Goal: Information Seeking & Learning: Check status

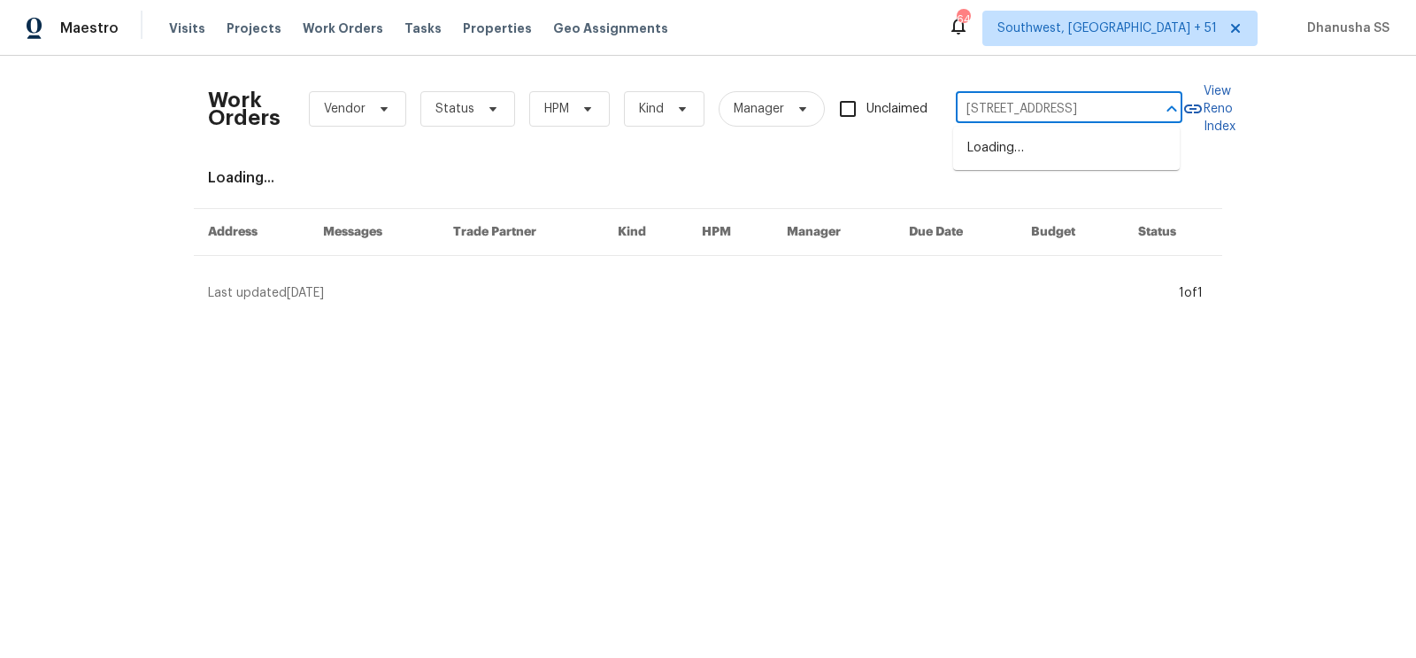
scroll to position [0, 62]
type input "[STREET_ADDRESS]"
click at [1050, 163] on li "[STREET_ADDRESS]" at bounding box center [1066, 148] width 227 height 29
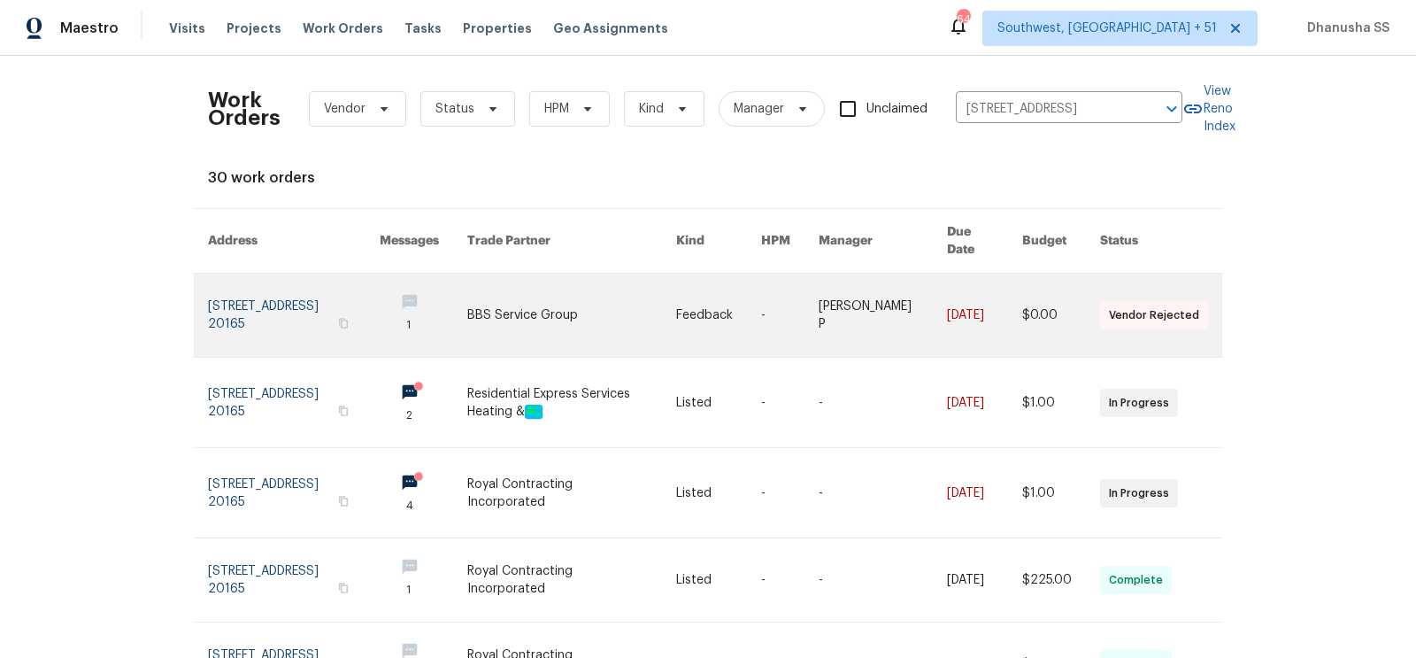
click at [768, 279] on td "-" at bounding box center [776, 315] width 58 height 84
click at [433, 288] on link at bounding box center [424, 314] width 88 height 83
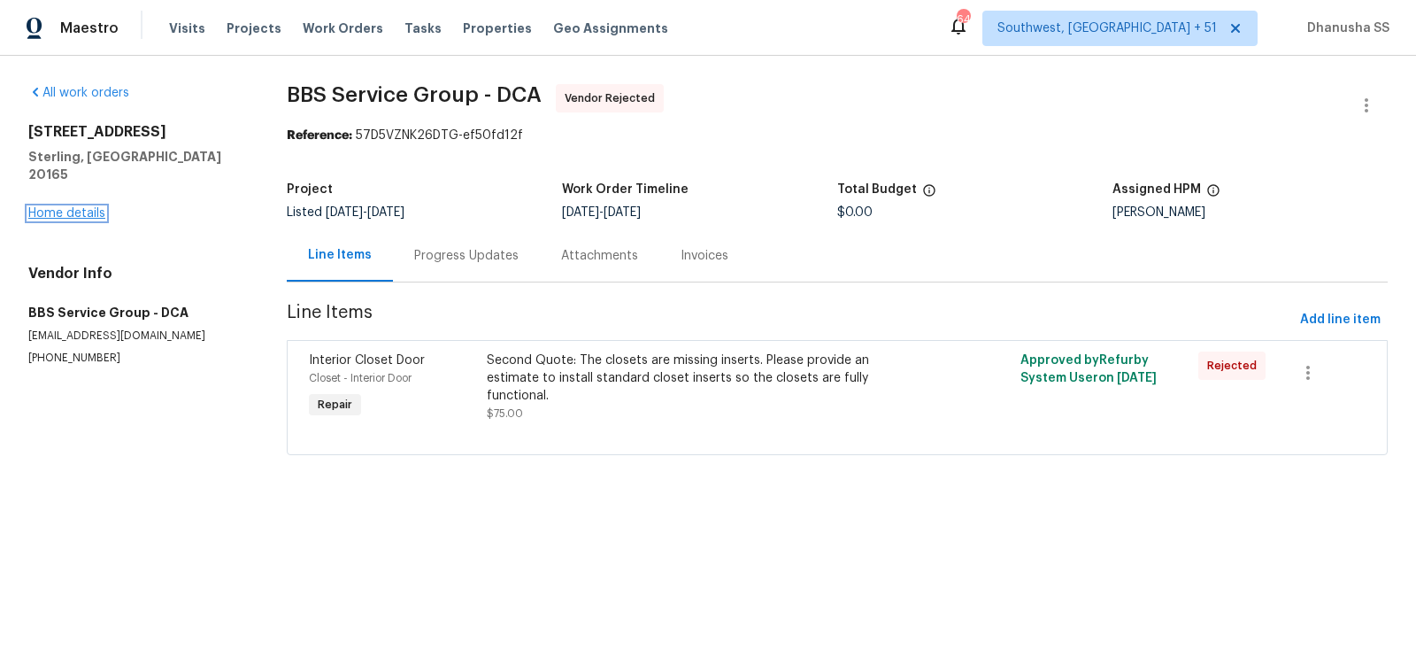
click at [73, 207] on link "Home details" at bounding box center [66, 213] width 77 height 12
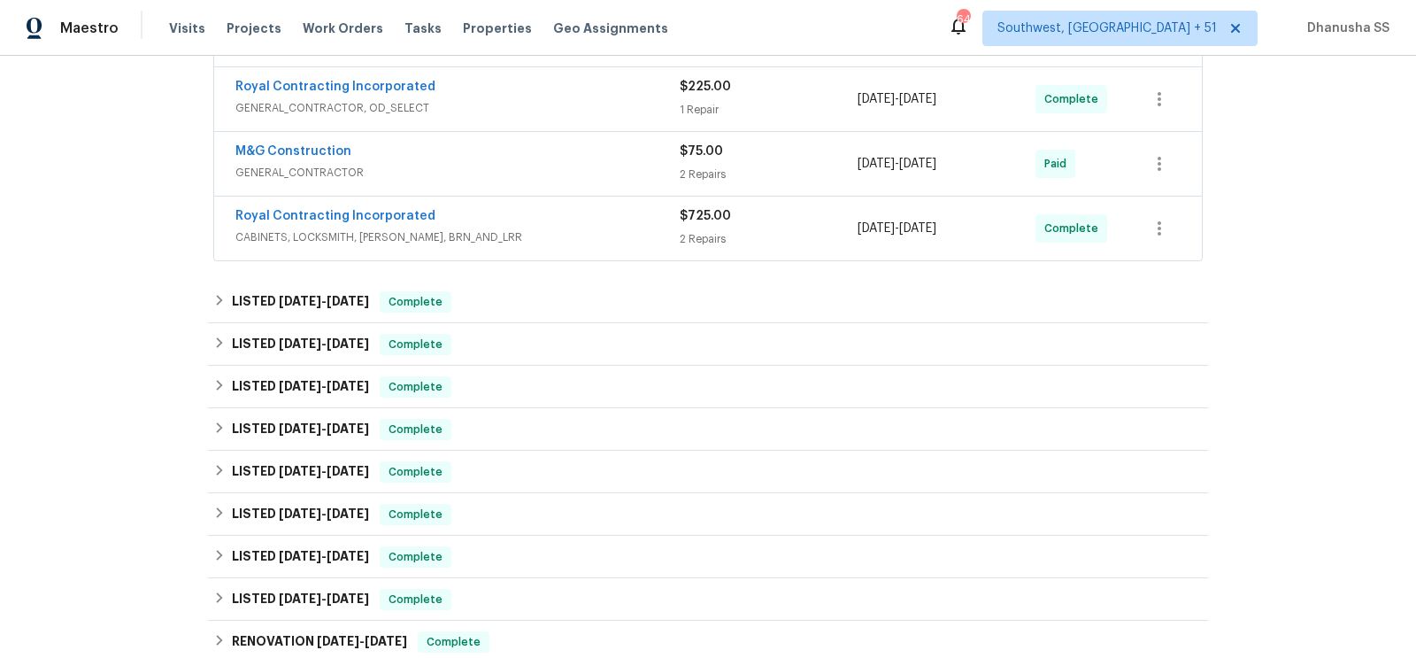
scroll to position [819, 0]
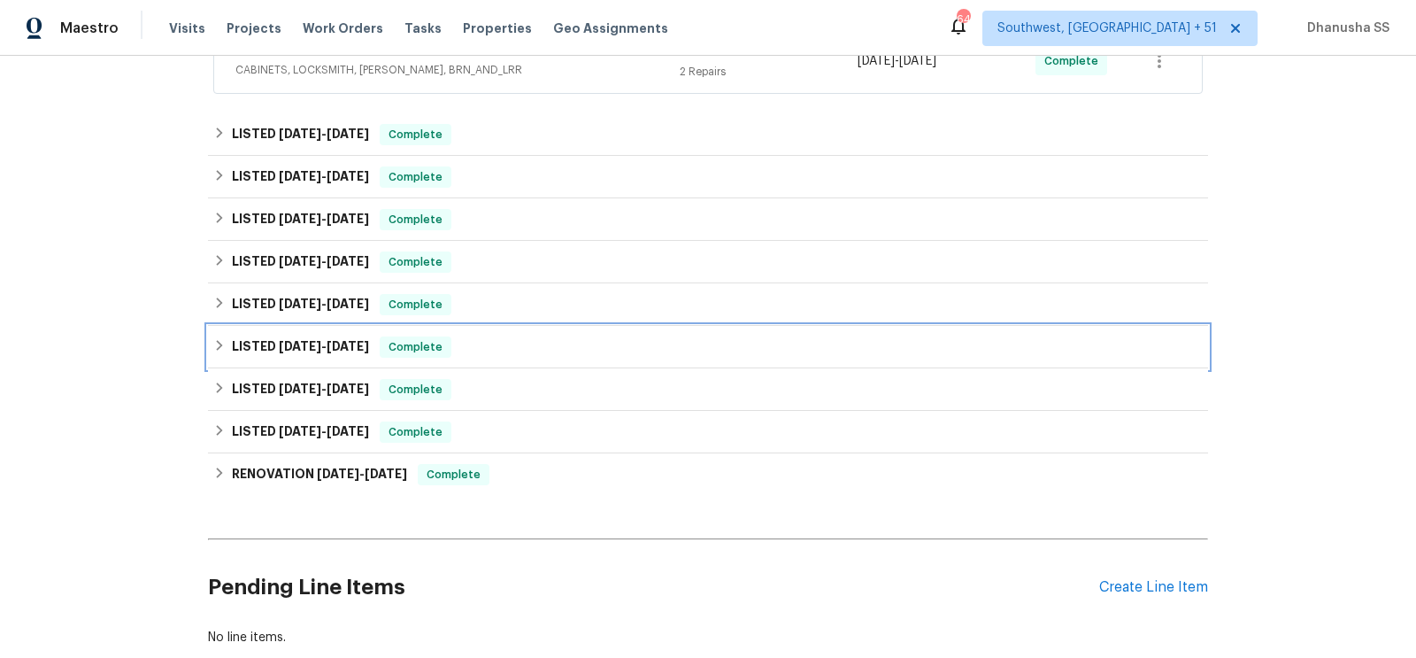
click at [530, 345] on div "LISTED [DATE] - [DATE] Complete" at bounding box center [707, 346] width 989 height 21
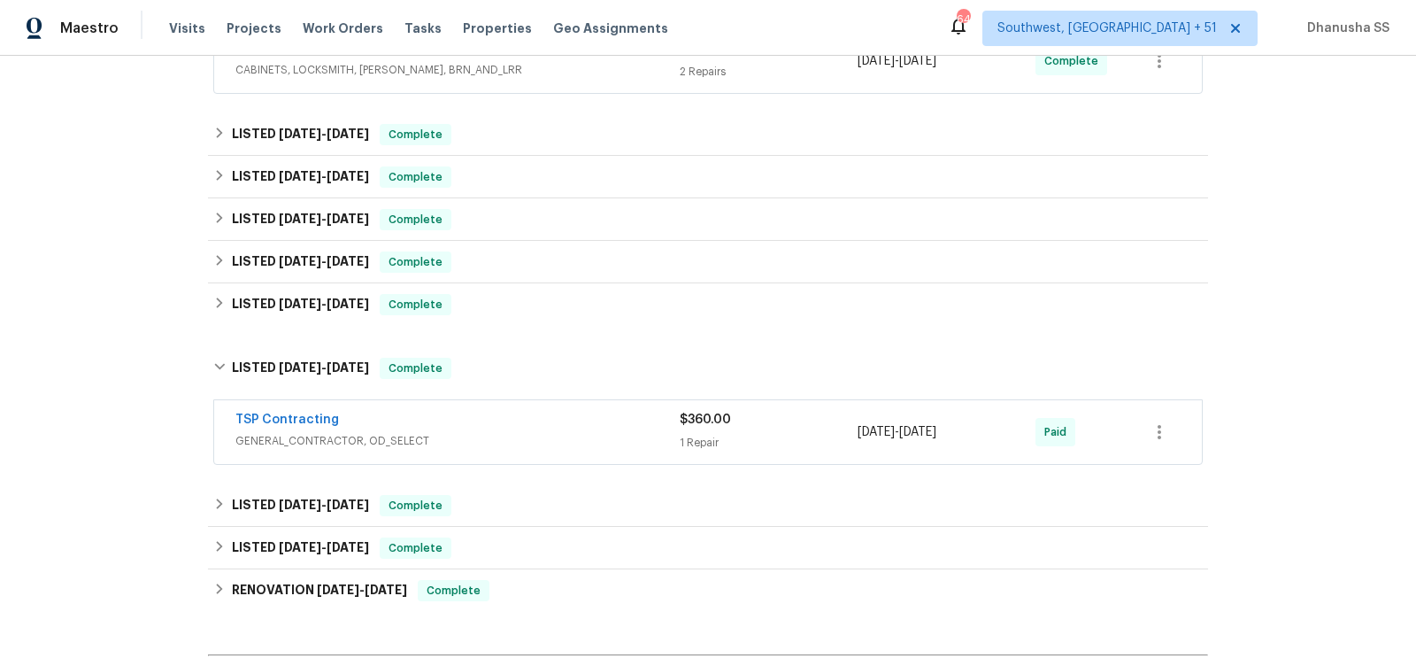
click at [581, 411] on div "TSP Contracting" at bounding box center [457, 421] width 444 height 21
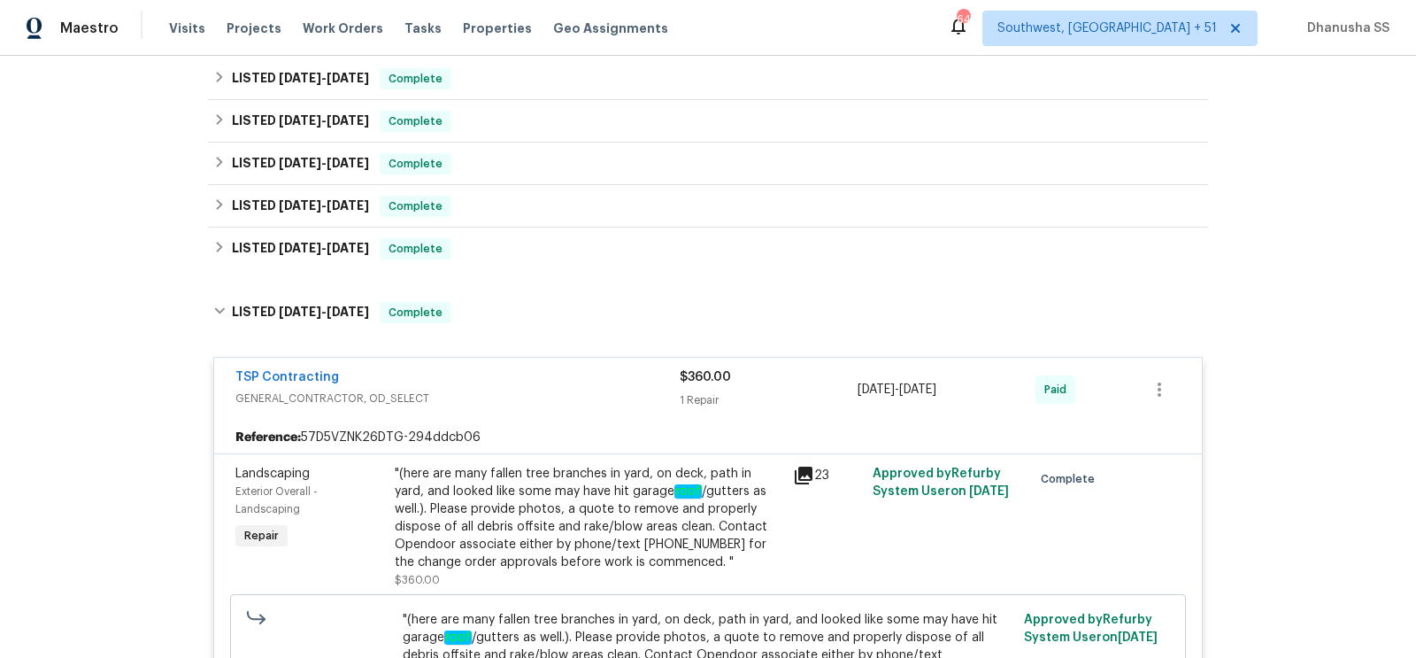
scroll to position [860, 0]
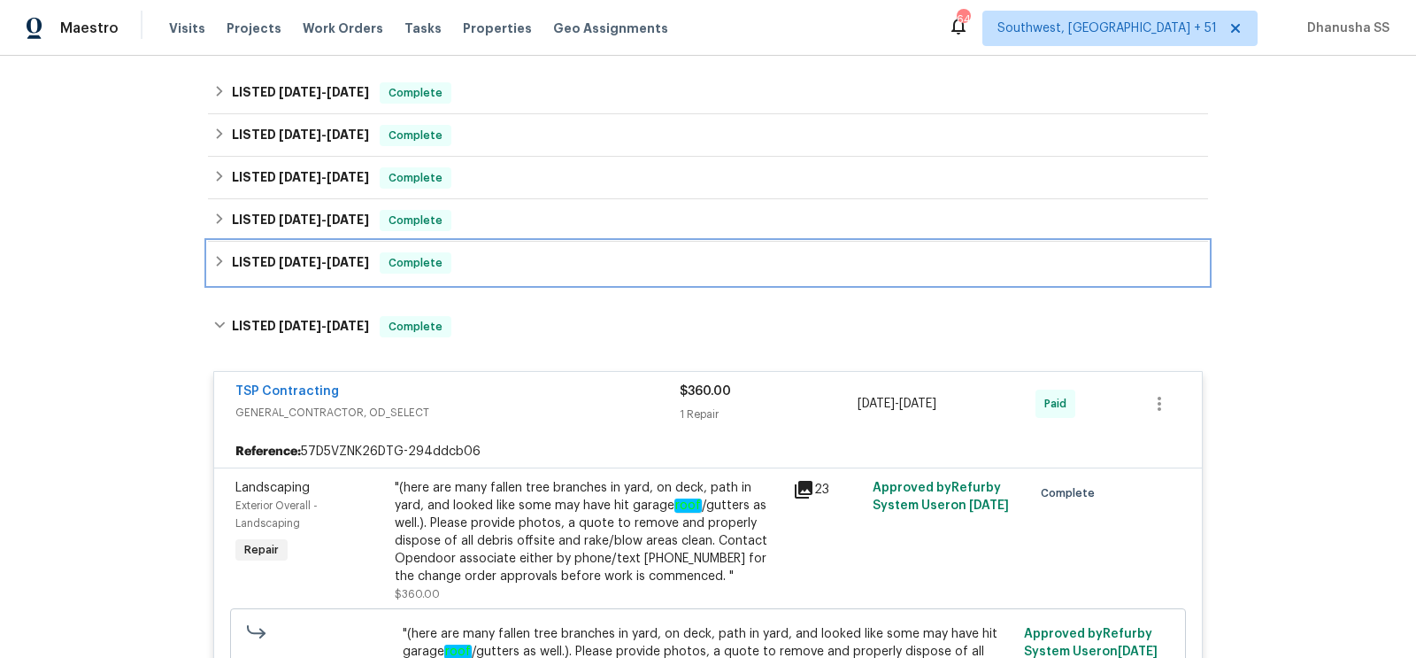
click at [535, 260] on div "LISTED [DATE] - [DATE] Complete" at bounding box center [707, 262] width 989 height 21
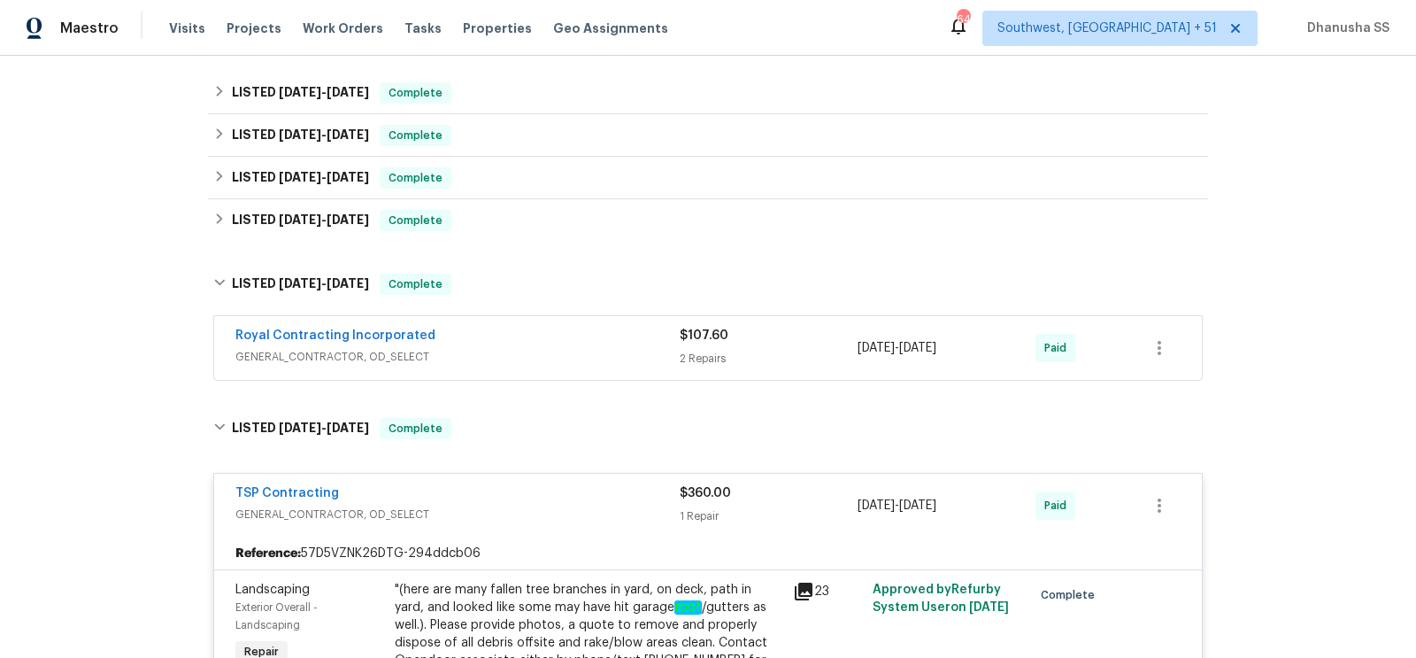
click at [566, 327] on div "Royal Contracting Incorporated" at bounding box center [457, 337] width 444 height 21
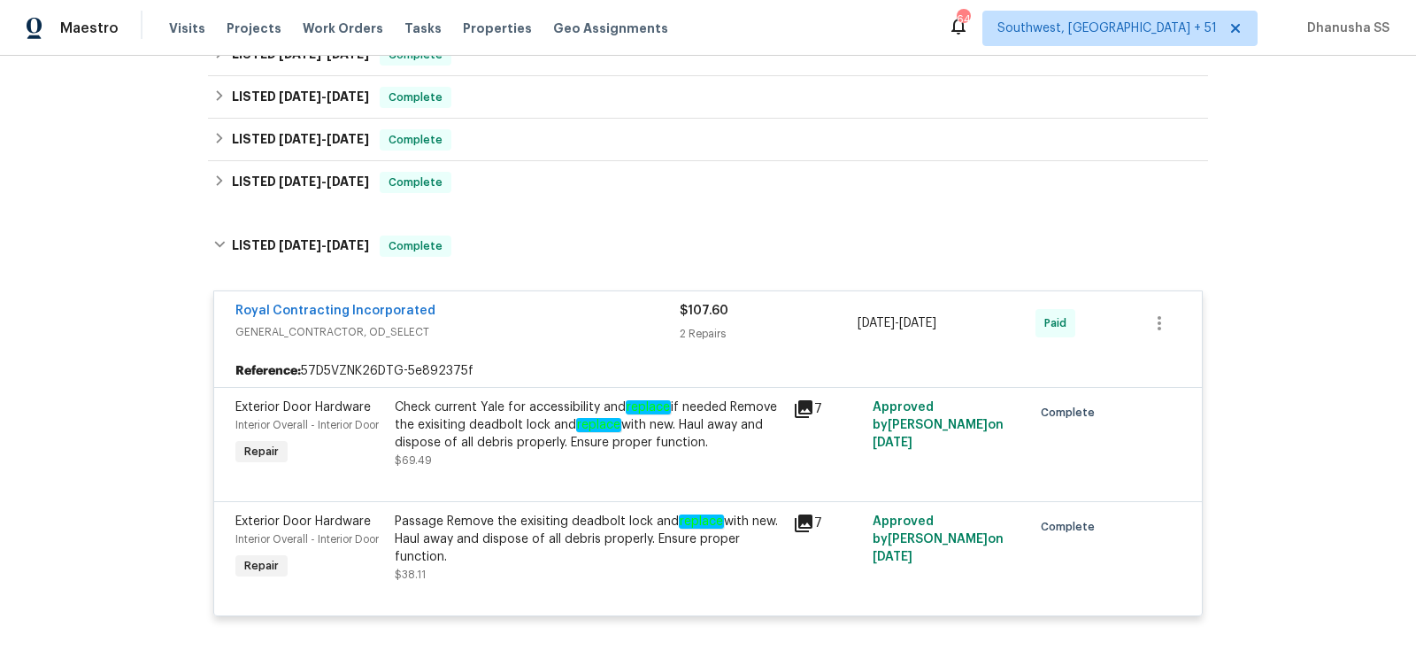
scroll to position [828, 0]
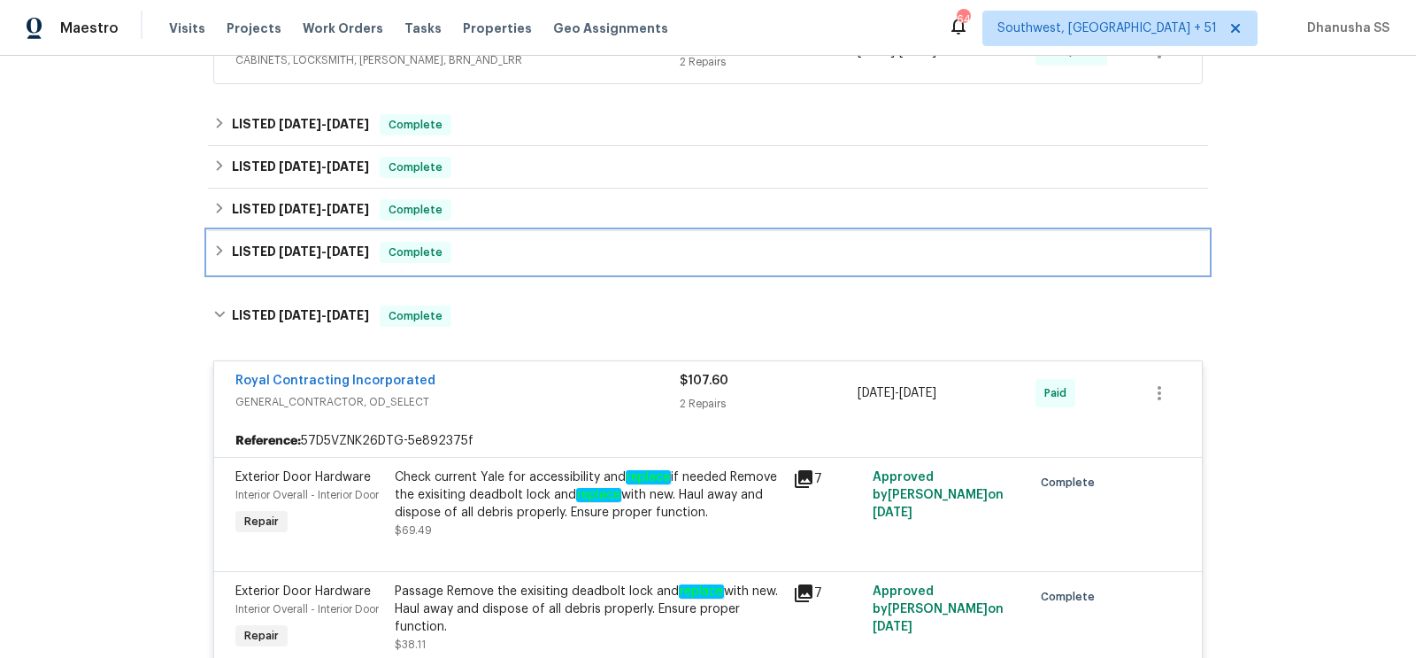
click at [527, 253] on div "LISTED [DATE] - [DATE] Complete" at bounding box center [707, 252] width 989 height 21
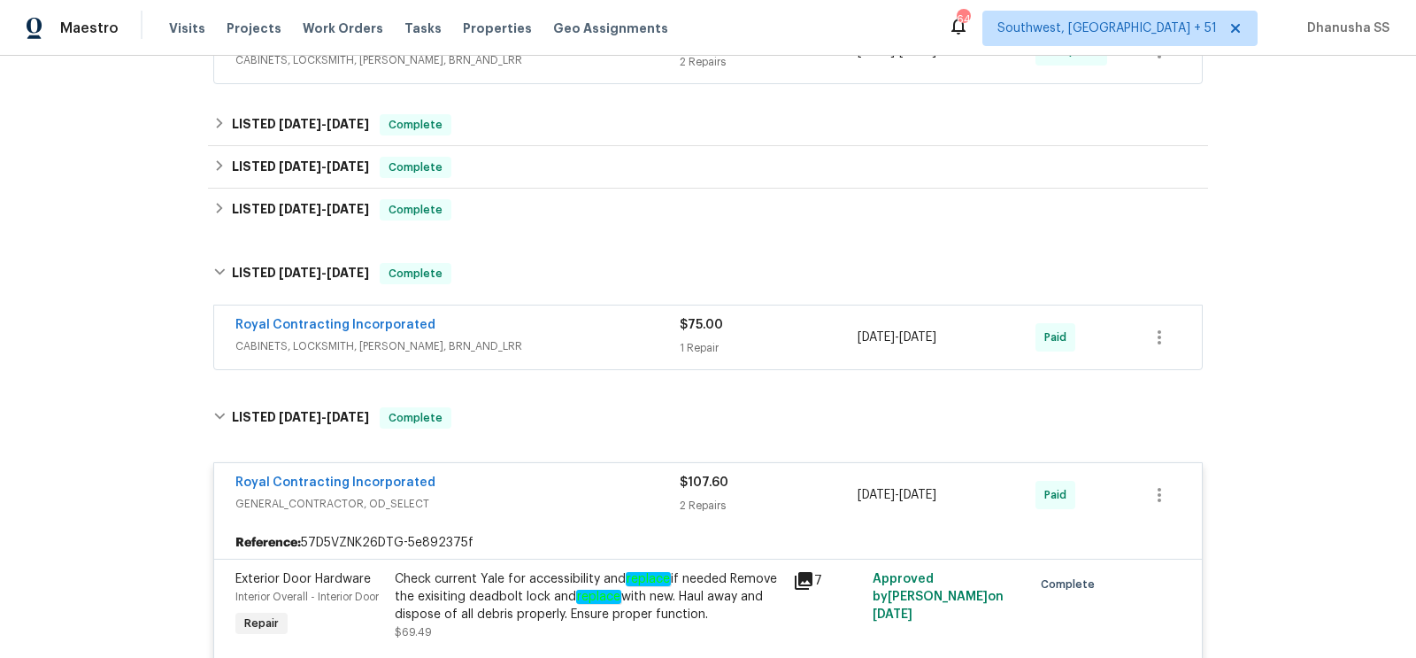
click at [585, 327] on div "Royal Contracting Incorporated" at bounding box center [457, 326] width 444 height 21
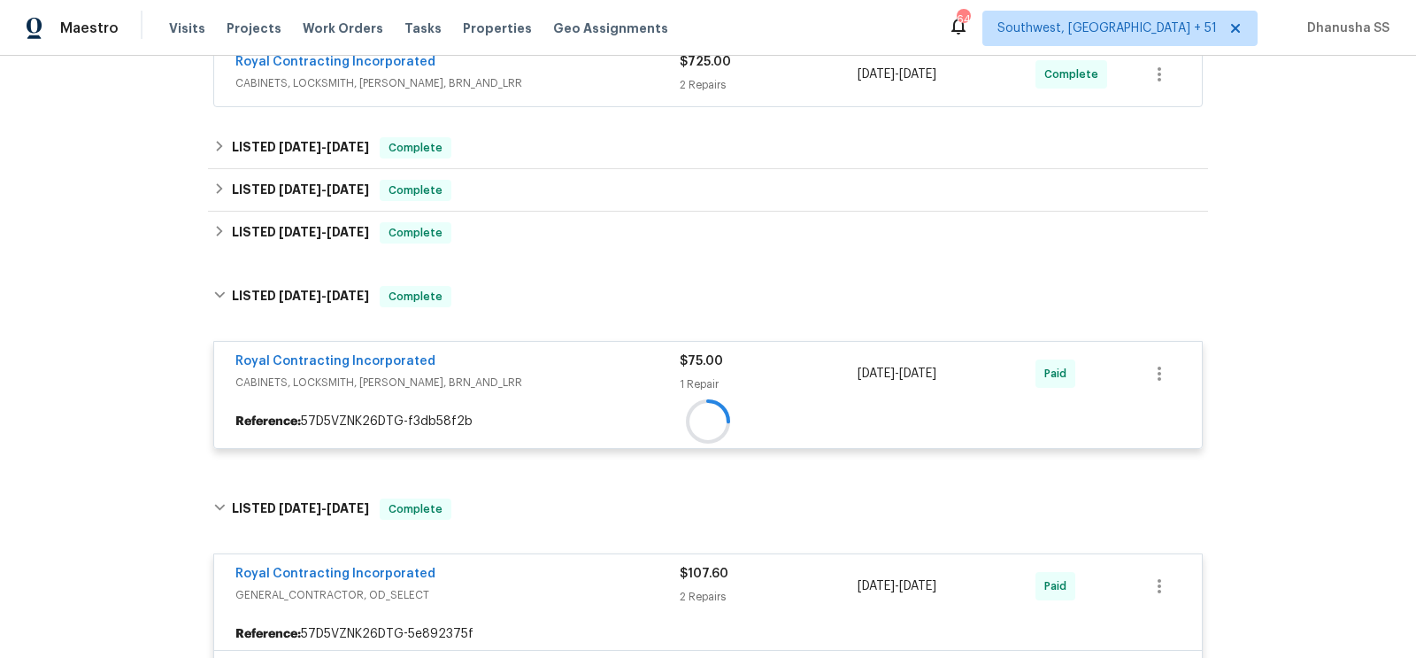
scroll to position [797, 0]
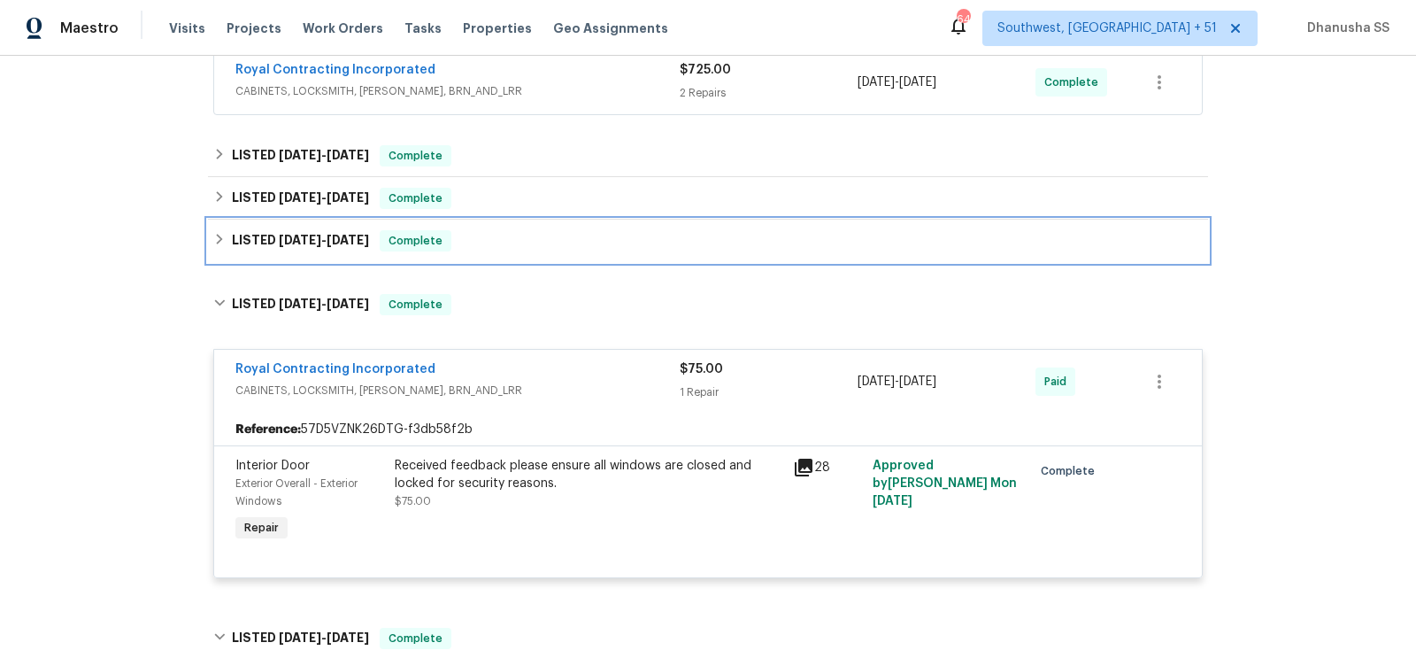
click at [519, 219] on div "LISTED [DATE] - [DATE] Complete" at bounding box center [708, 240] width 1000 height 42
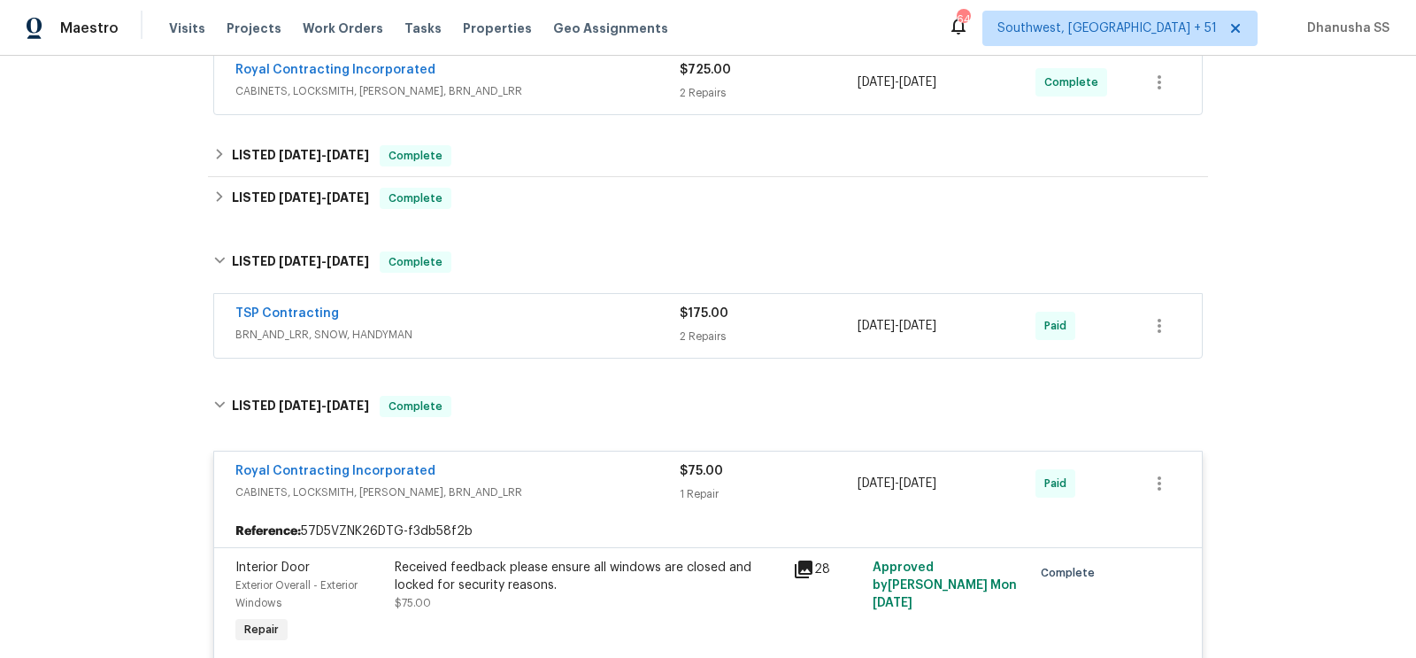
click at [566, 308] on div "TSP Contracting" at bounding box center [457, 314] width 444 height 21
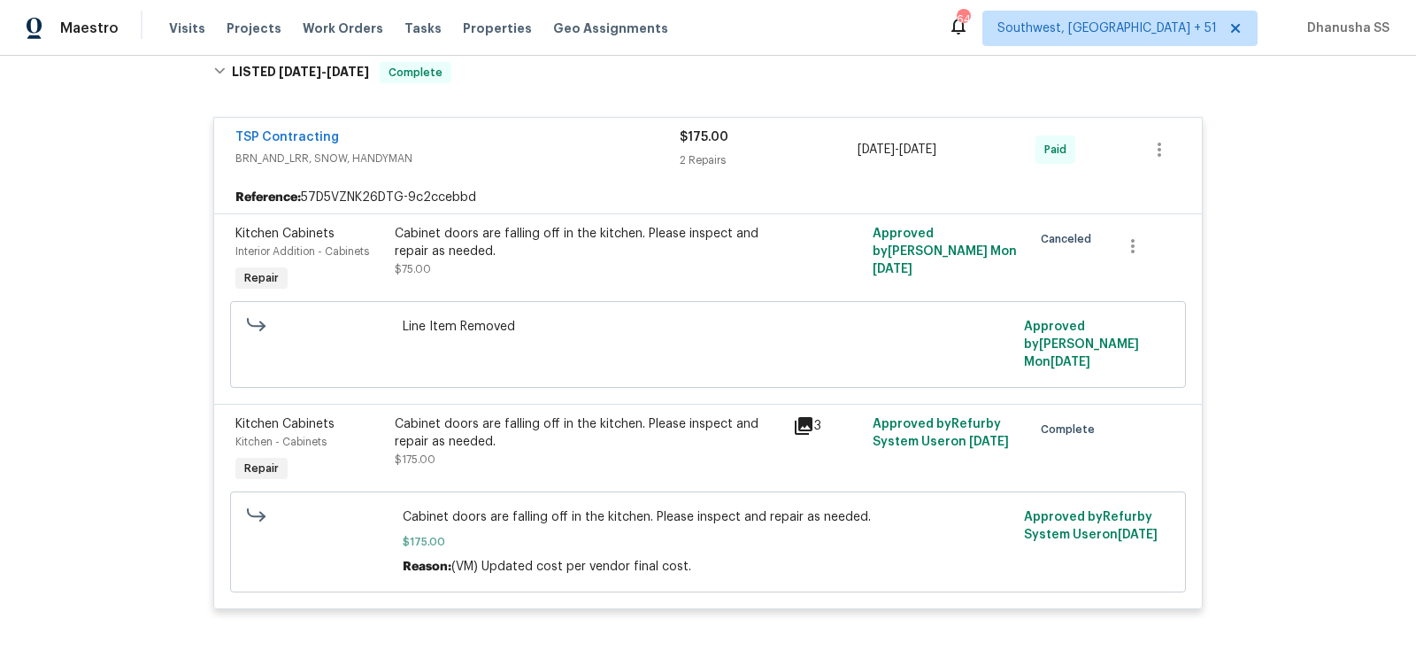
scroll to position [711, 0]
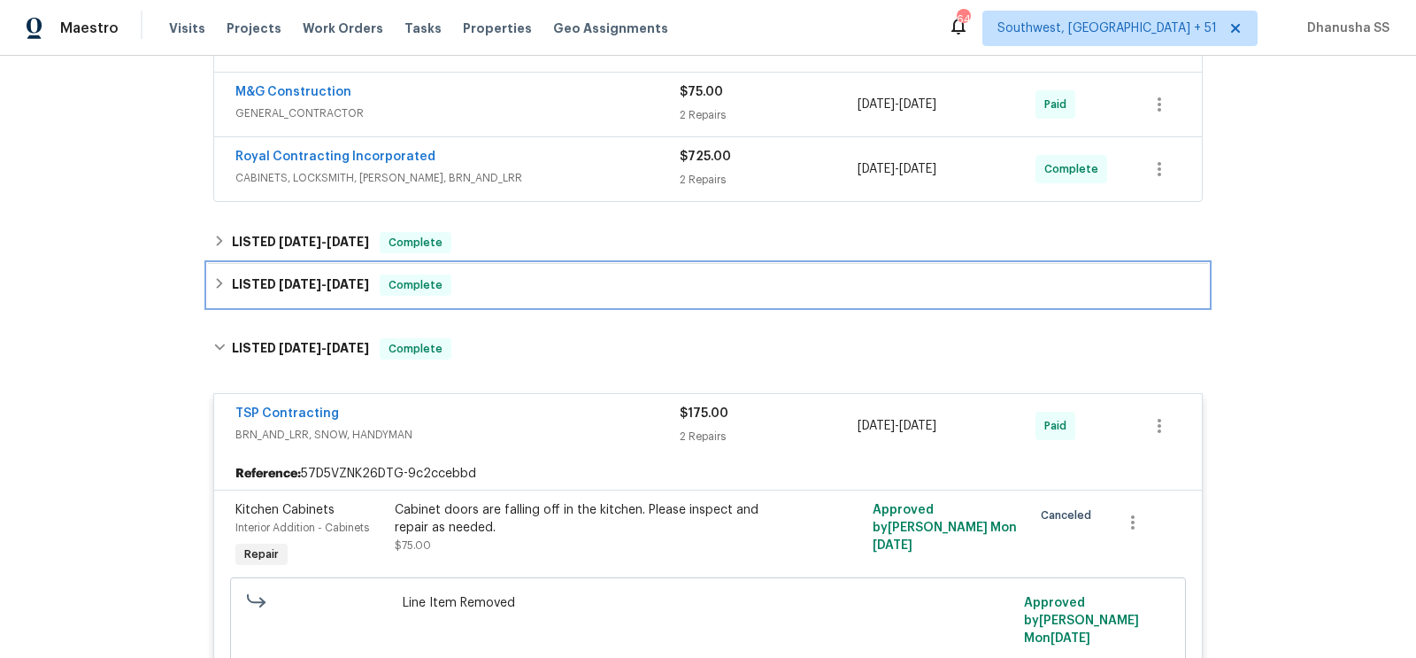
click at [520, 283] on div "LISTED [DATE] - [DATE] Complete" at bounding box center [707, 284] width 989 height 21
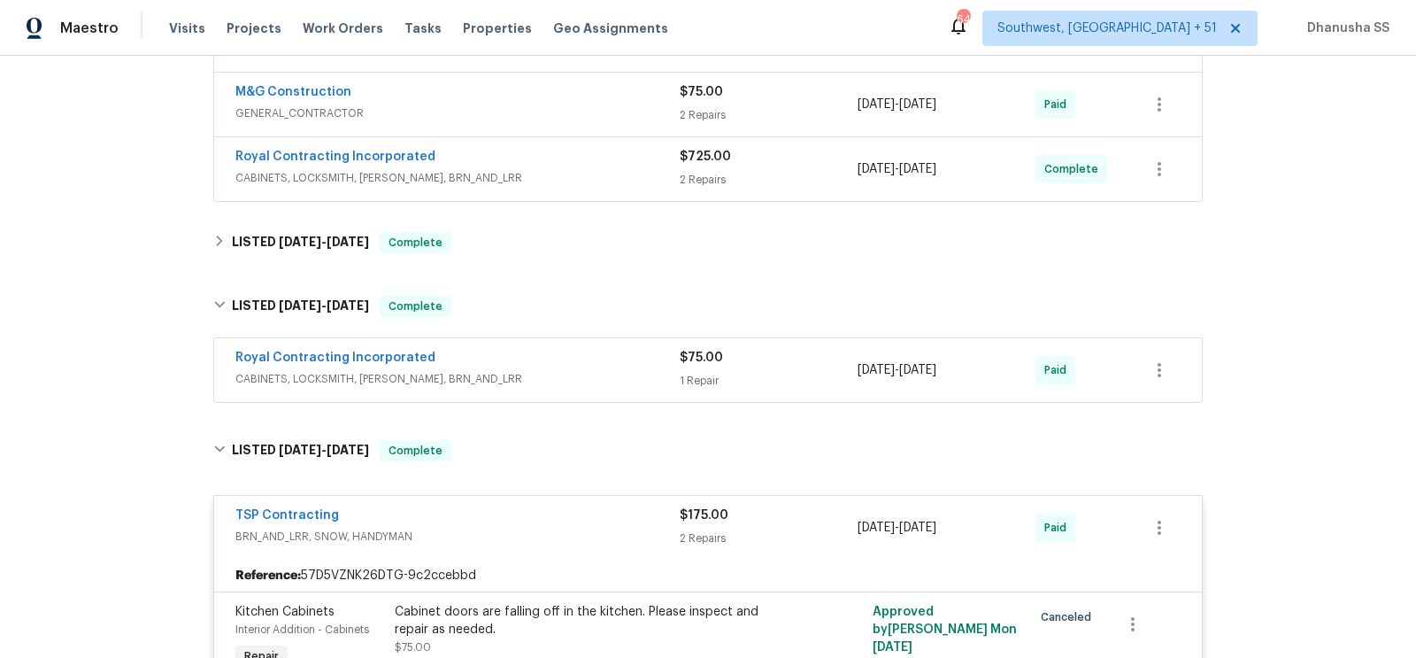
click at [548, 358] on div "Royal Contracting Incorporated" at bounding box center [457, 359] width 444 height 21
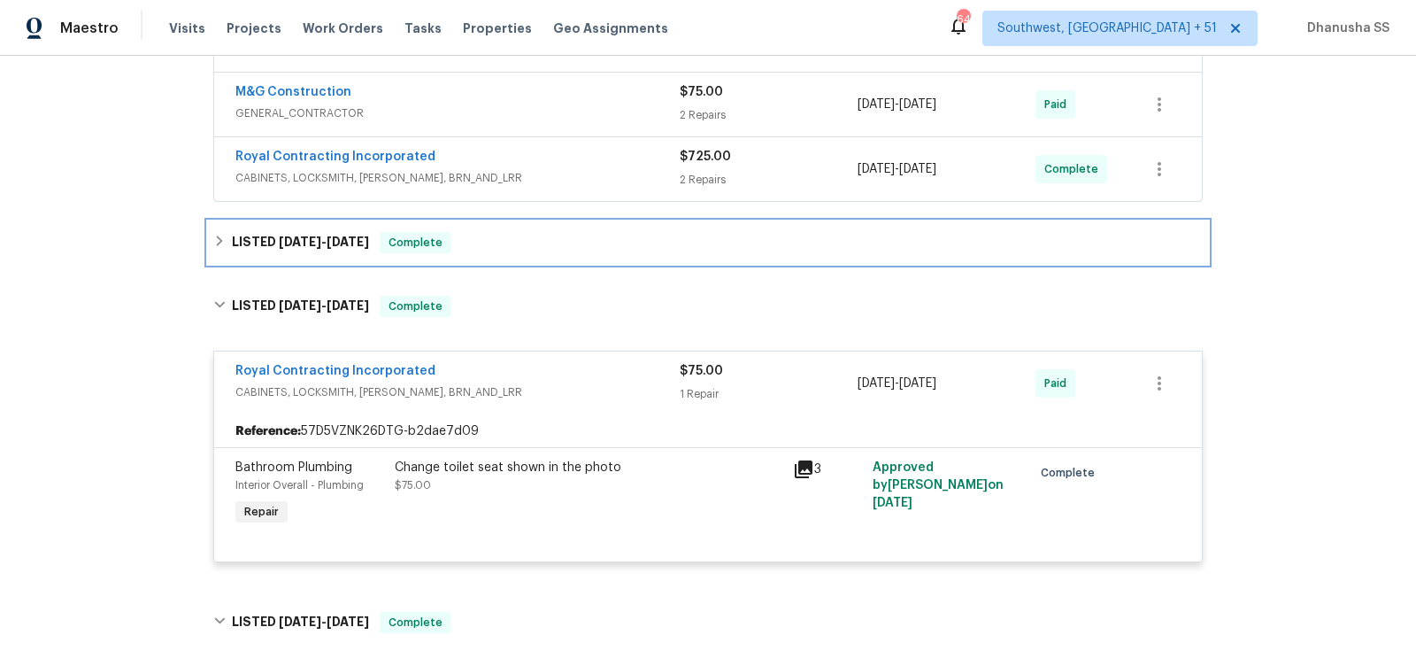
click at [515, 254] on div "LISTED [DATE] - [DATE] Complete" at bounding box center [708, 242] width 1000 height 42
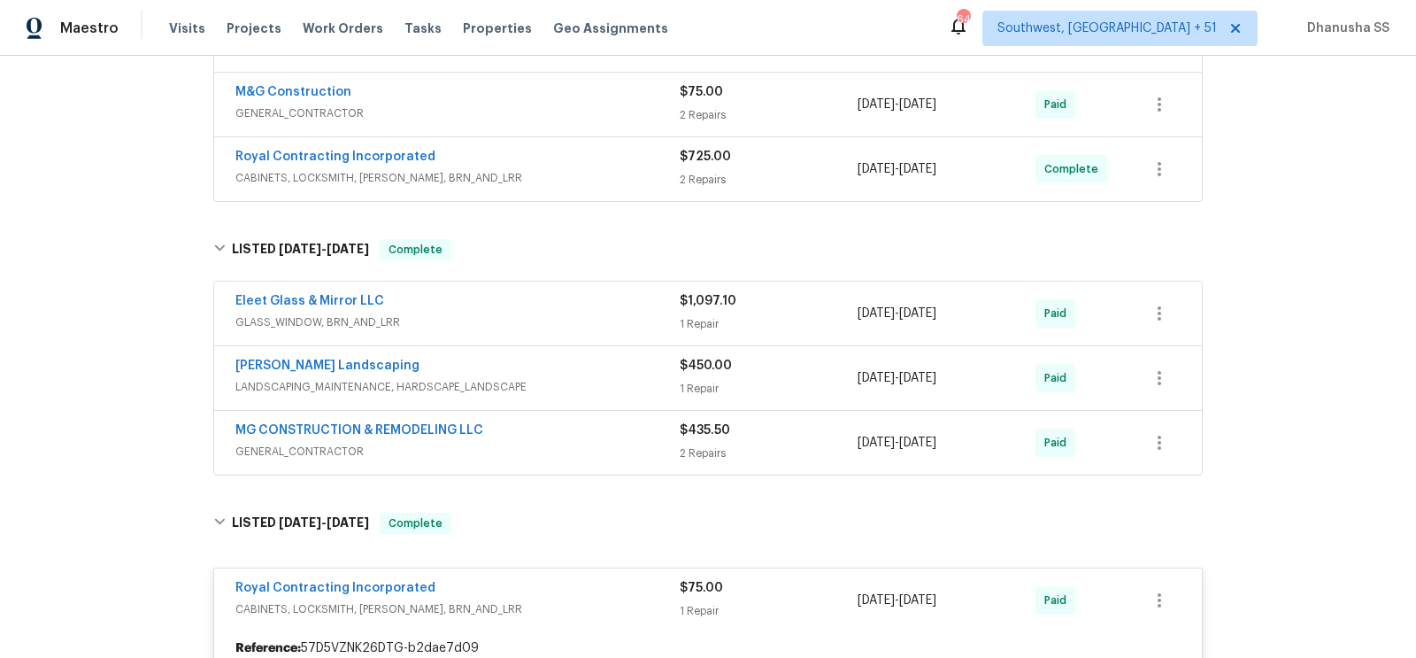
click at [578, 421] on div "MG CONSTRUCTION & REMODELING LLC" at bounding box center [457, 431] width 444 height 21
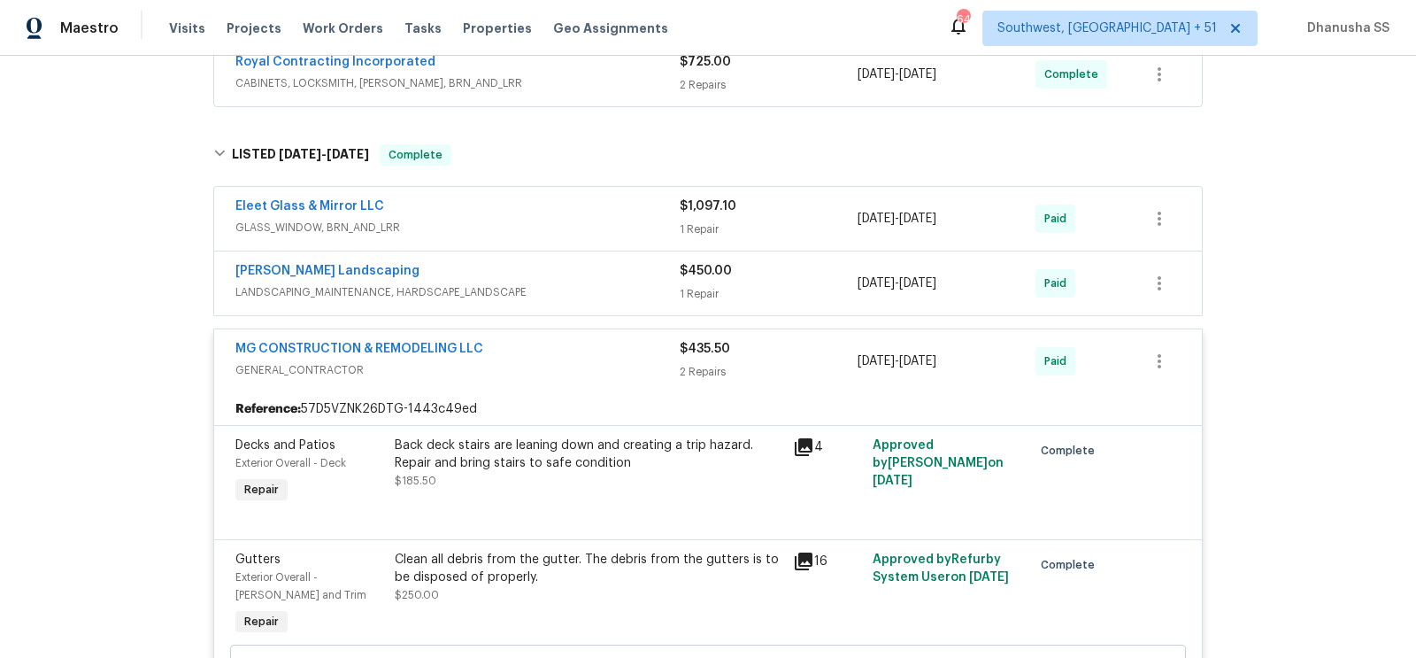
scroll to position [792, 0]
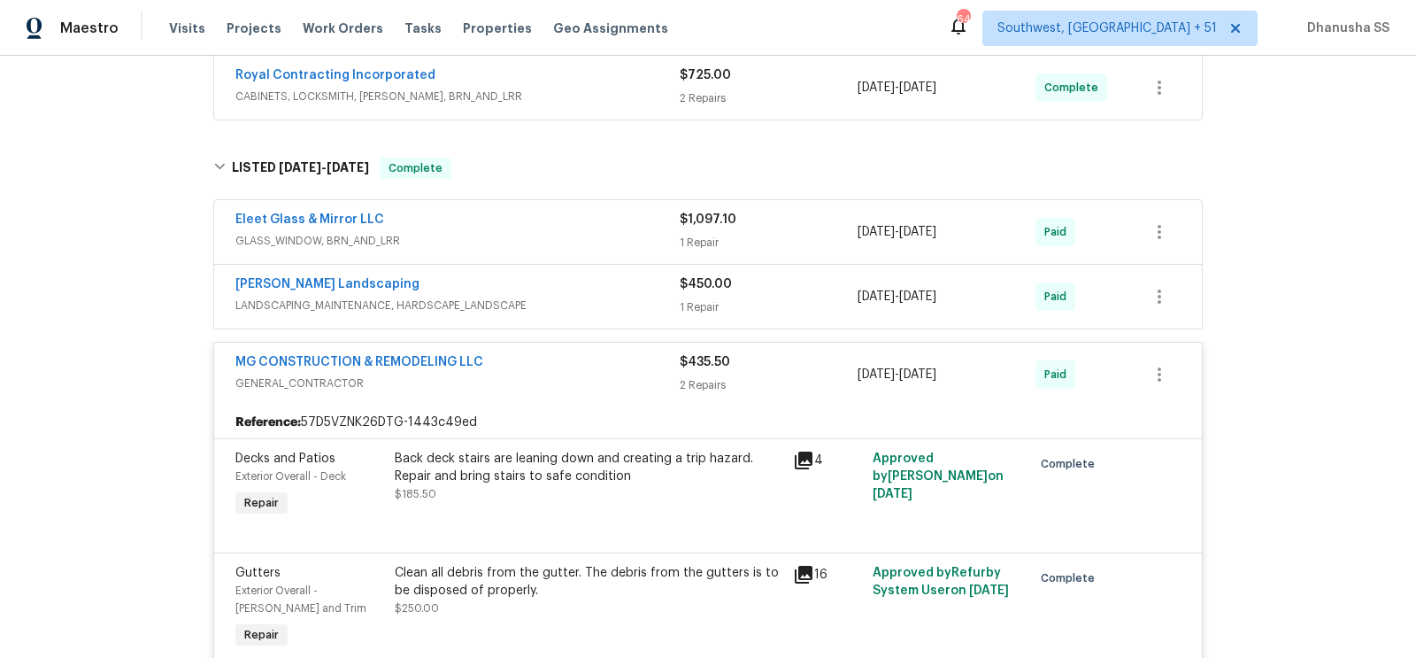
click at [597, 278] on div "[PERSON_NAME] Landscaping" at bounding box center [457, 285] width 444 height 21
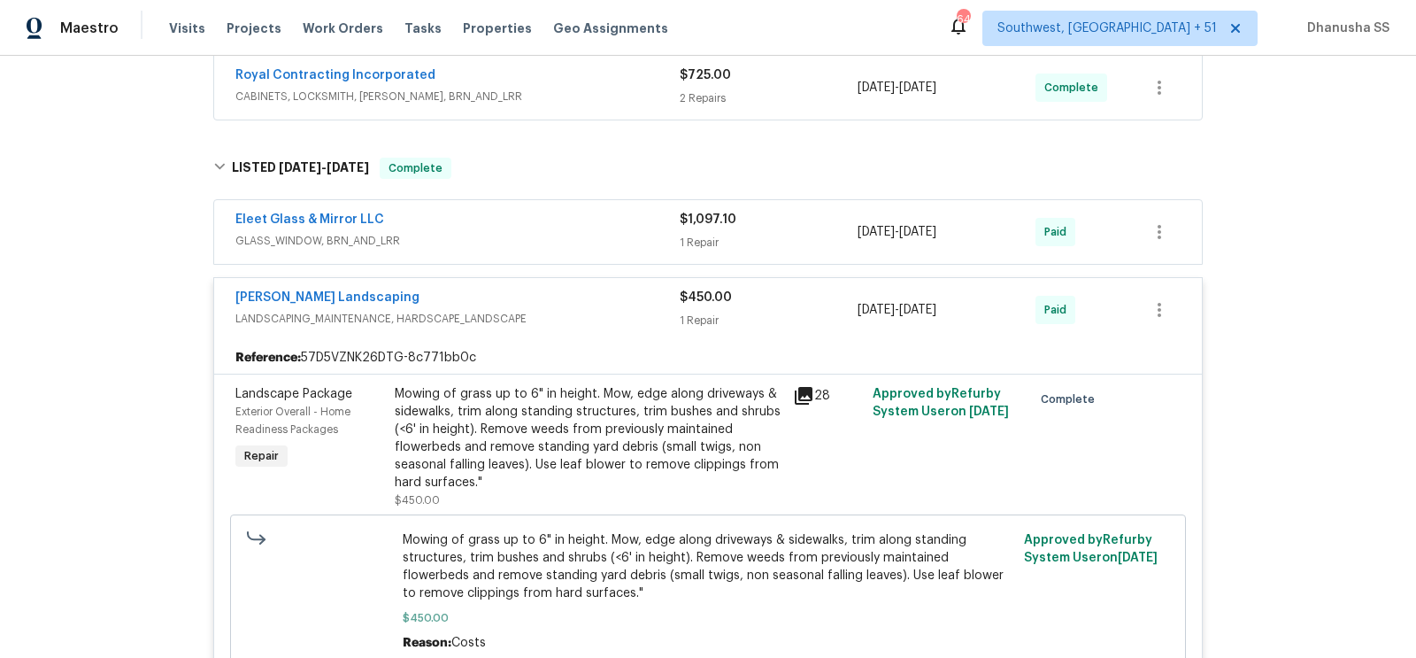
click at [597, 244] on div "Eleet Glass & Mirror LLC GLASS_WINDOW, BRN_AND_LRR" at bounding box center [457, 232] width 444 height 42
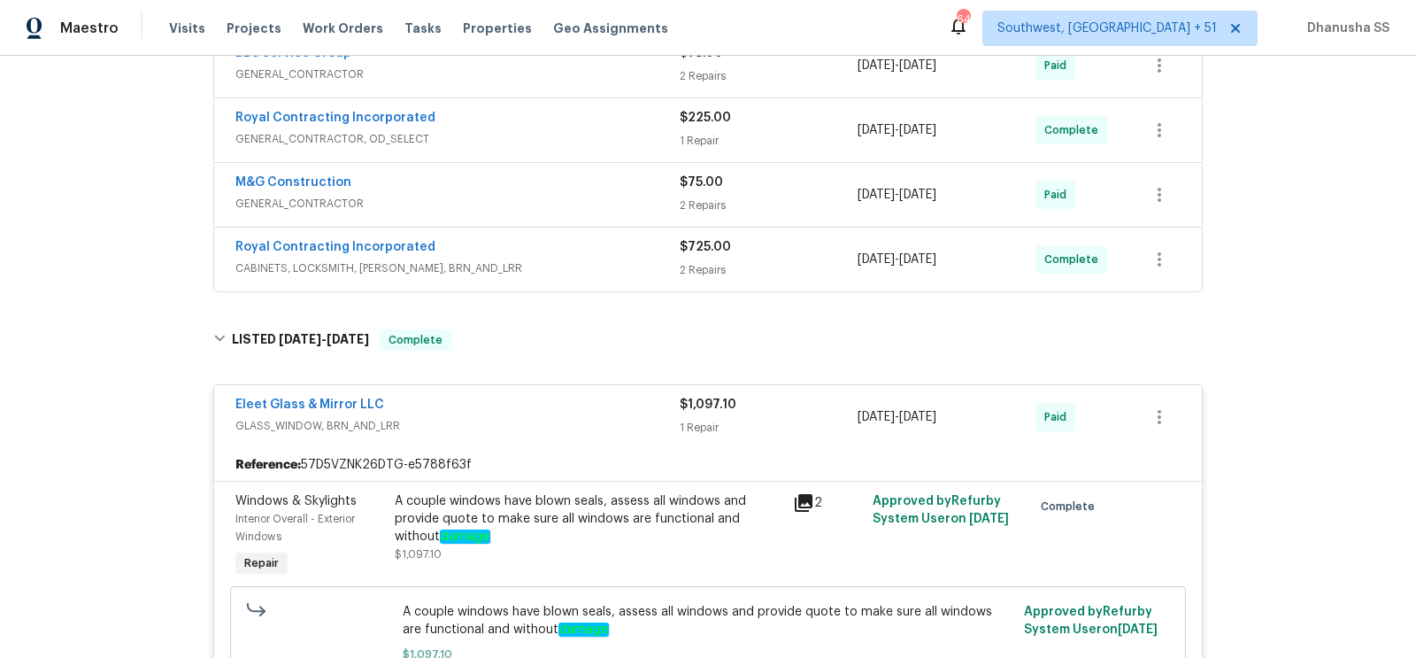
scroll to position [576, 0]
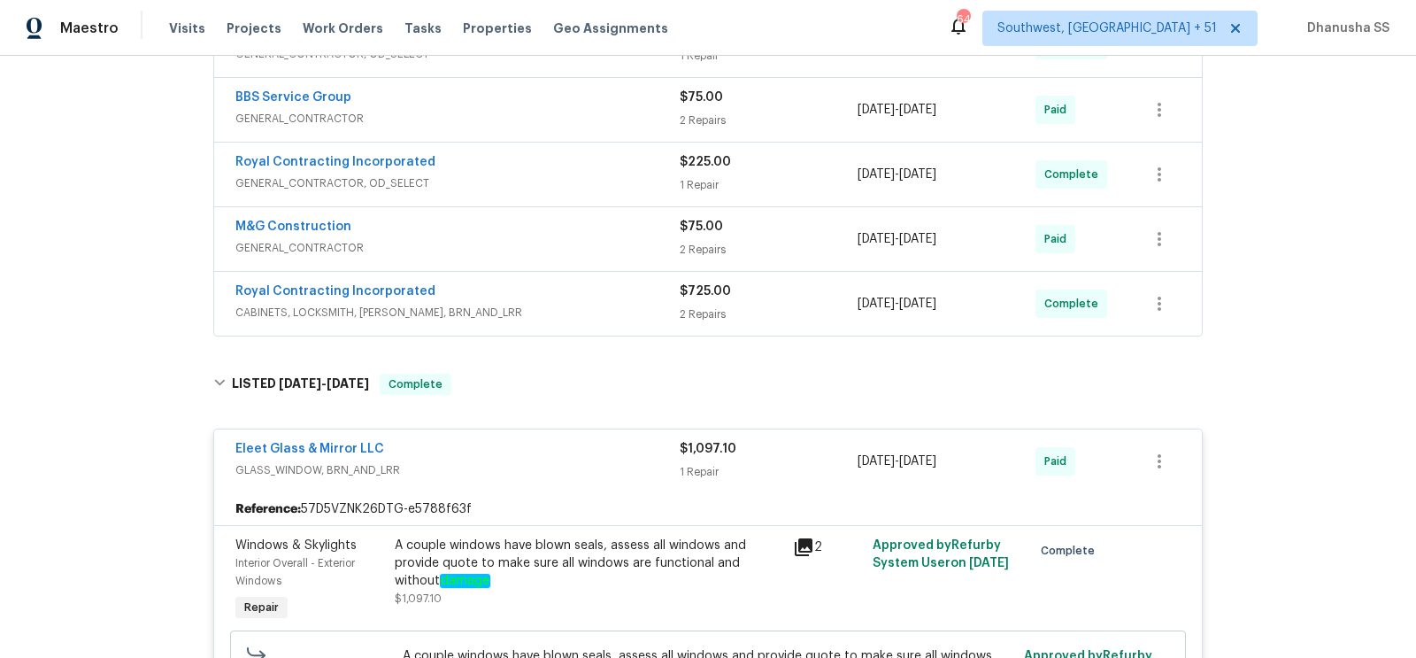
click at [602, 282] on div "Royal Contracting Incorporated" at bounding box center [457, 292] width 444 height 21
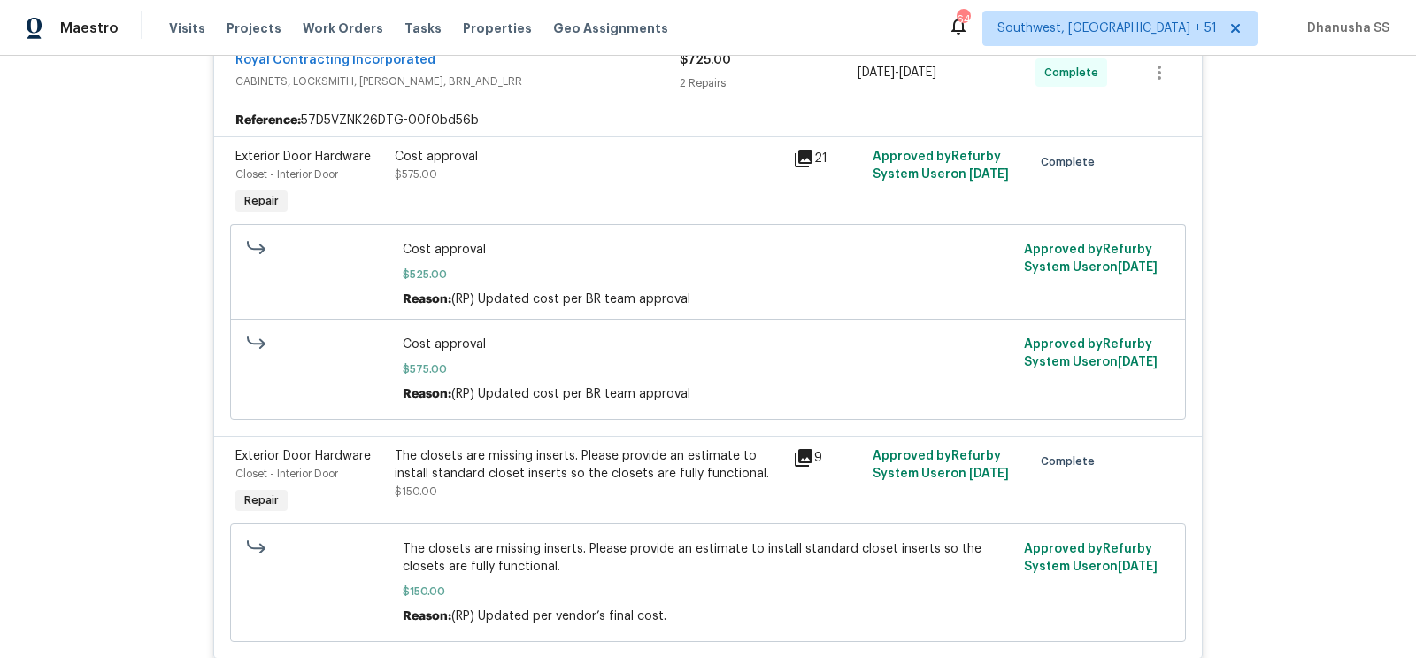
scroll to position [936, 0]
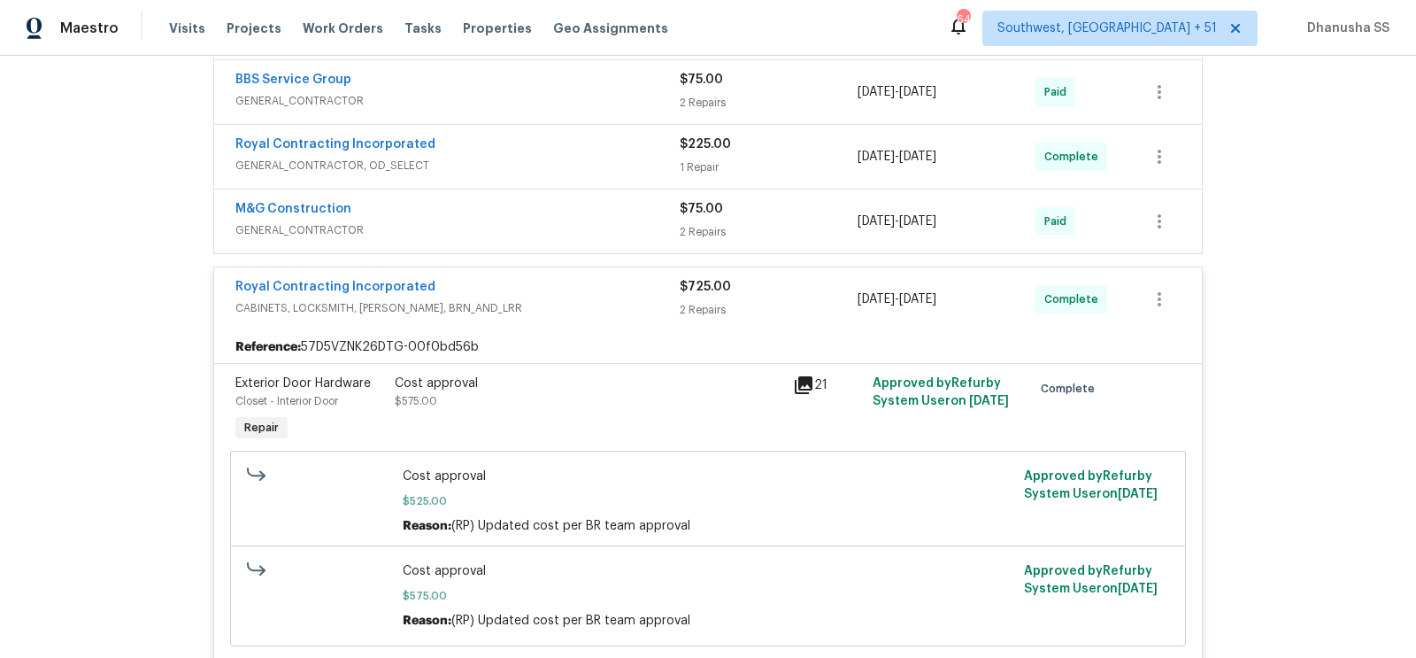
click at [606, 221] on span "GENERAL_CONTRACTOR" at bounding box center [457, 230] width 444 height 18
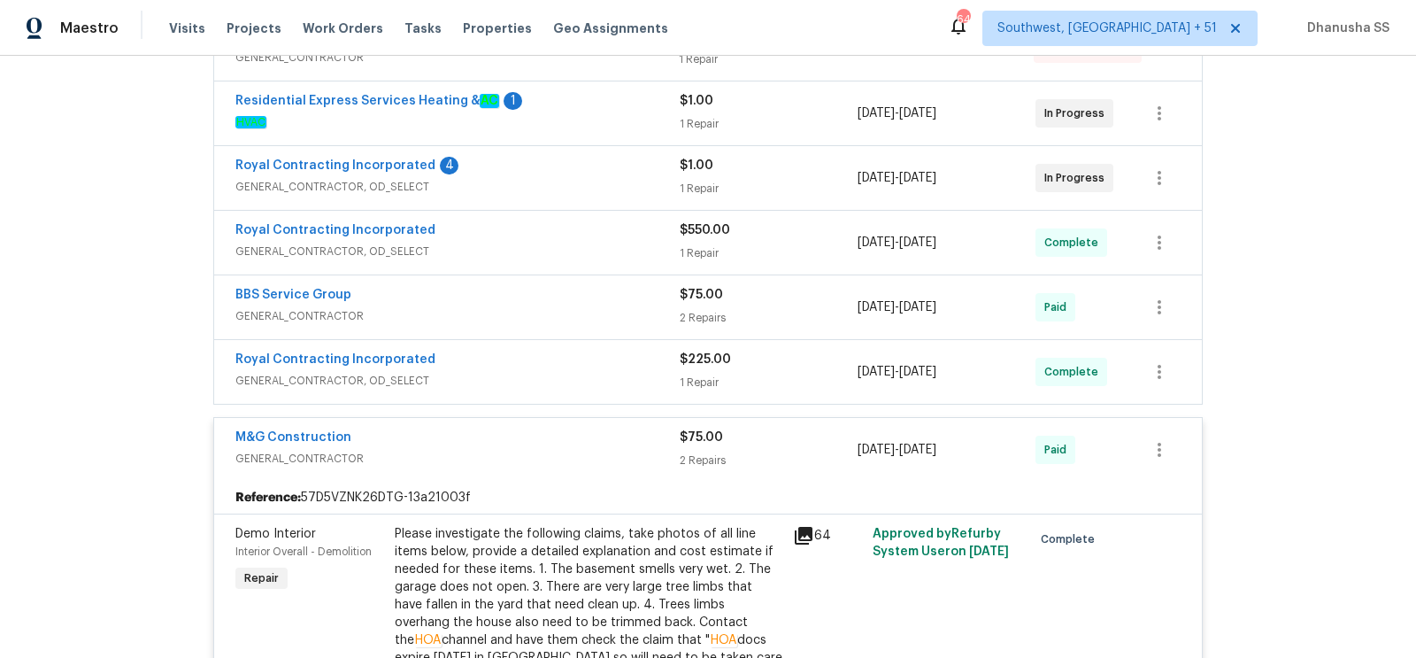
scroll to position [501, 0]
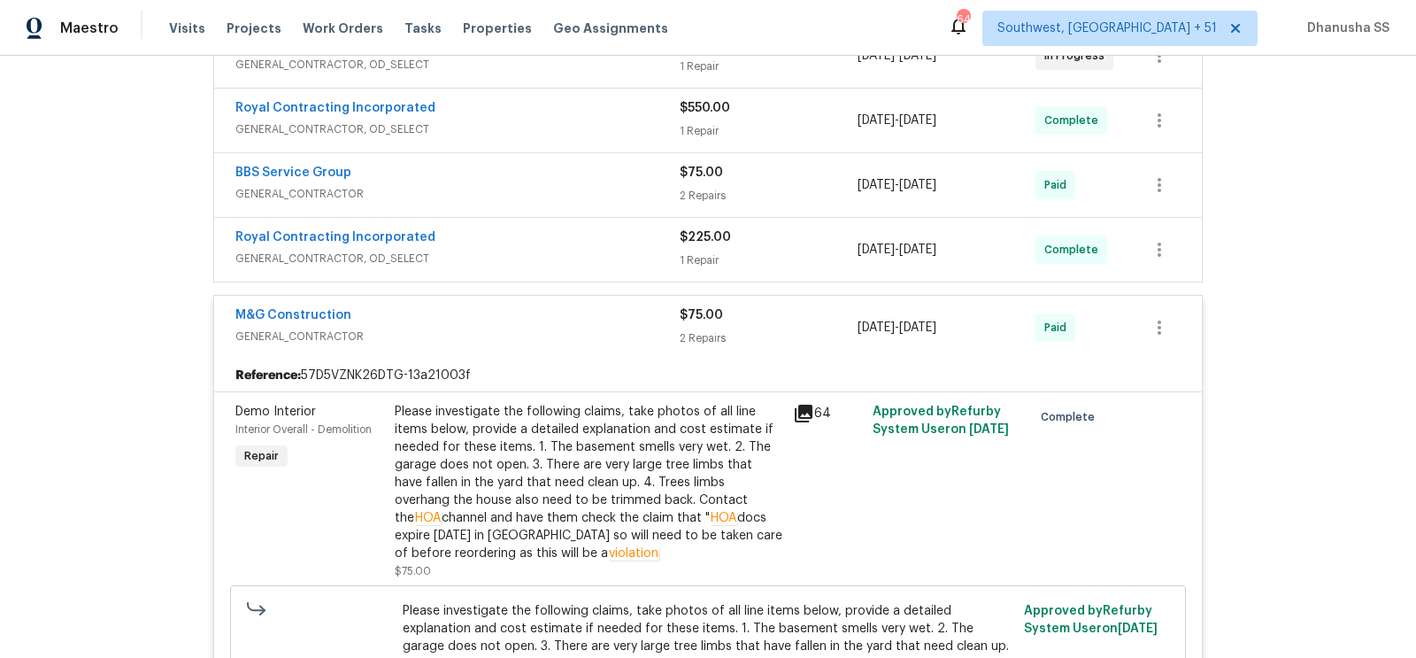
click at [607, 235] on div "Royal Contracting Incorporated" at bounding box center [457, 238] width 444 height 21
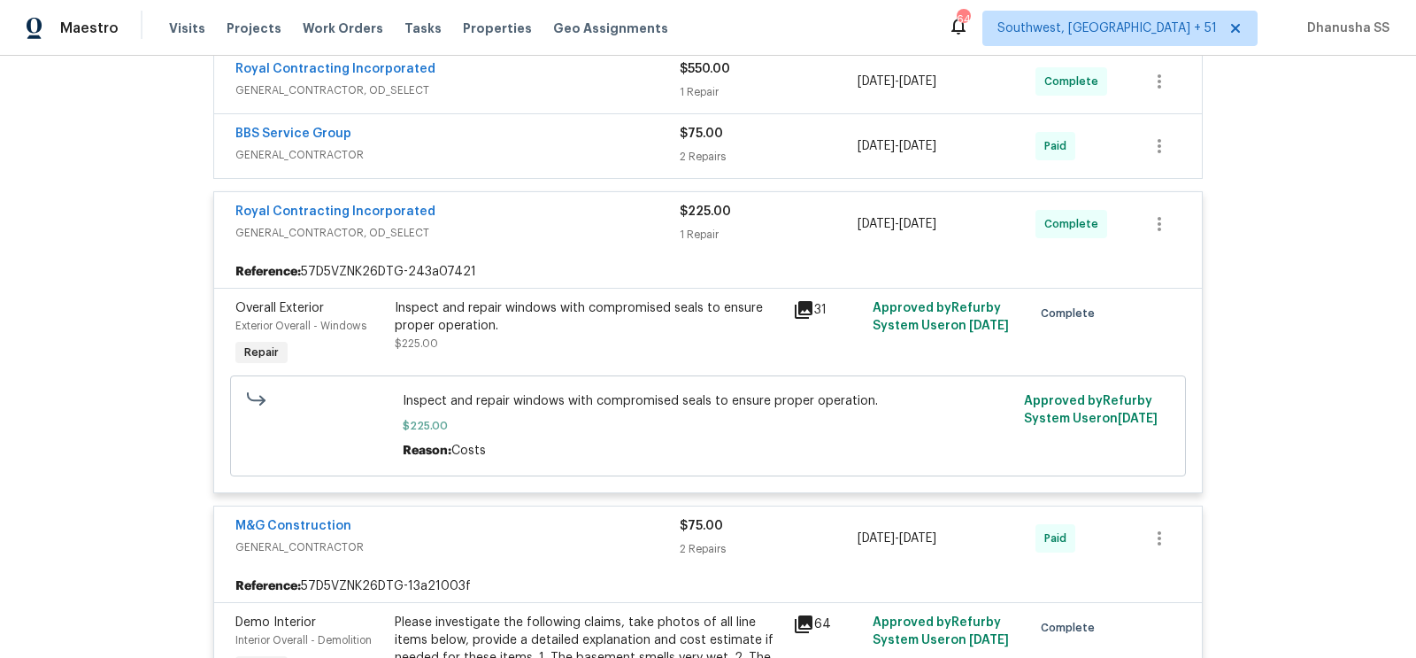
scroll to position [443, 0]
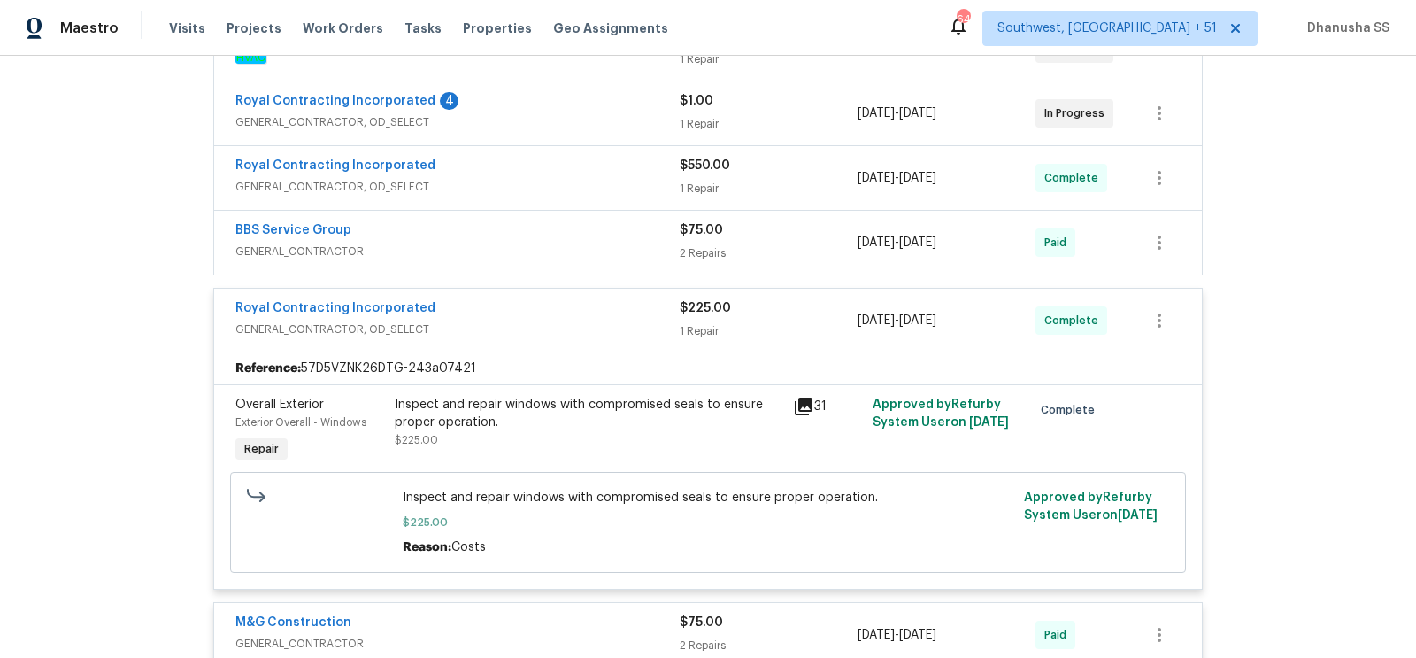
click at [628, 246] on span "GENERAL_CONTRACTOR" at bounding box center [457, 251] width 444 height 18
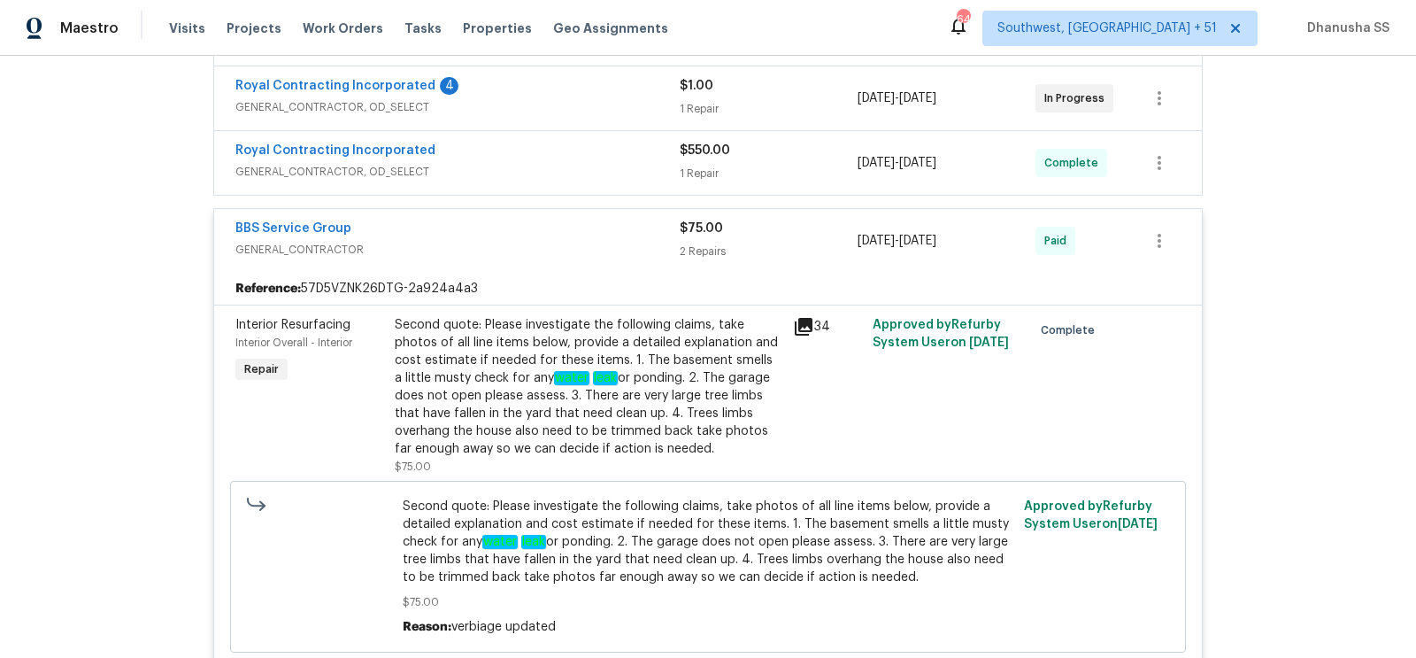
scroll to position [264, 0]
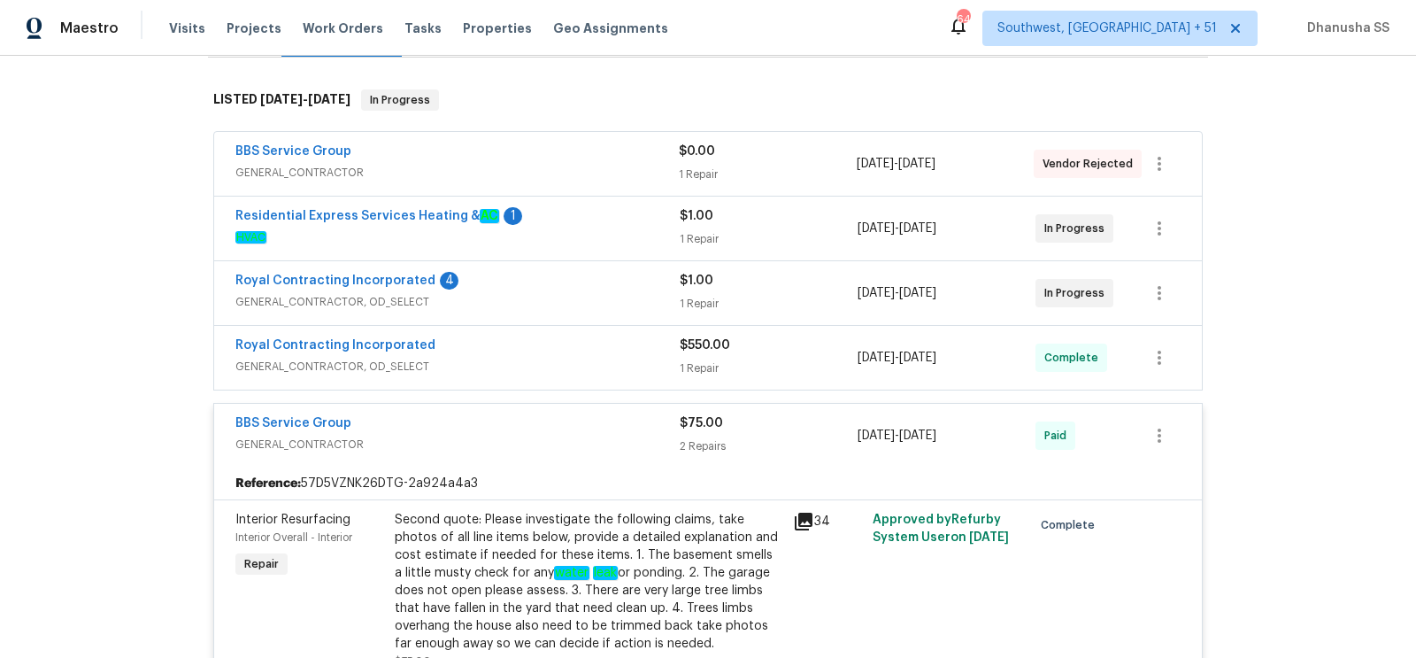
click at [602, 358] on span "GENERAL_CONTRACTOR, OD_SELECT" at bounding box center [457, 367] width 444 height 18
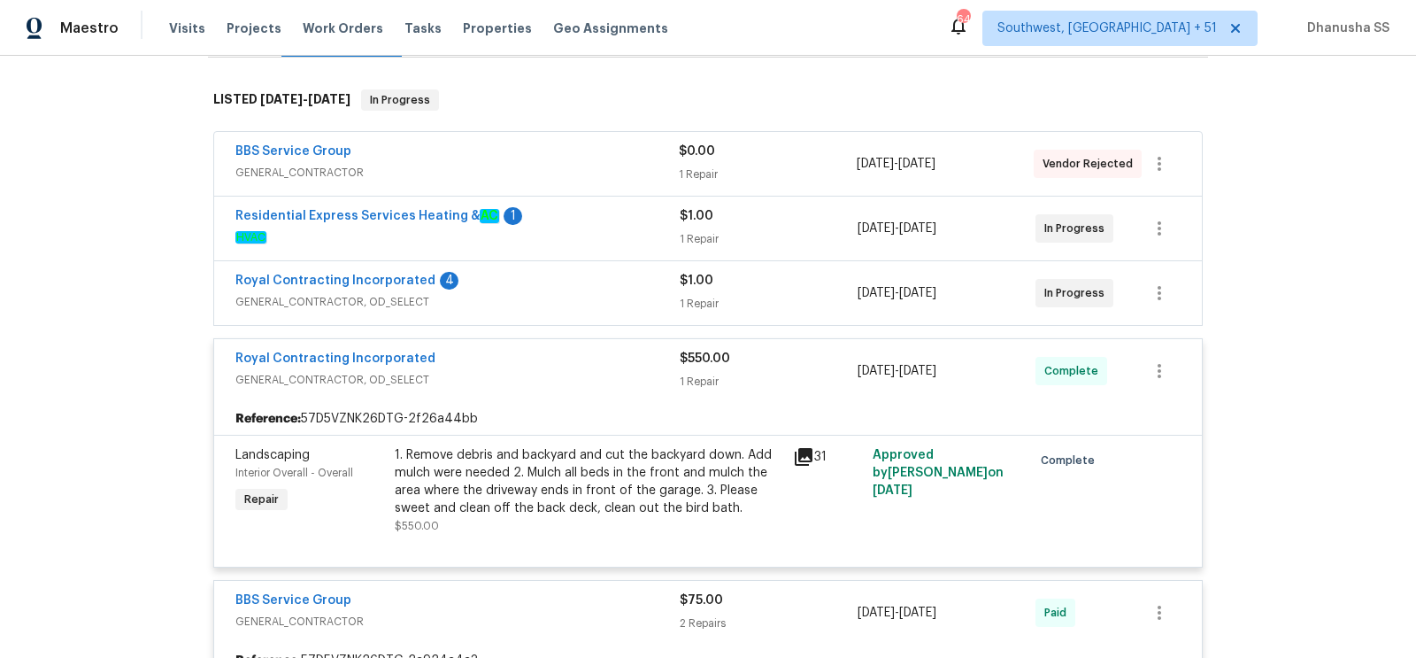
click at [627, 297] on span "GENERAL_CONTRACTOR, OD_SELECT" at bounding box center [457, 302] width 444 height 18
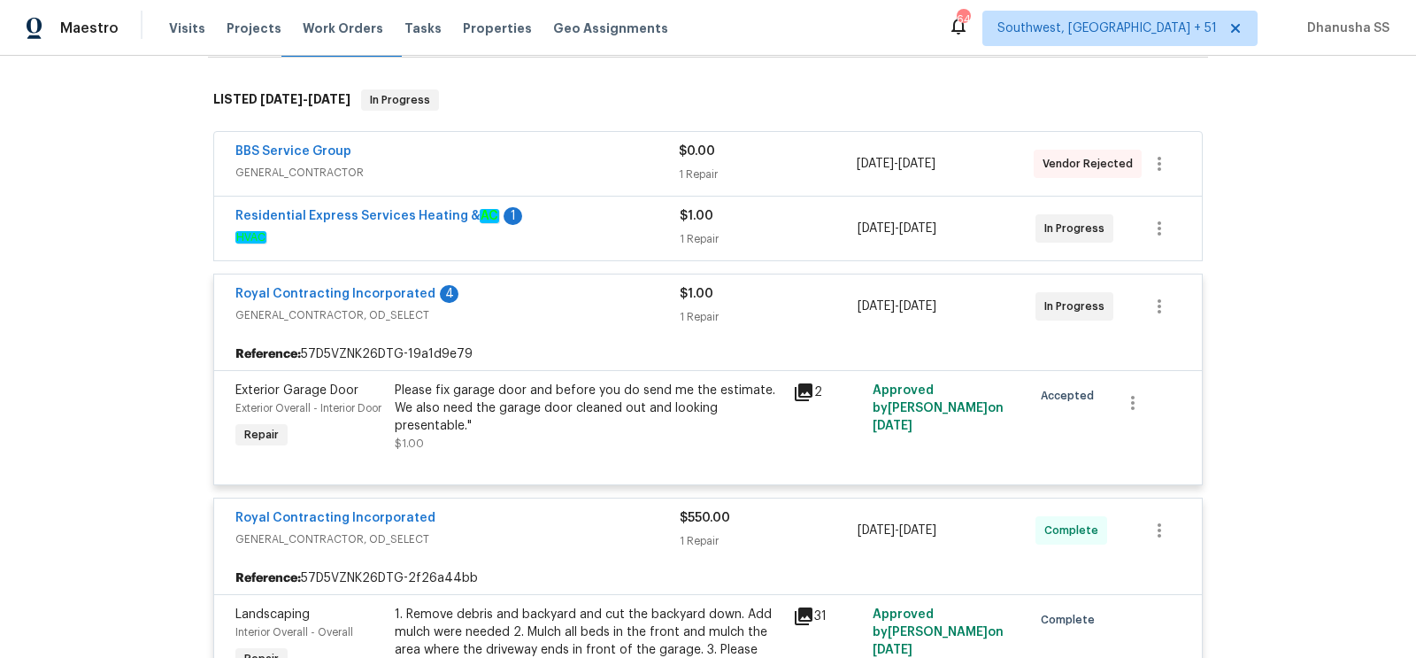
click at [628, 218] on div "Residential Express Services Heating & AC 1" at bounding box center [457, 217] width 444 height 21
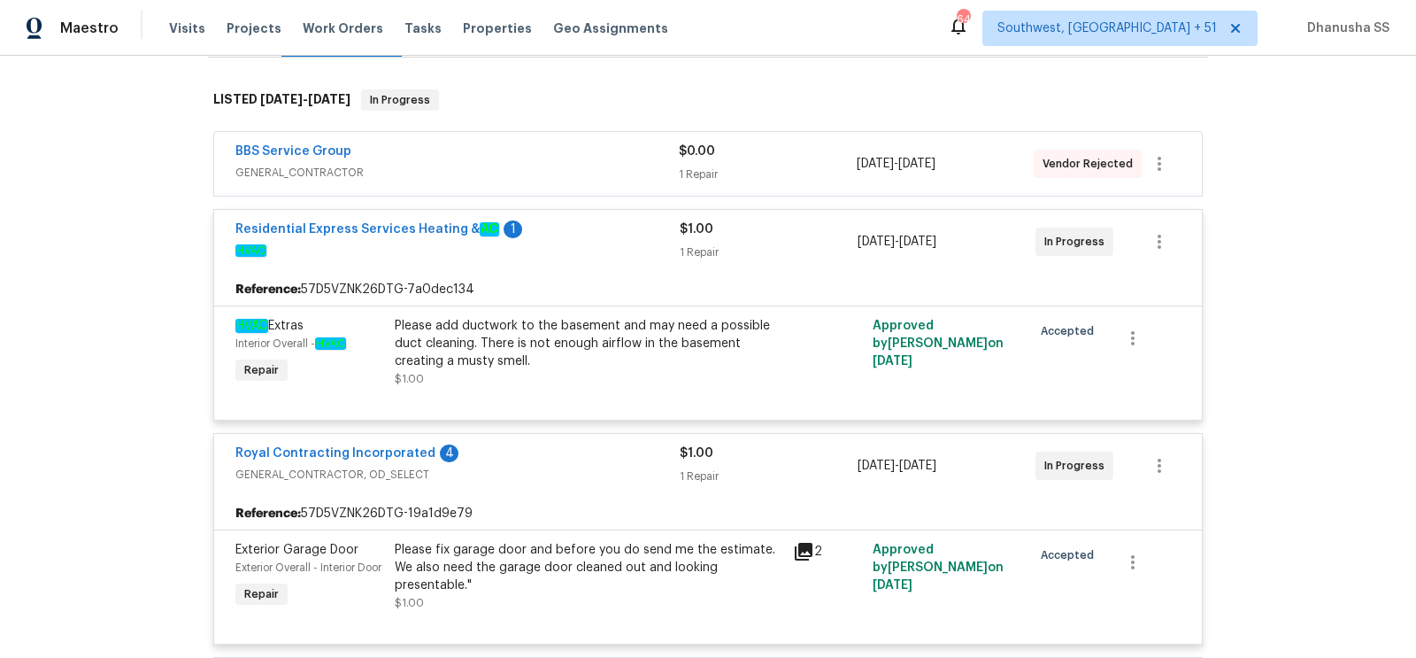
click at [619, 173] on span "GENERAL_CONTRACTOR" at bounding box center [456, 173] width 443 height 18
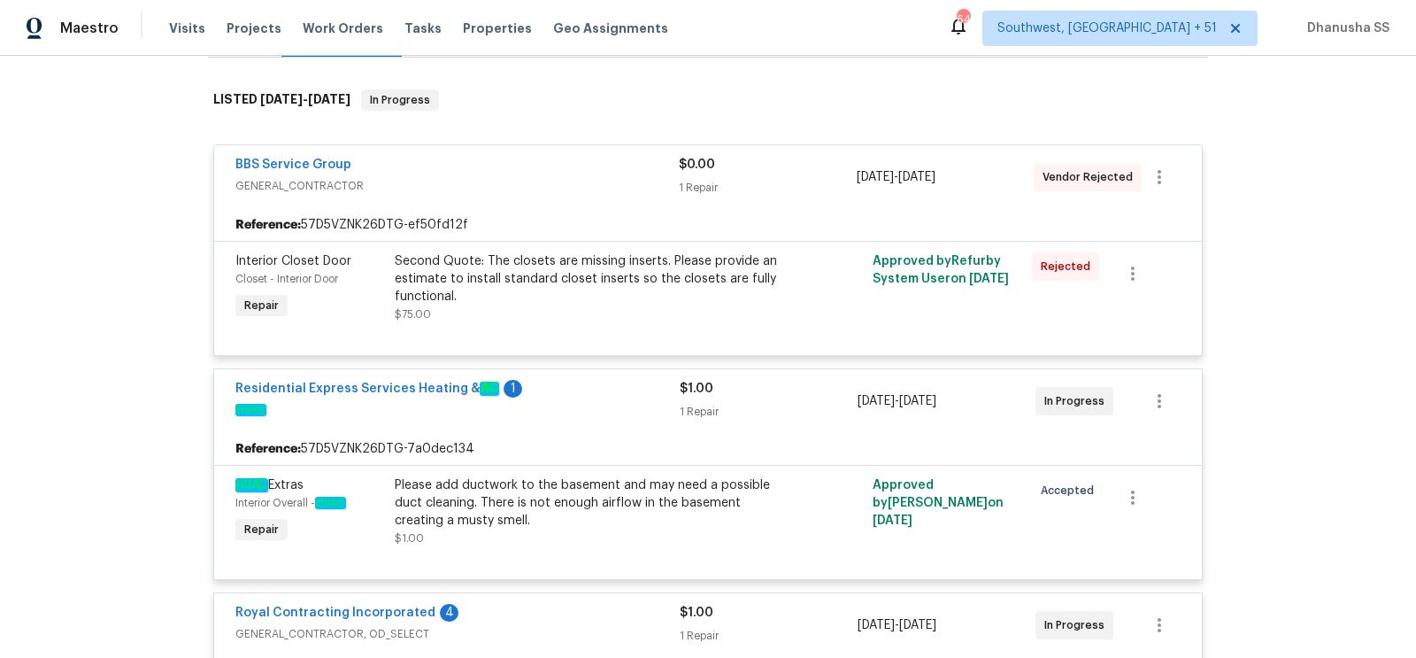
scroll to position [61, 0]
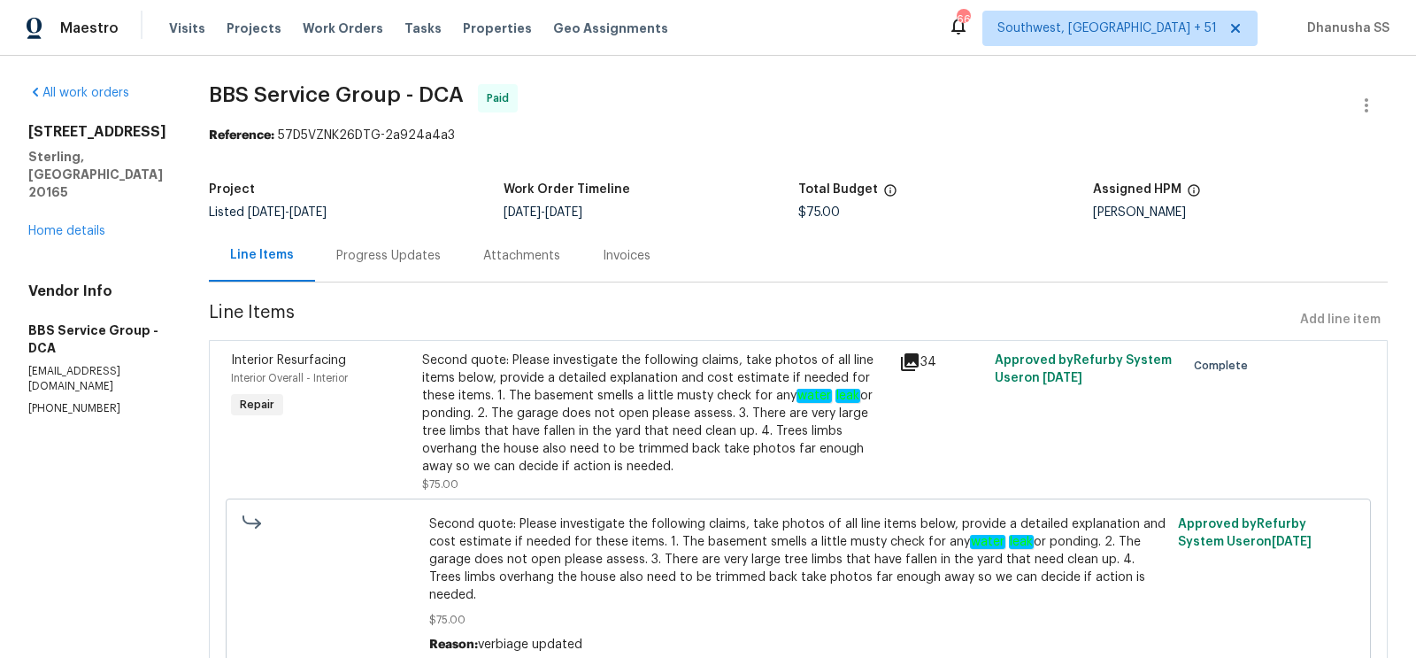
click at [380, 265] on div "Progress Updates" at bounding box center [388, 256] width 104 height 18
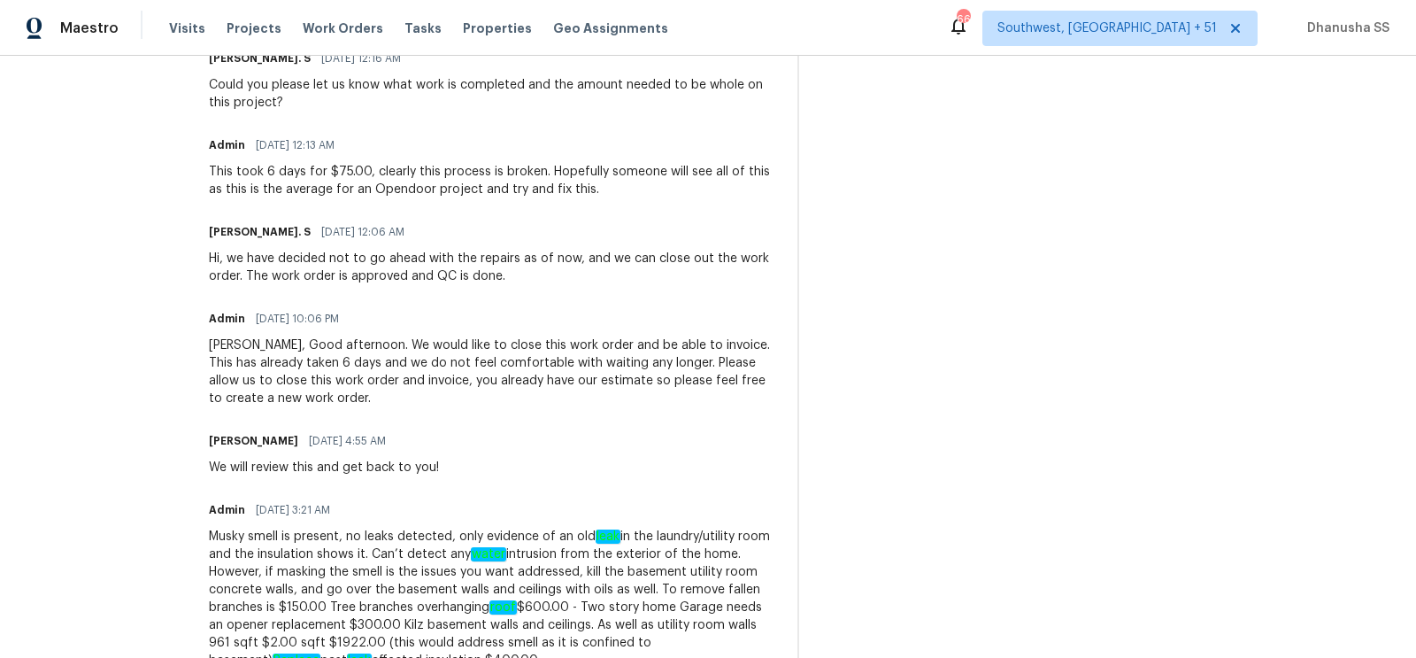
scroll to position [766, 0]
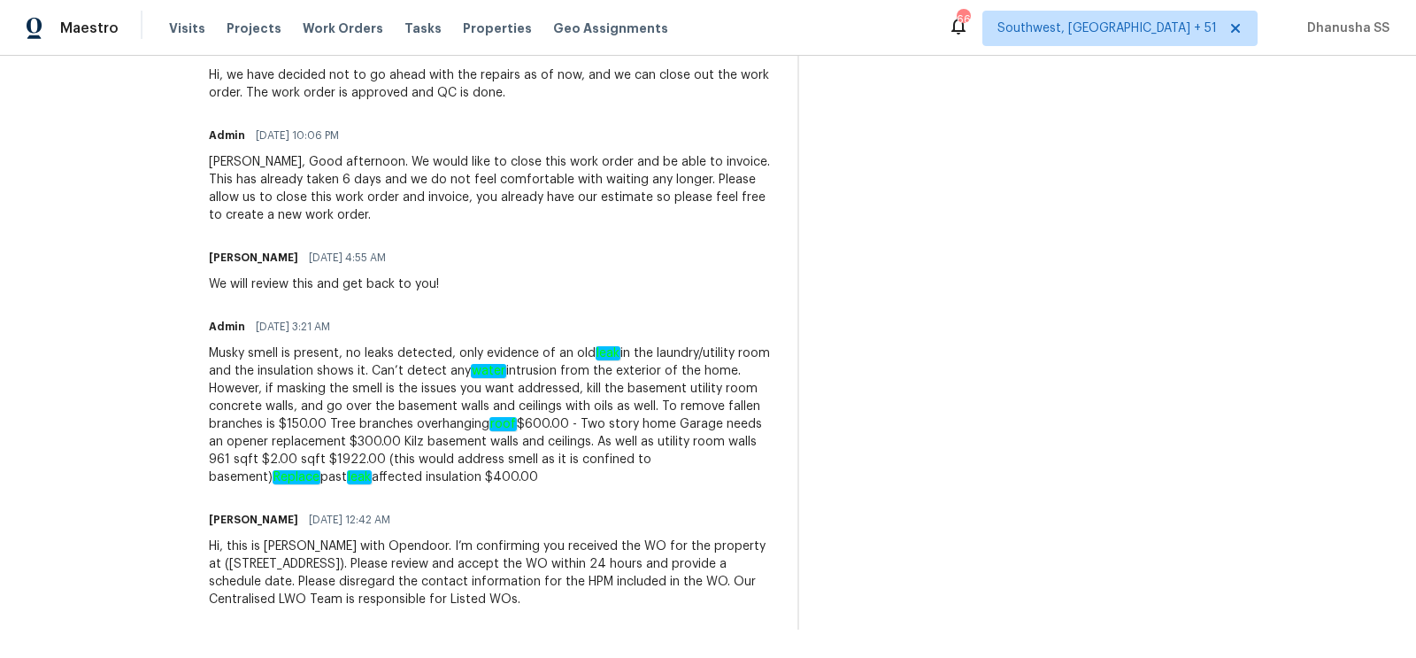
drag, startPoint x: 321, startPoint y: 350, endPoint x: 669, endPoint y: 481, distance: 371.6
click at [669, 481] on div "Musky smell is present, no leaks detected, only evidence of an old leak in the …" at bounding box center [492, 415] width 567 height 142
click at [671, 487] on div "Trade Partner Updates Glory Joyce. S 08/28/2025 12:16 AM Could you please let u…" at bounding box center [492, 232] width 567 height 795
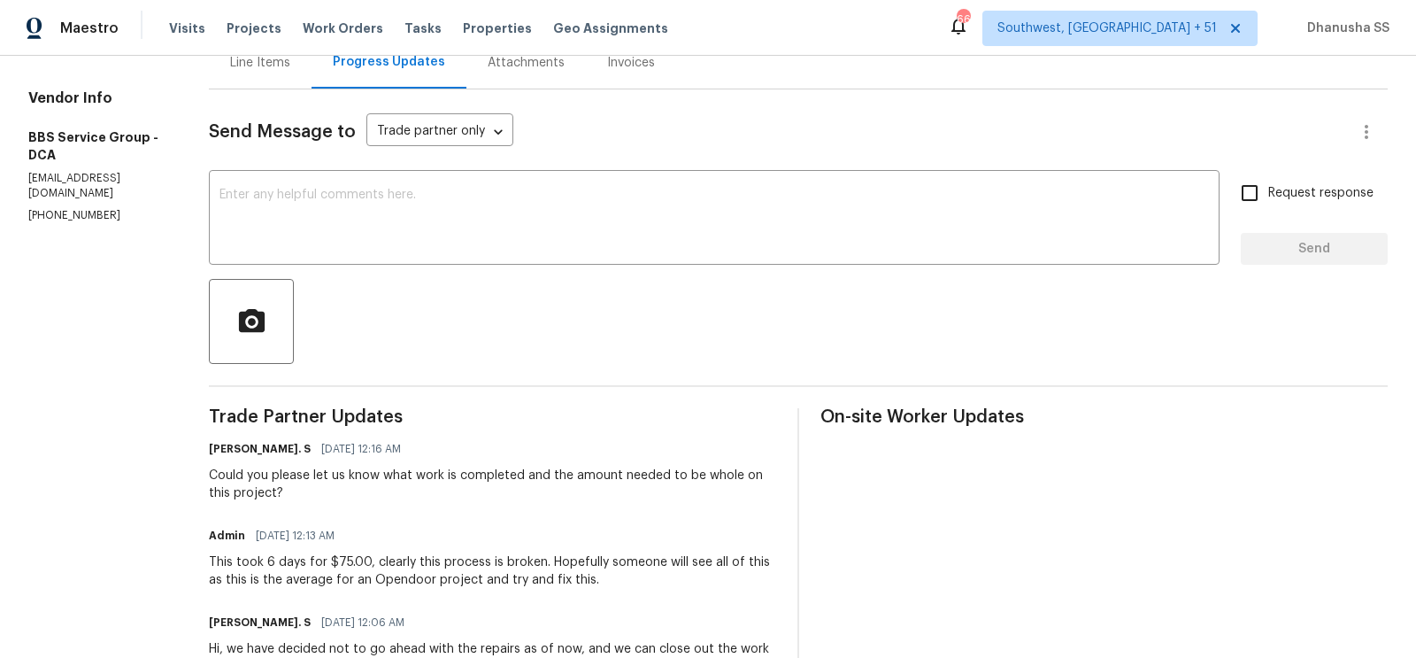
scroll to position [0, 0]
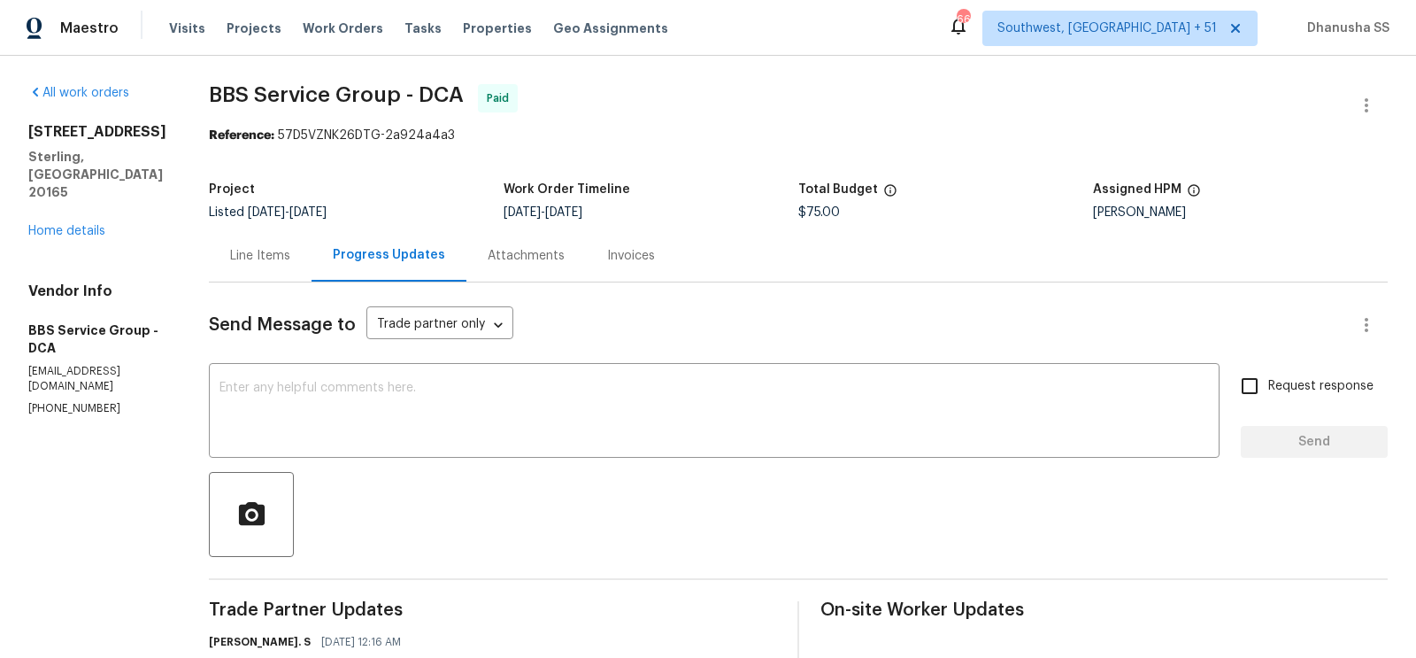
click at [250, 274] on div "Line Items" at bounding box center [260, 255] width 103 height 52
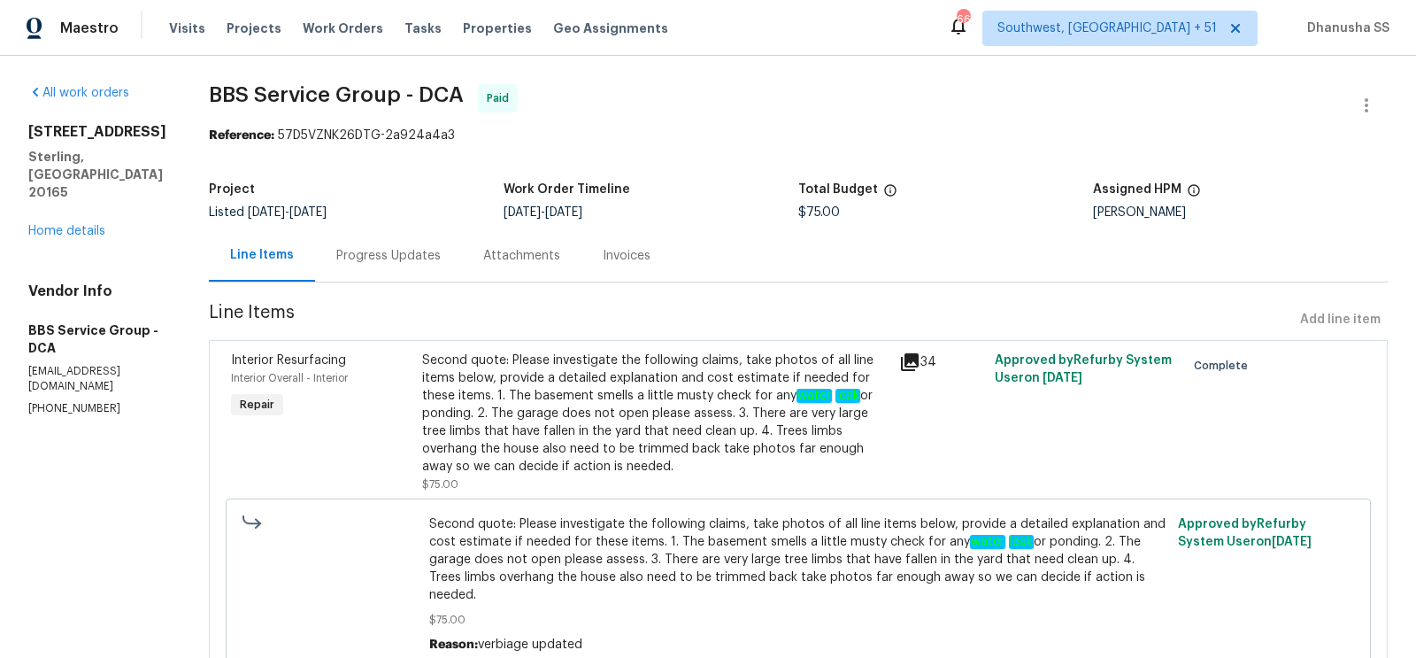
click at [331, 12] on div "Visits Projects Work Orders Tasks Properties Geo Assignments" at bounding box center [429, 28] width 520 height 35
click at [331, 14] on div "Visits Projects Work Orders Tasks Properties Geo Assignments" at bounding box center [429, 28] width 520 height 35
click at [331, 23] on span "Work Orders" at bounding box center [343, 28] width 81 height 18
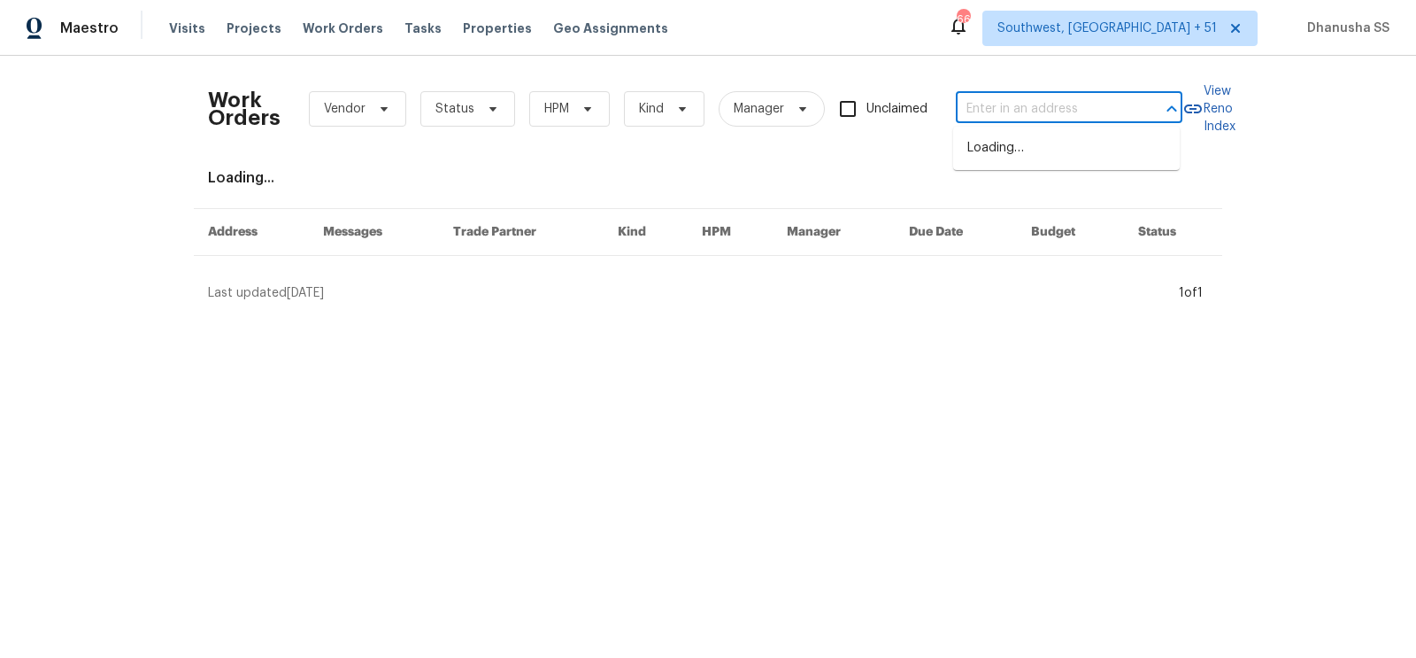
click at [1059, 112] on input "text" at bounding box center [1044, 109] width 177 height 27
paste input "571 Grayson Pl, Chelsea, AL 35043"
type input "571 Grayson Pl, Chelsea, AL 35043"
click at [1015, 147] on li "571 Grayson Pl, Chelsea, AL 35043" at bounding box center [1066, 158] width 227 height 48
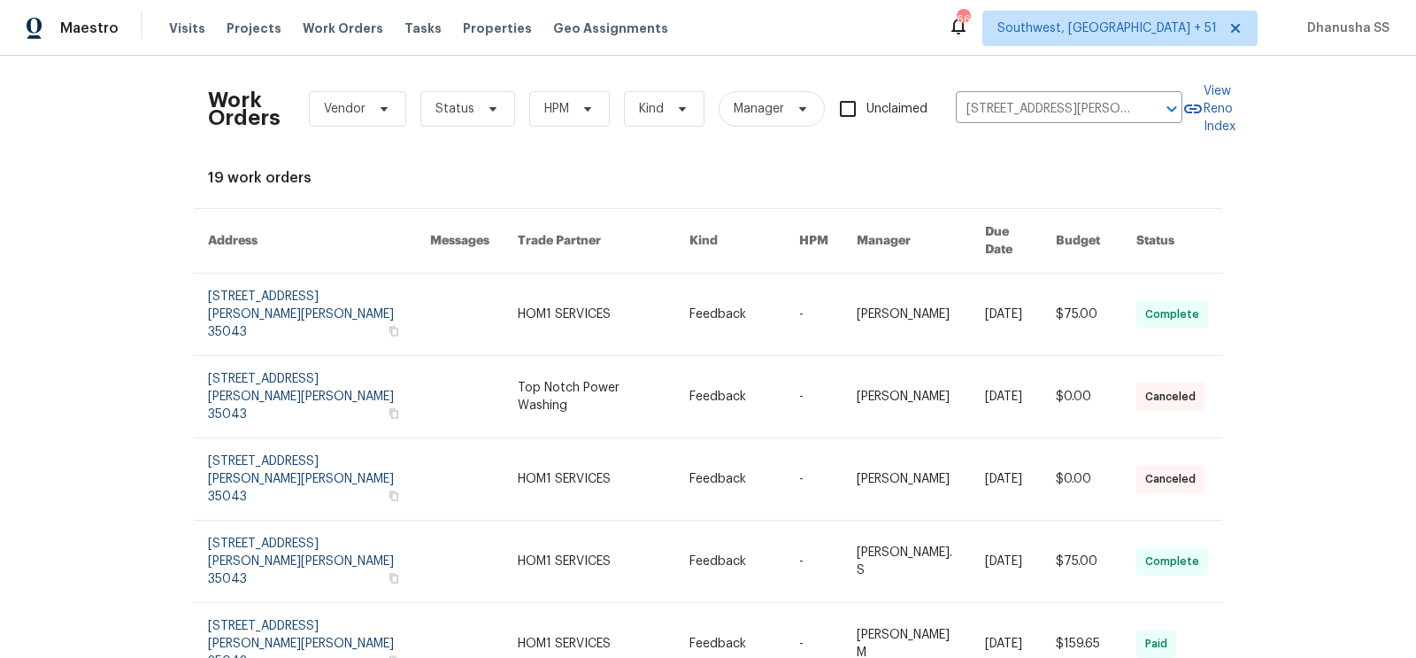
click at [601, 291] on link at bounding box center [604, 313] width 172 height 81
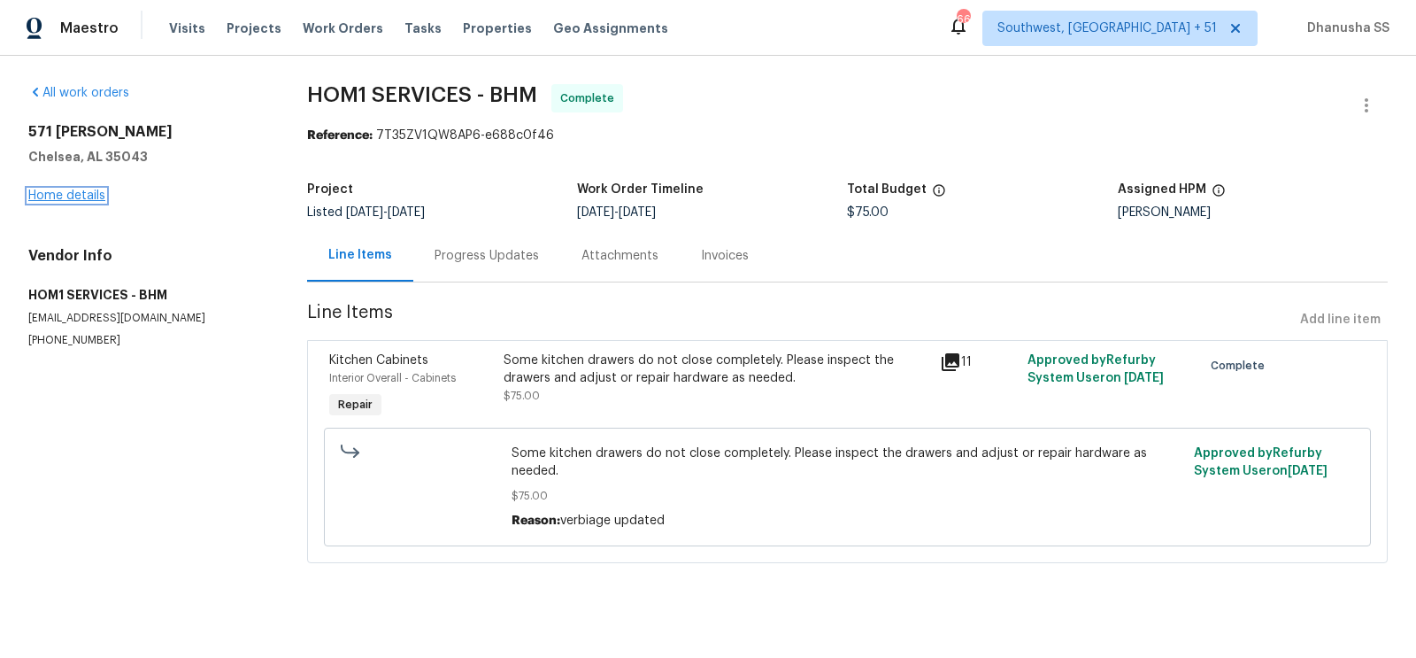
click at [53, 194] on link "Home details" at bounding box center [66, 195] width 77 height 12
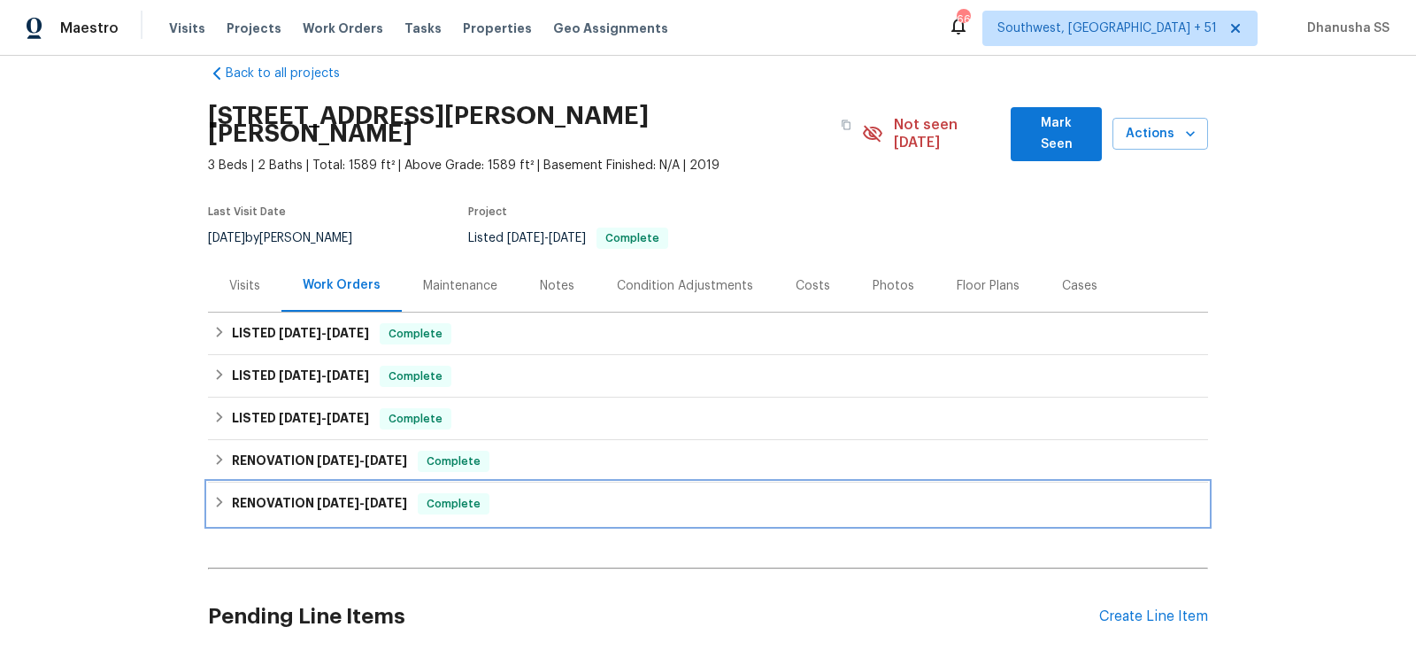
click at [559, 482] on div "RENOVATION 3/24/25 - 3/25/25 Complete" at bounding box center [708, 503] width 1000 height 42
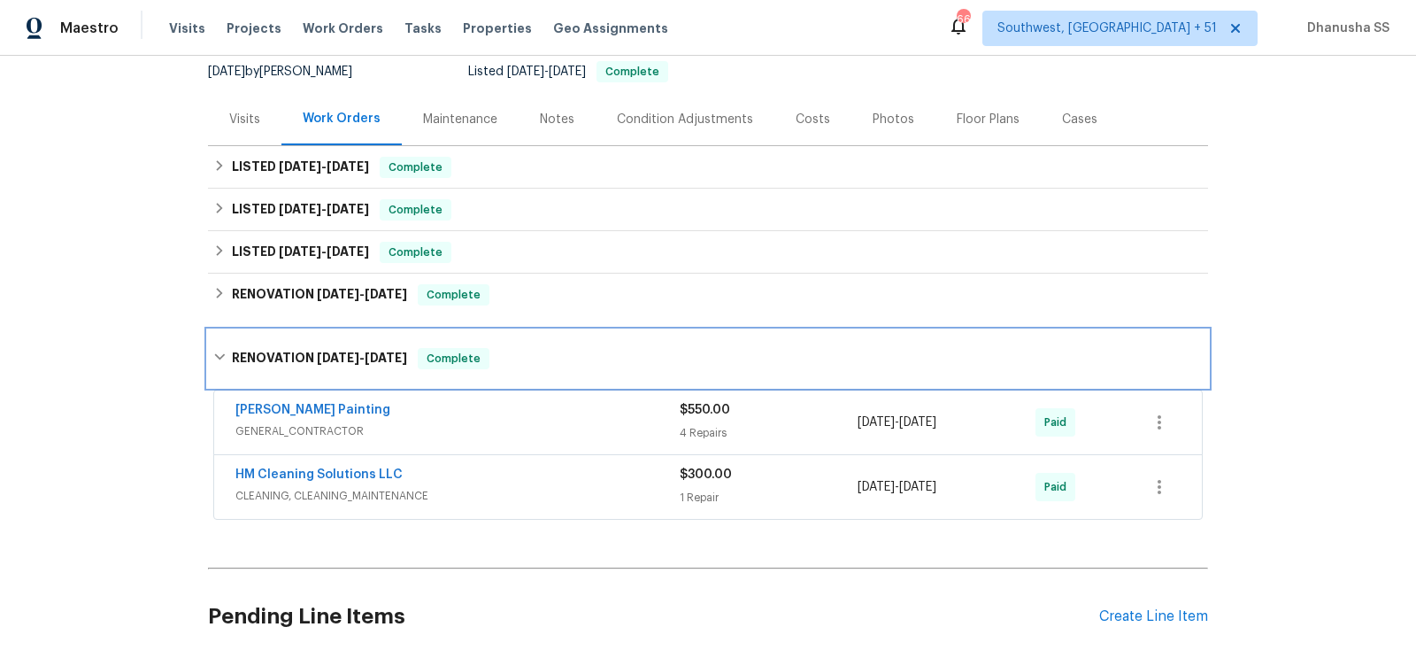
scroll to position [307, 0]
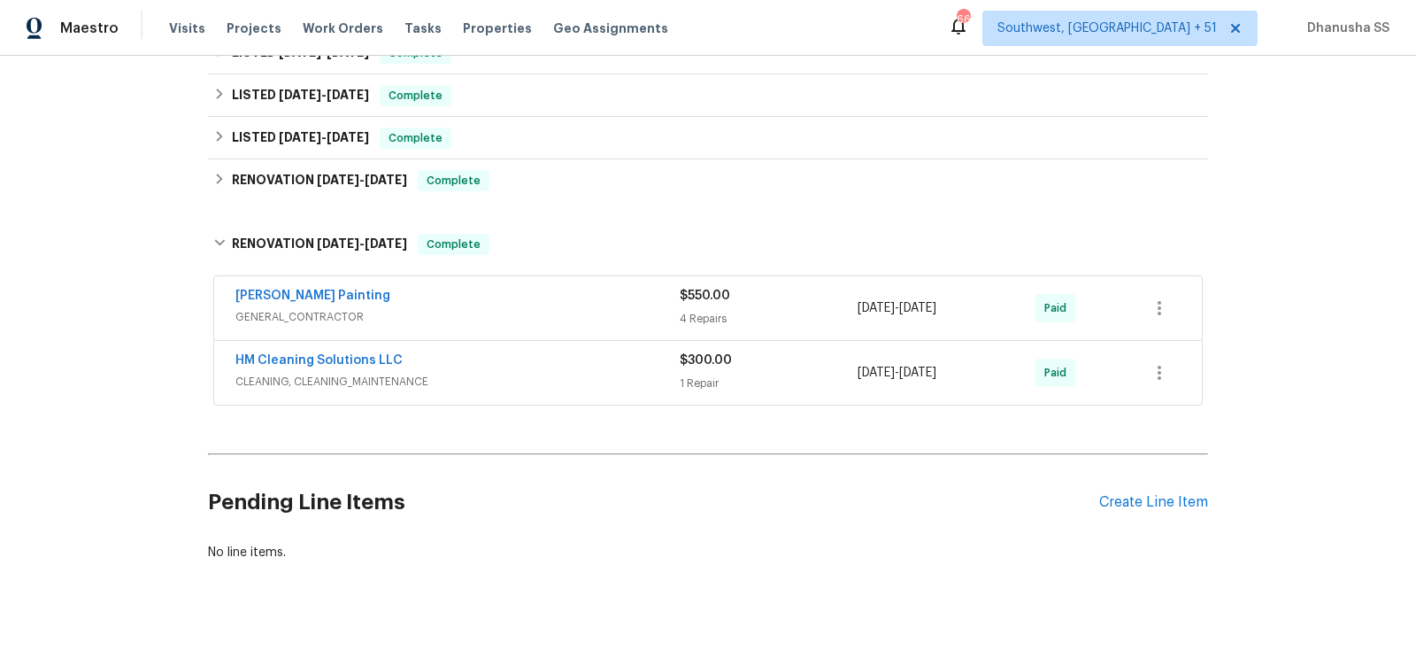
click at [570, 308] on span "GENERAL_CONTRACTOR" at bounding box center [457, 317] width 444 height 18
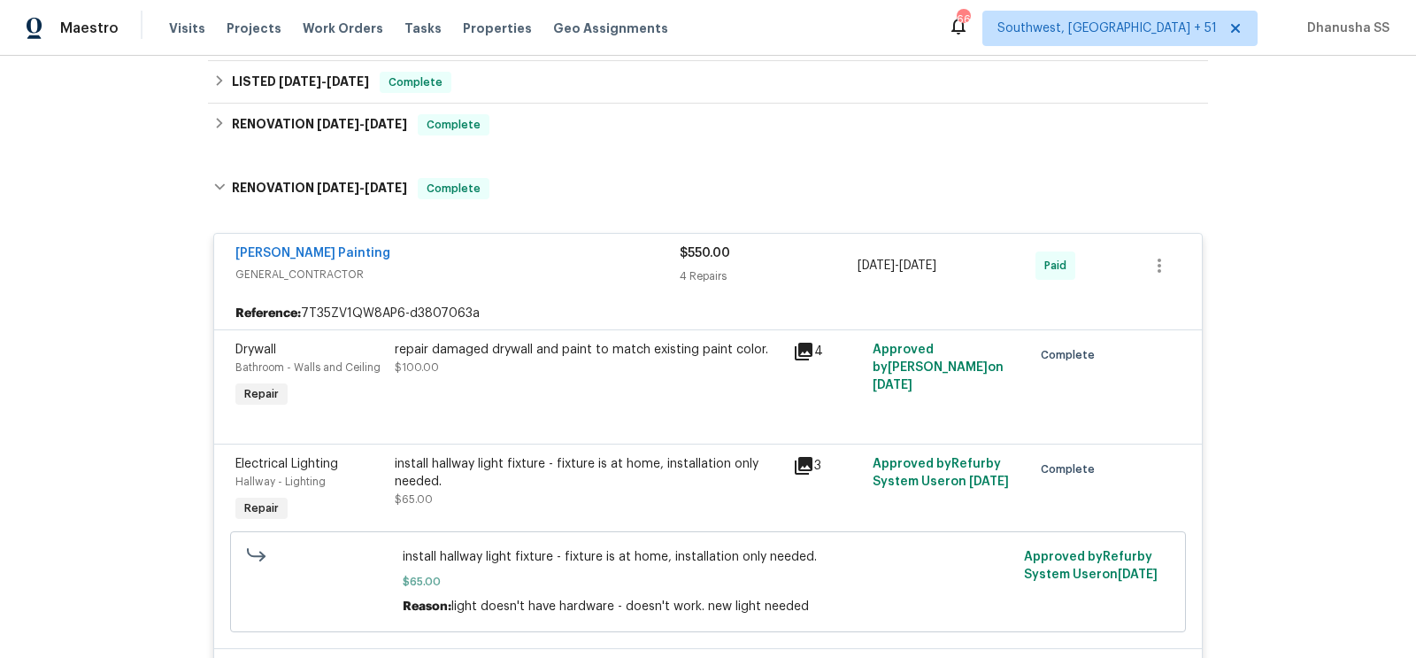
scroll to position [276, 0]
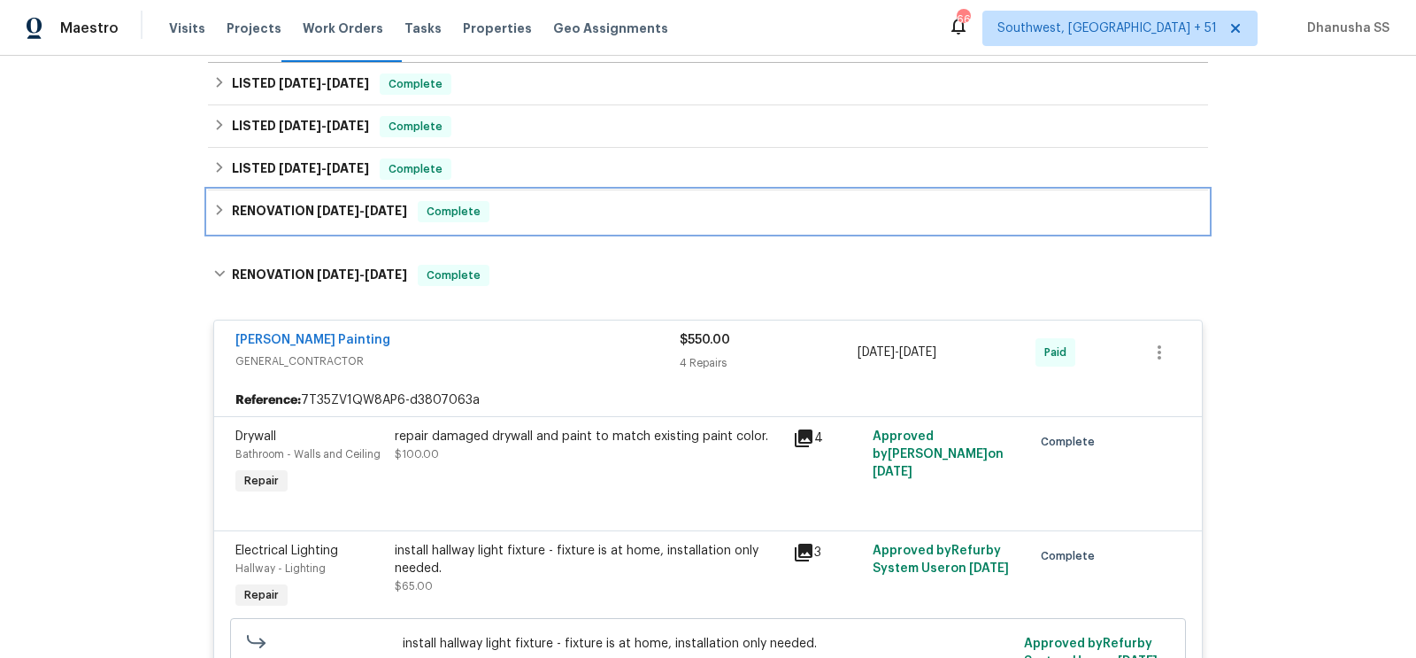
click at [503, 201] on div "RENOVATION 4/10/25 - 5/22/25 Complete" at bounding box center [707, 211] width 989 height 21
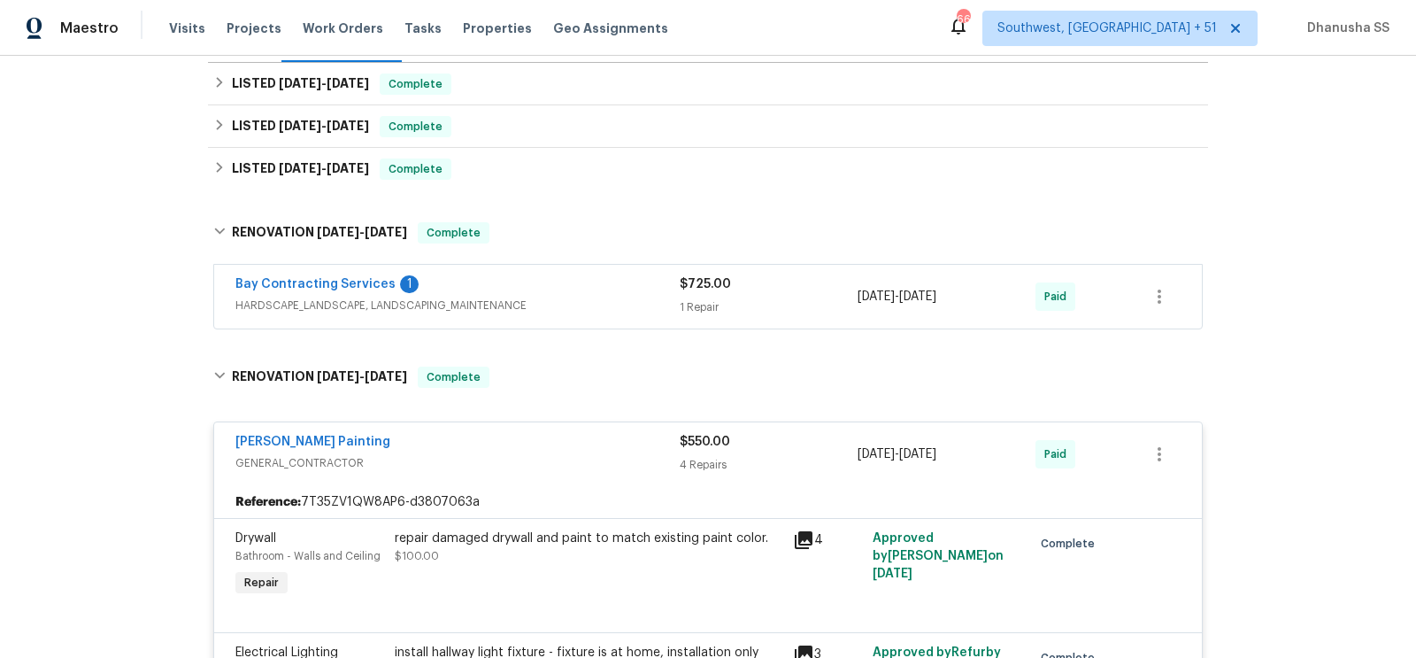
click at [627, 275] on div "Bay Contracting Services 1" at bounding box center [457, 285] width 444 height 21
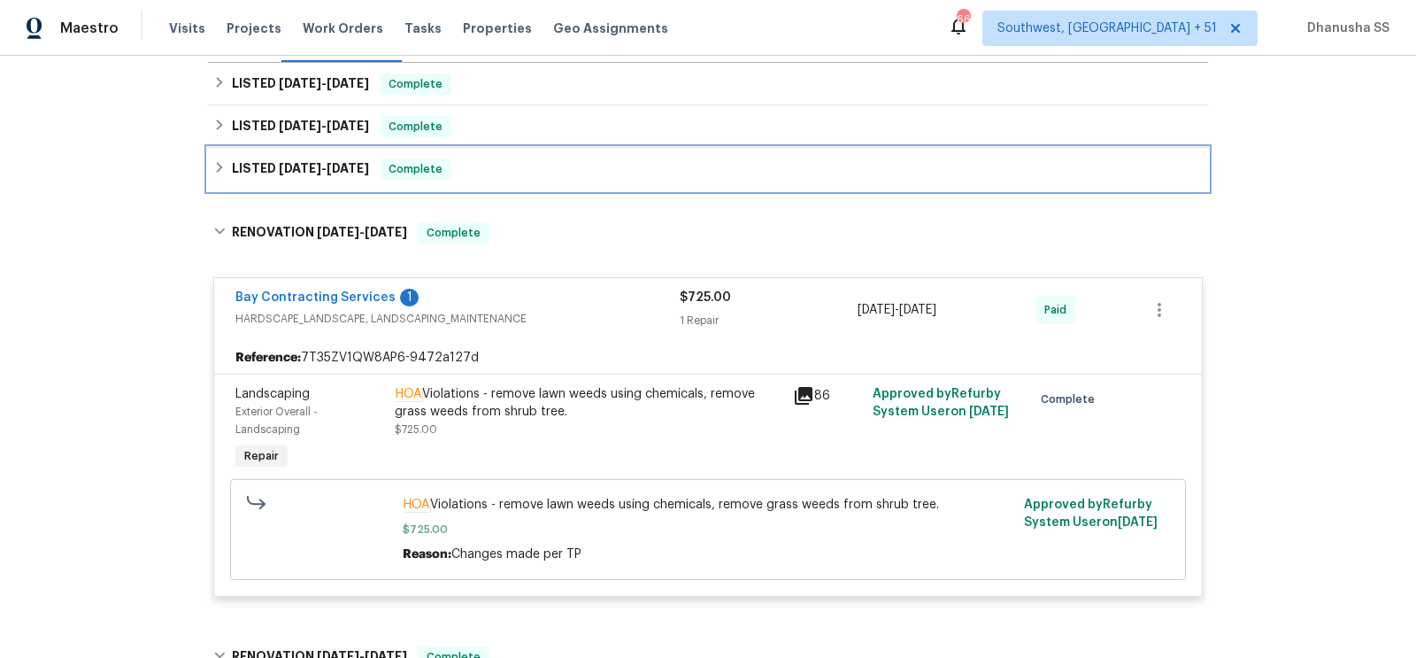
click at [496, 158] on div "LISTED 4/10/25 - 4/17/25 Complete" at bounding box center [707, 168] width 989 height 21
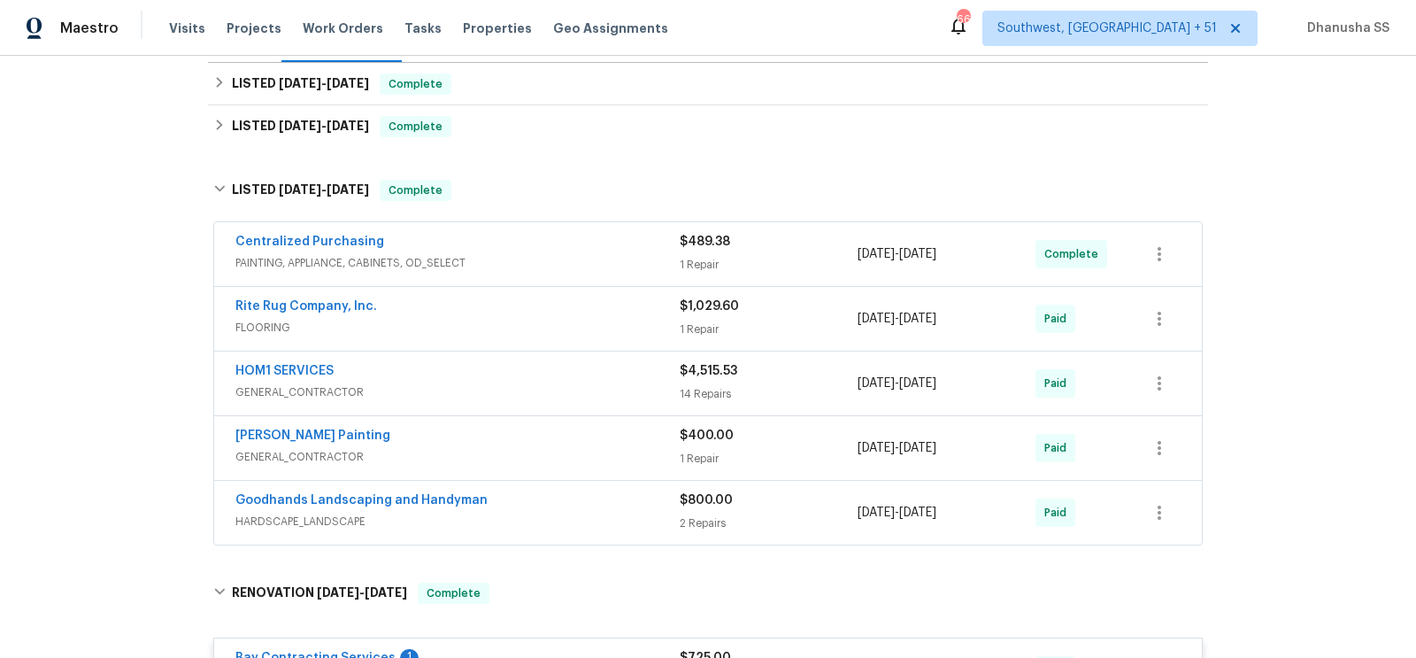
click at [593, 481] on div "Goodhands Landscaping and Handyman HARDSCAPE_LANDSCAPE $800.00 2 Repairs 4/10/2…" at bounding box center [708, 513] width 988 height 64
click at [593, 491] on div "Goodhands Landscaping and Handyman" at bounding box center [457, 501] width 444 height 21
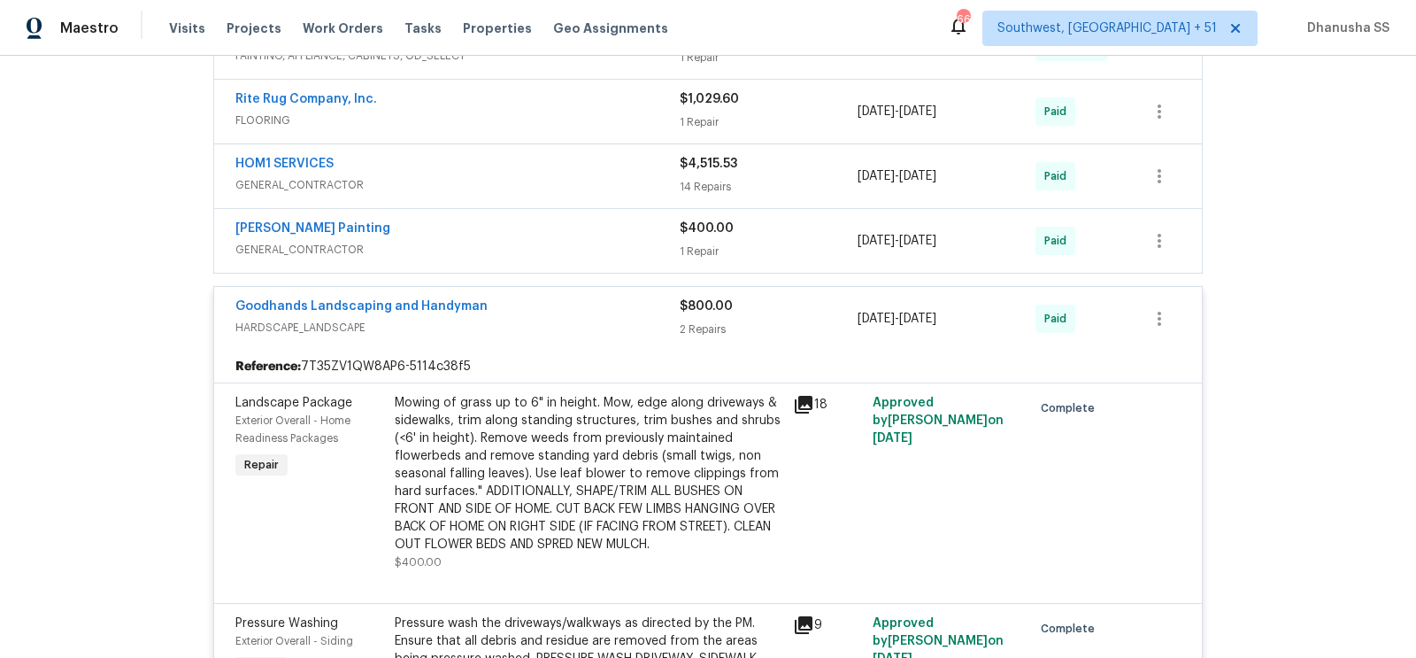
scroll to position [439, 0]
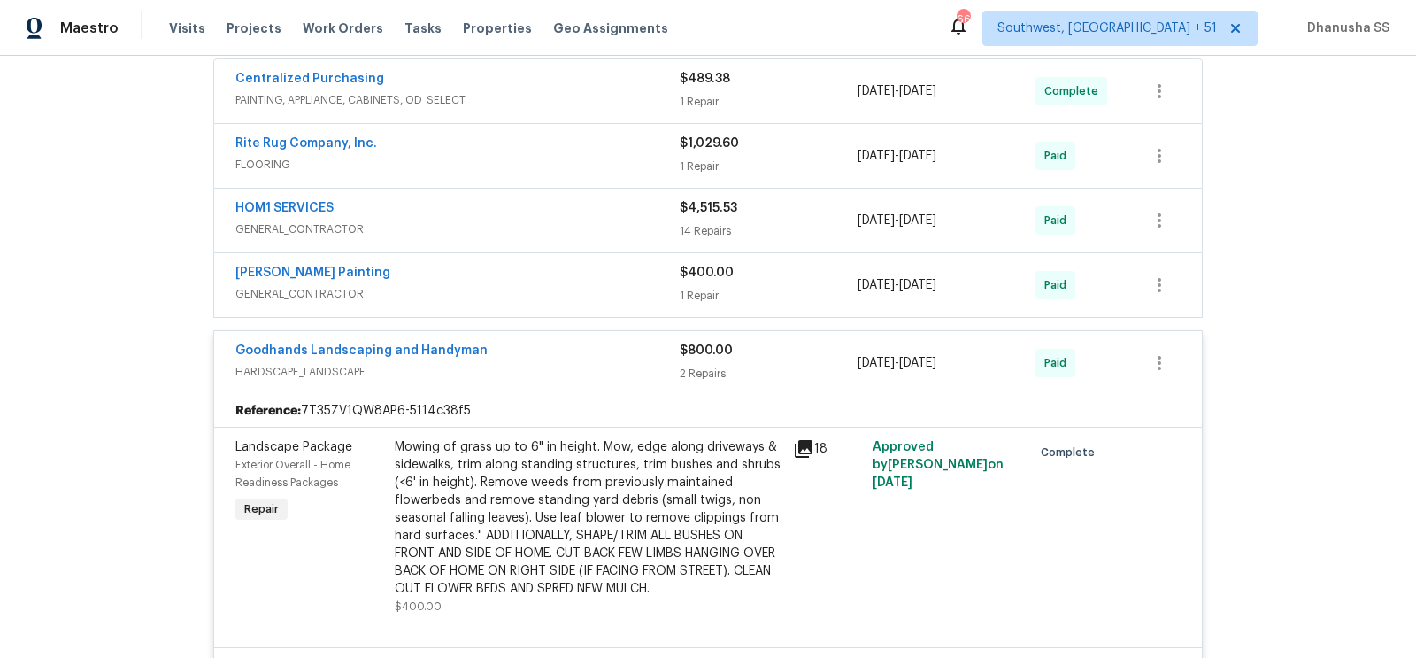
click at [576, 285] on span "GENERAL_CONTRACTOR" at bounding box center [457, 294] width 444 height 18
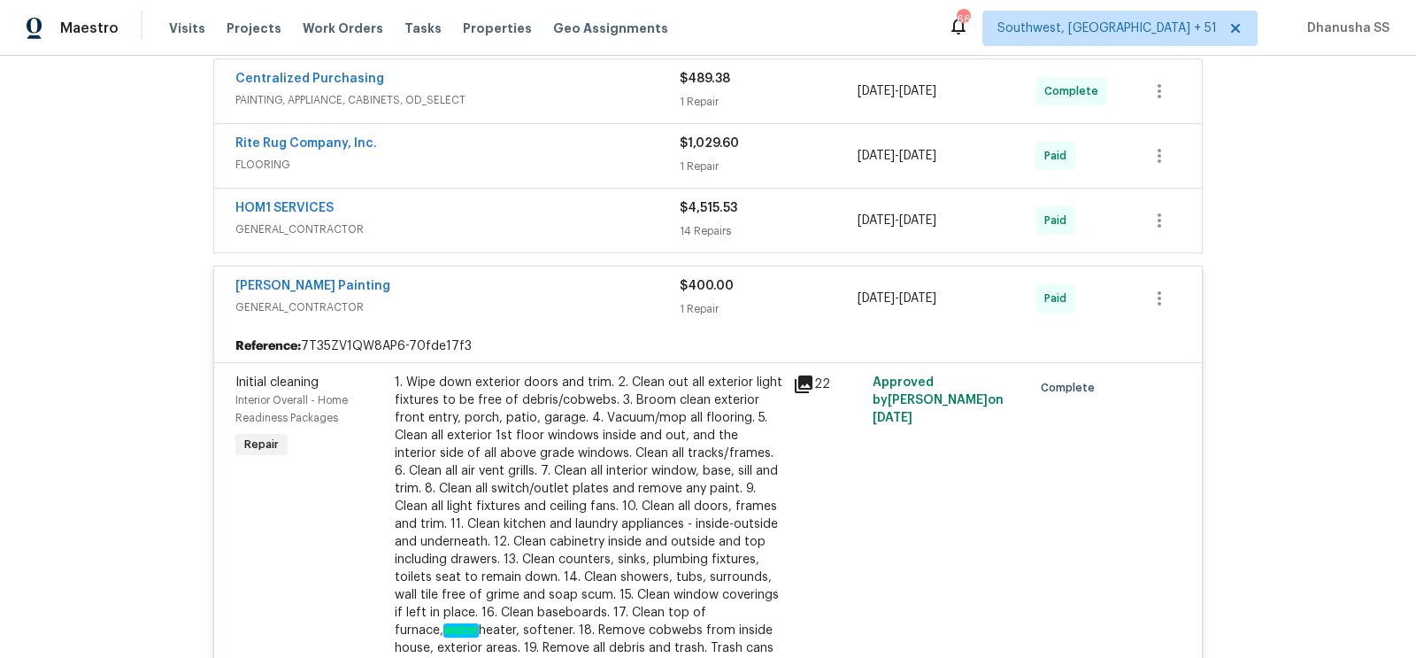
click at [566, 220] on span "GENERAL_CONTRACTOR" at bounding box center [457, 229] width 444 height 18
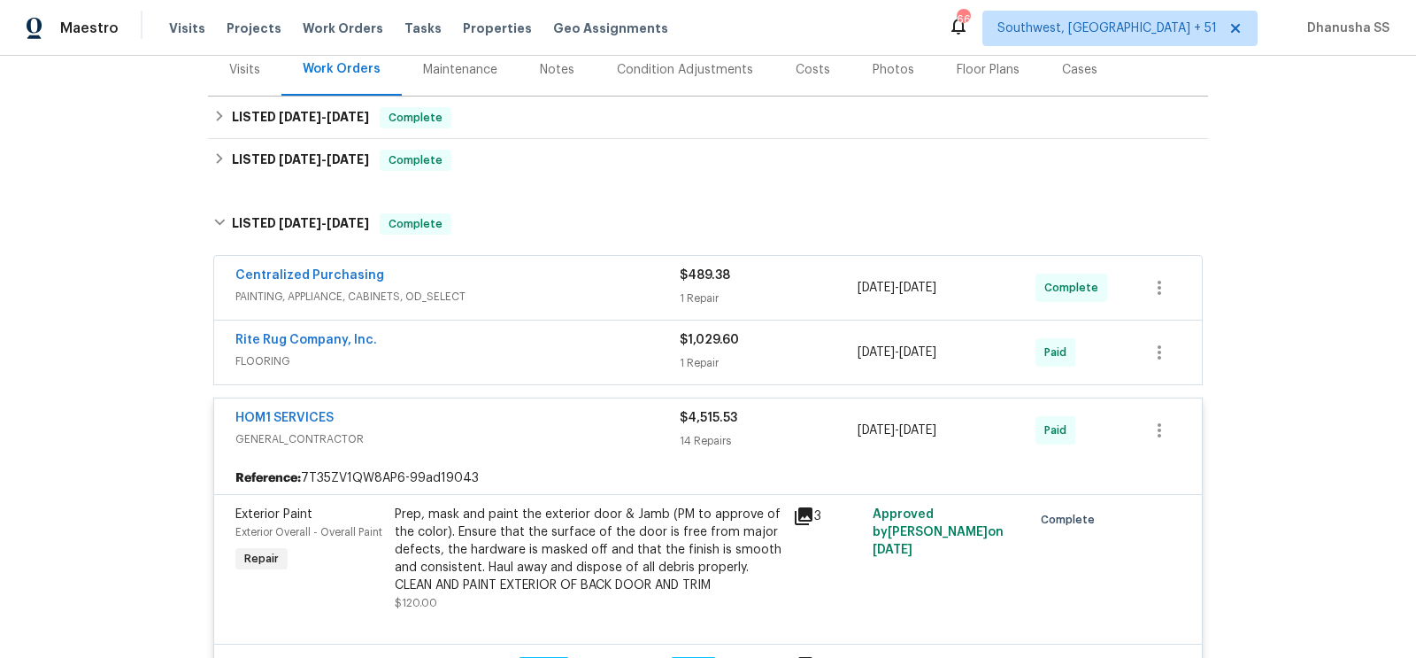
scroll to position [83, 0]
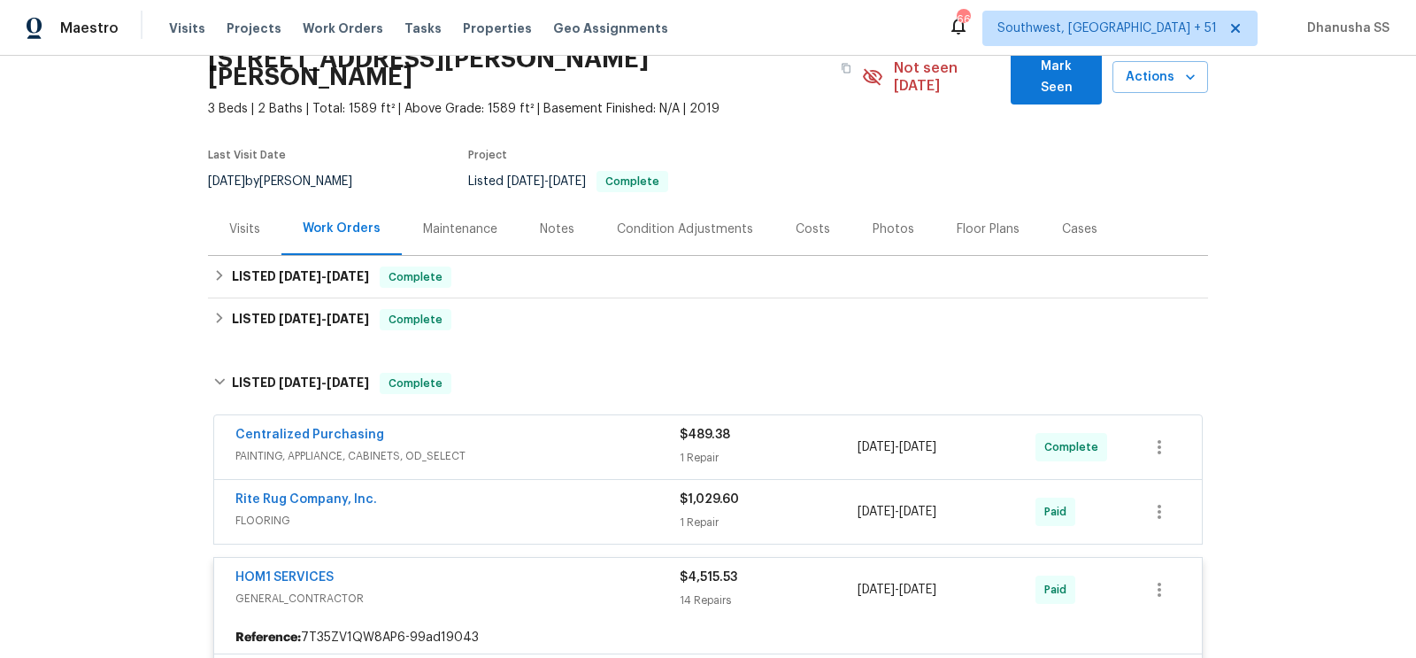
click at [573, 512] on span "FLOORING" at bounding box center [457, 521] width 444 height 18
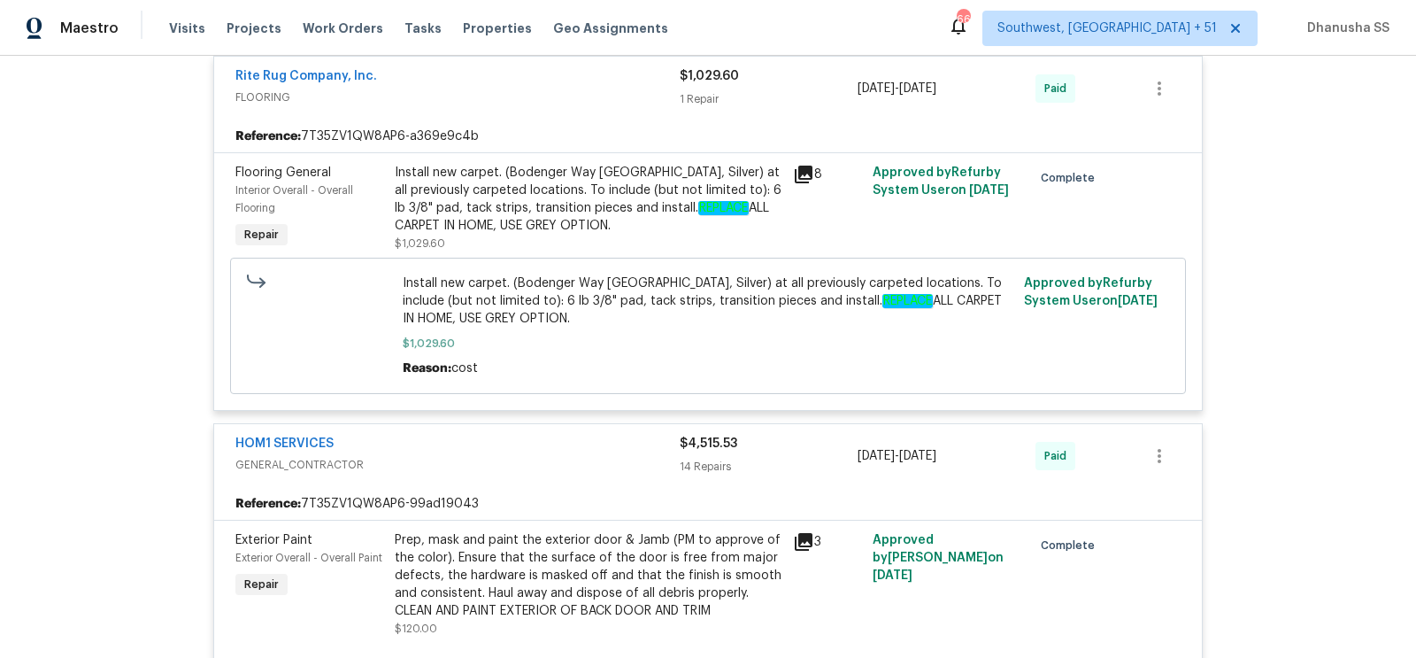
scroll to position [390, 0]
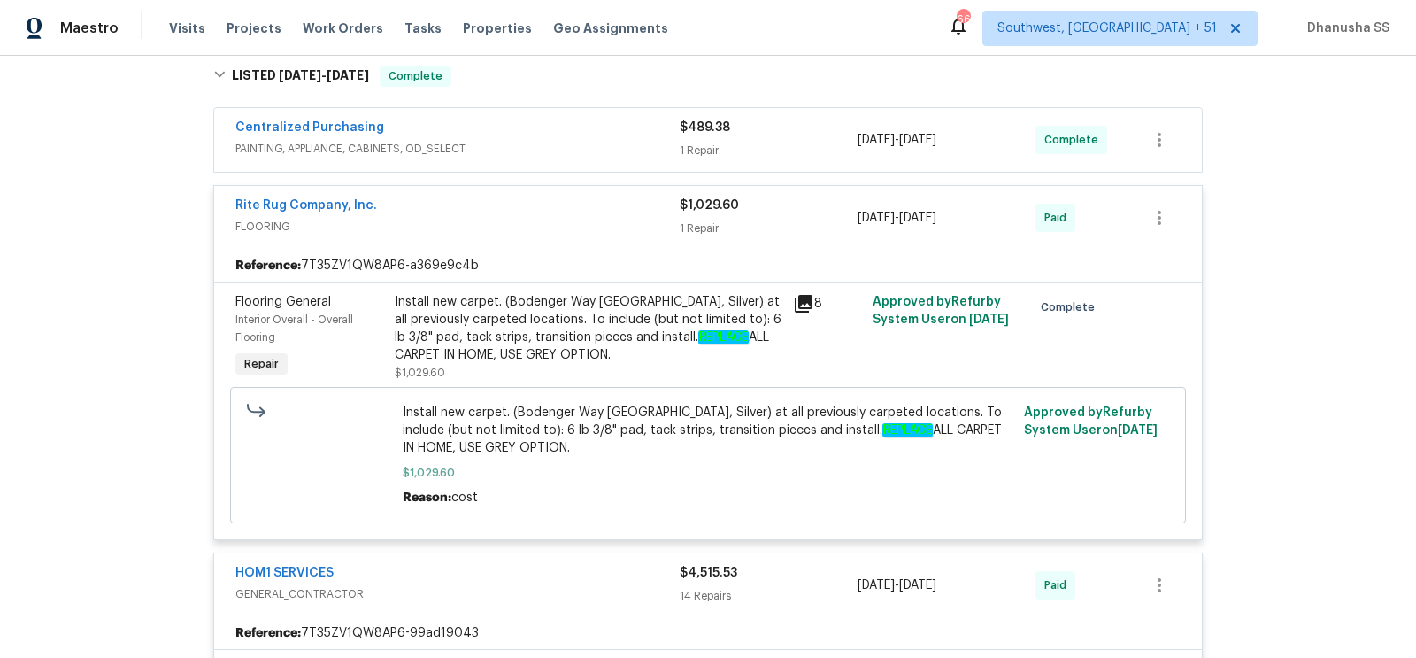
click at [596, 140] on span "PAINTING, APPLIANCE, CABINETS, OD_SELECT" at bounding box center [457, 149] width 444 height 18
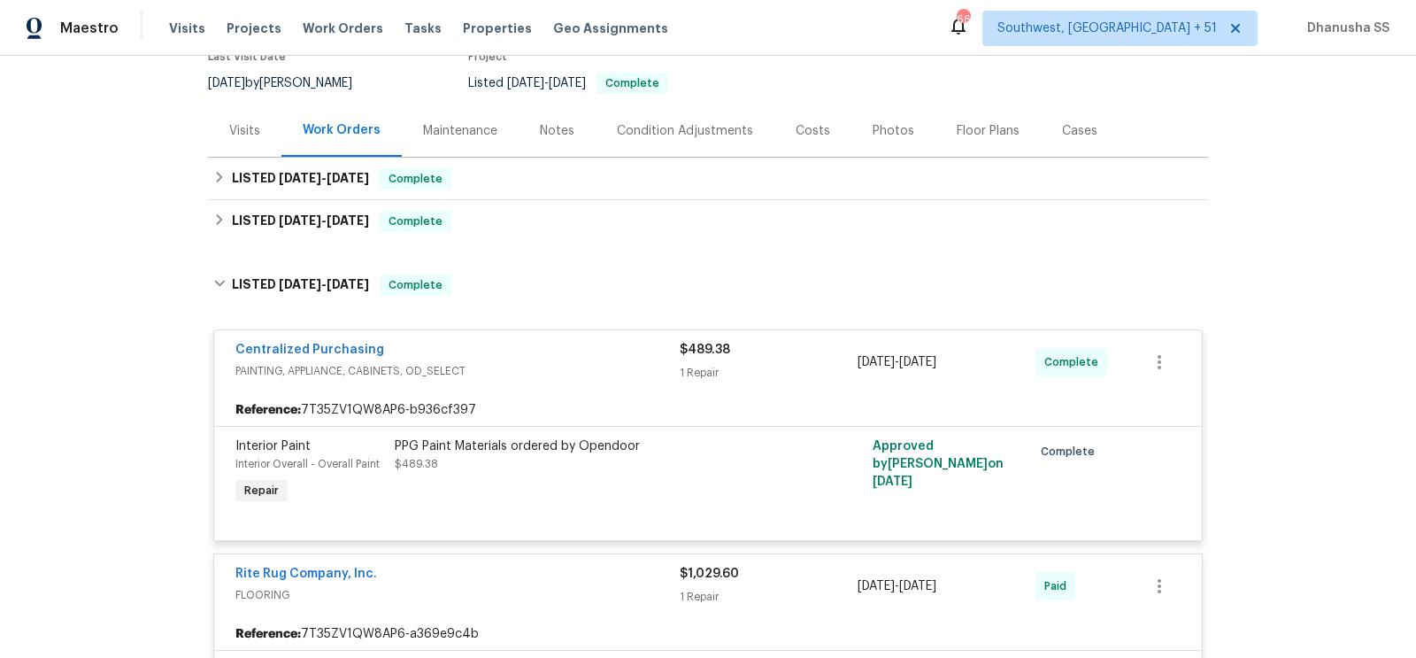
scroll to position [136, 0]
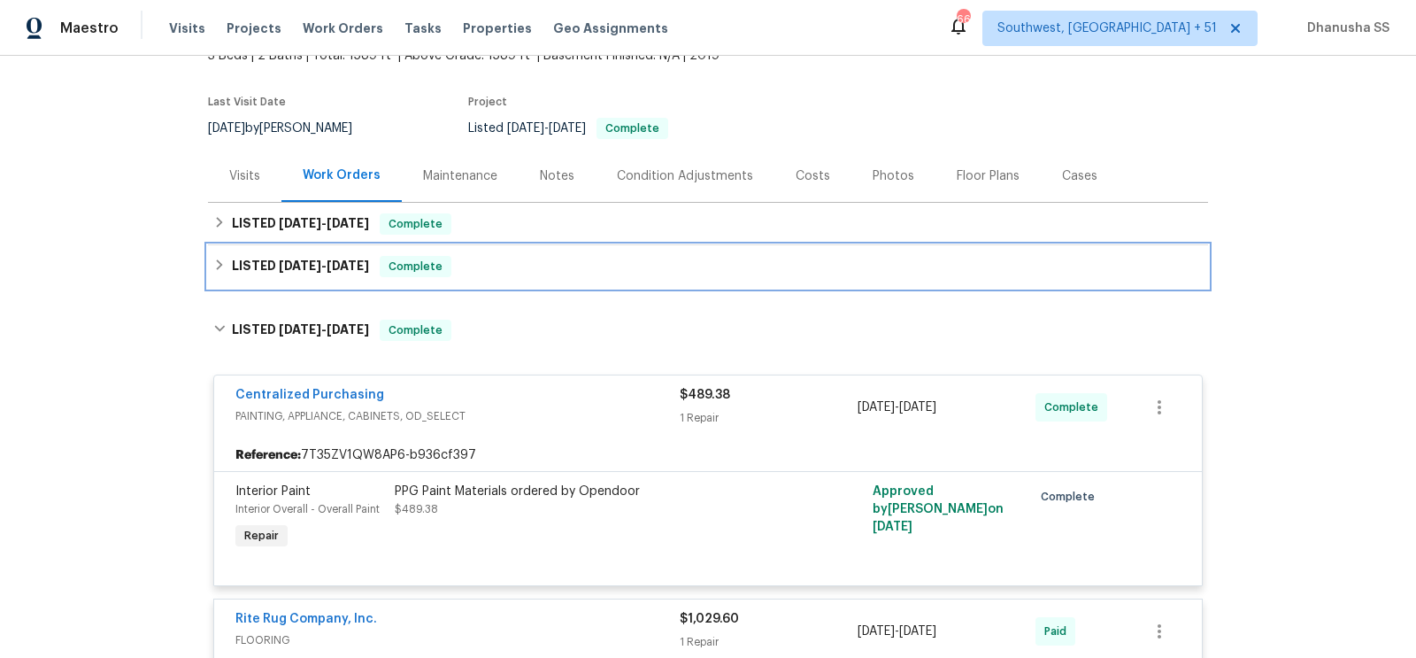
click at [537, 264] on div "LISTED 6/4/25 - 6/16/25 Complete" at bounding box center [708, 266] width 1000 height 42
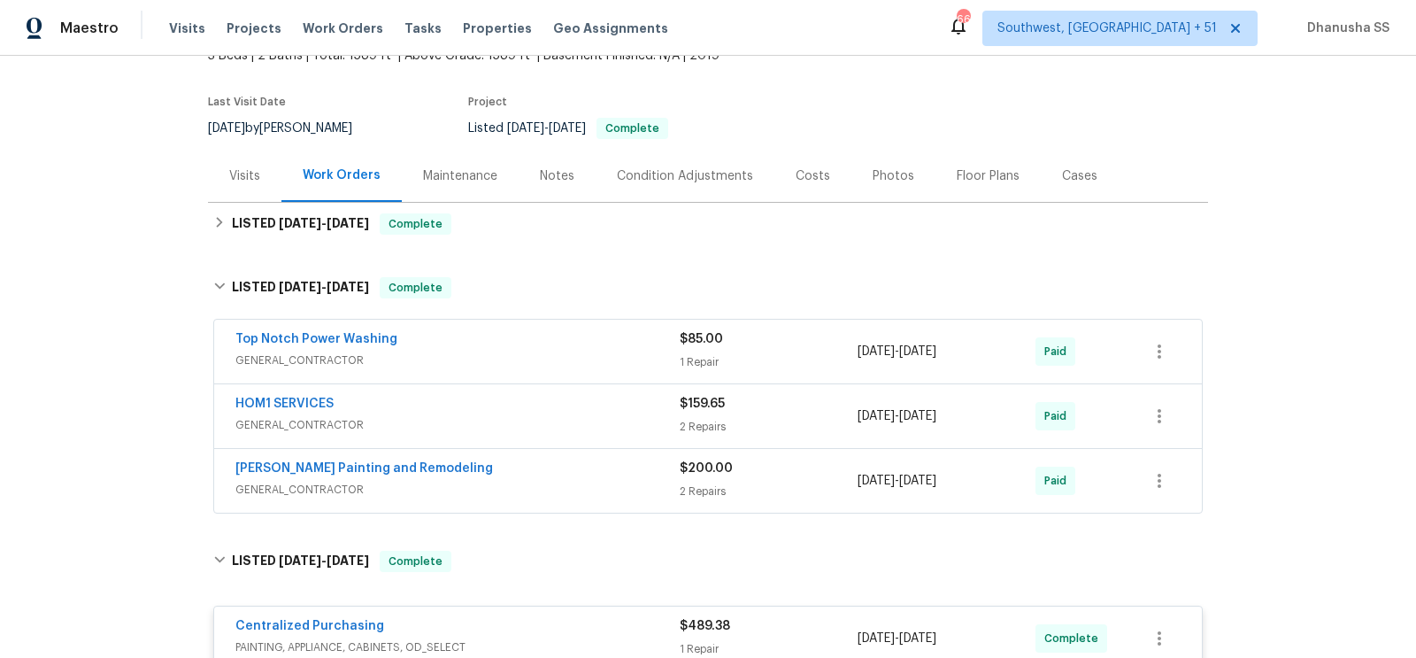
click at [567, 481] on span "GENERAL_CONTRACTOR" at bounding box center [457, 490] width 444 height 18
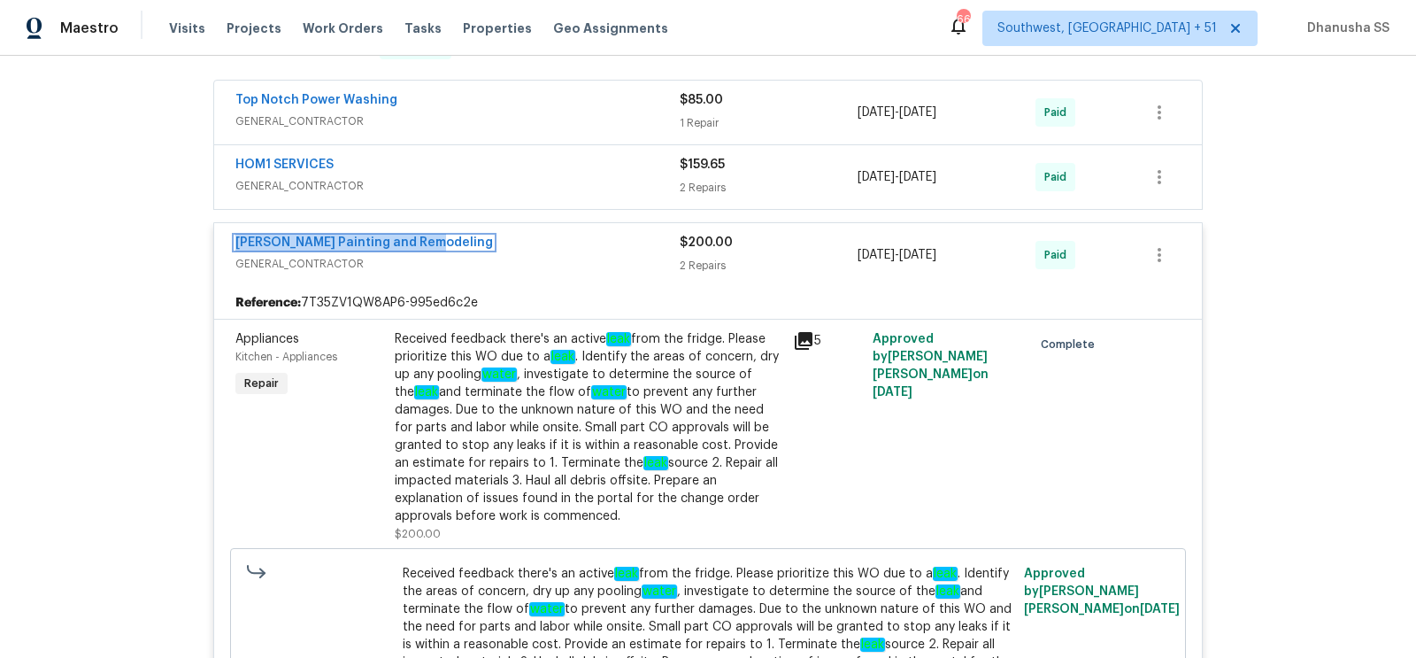
scroll to position [358, 0]
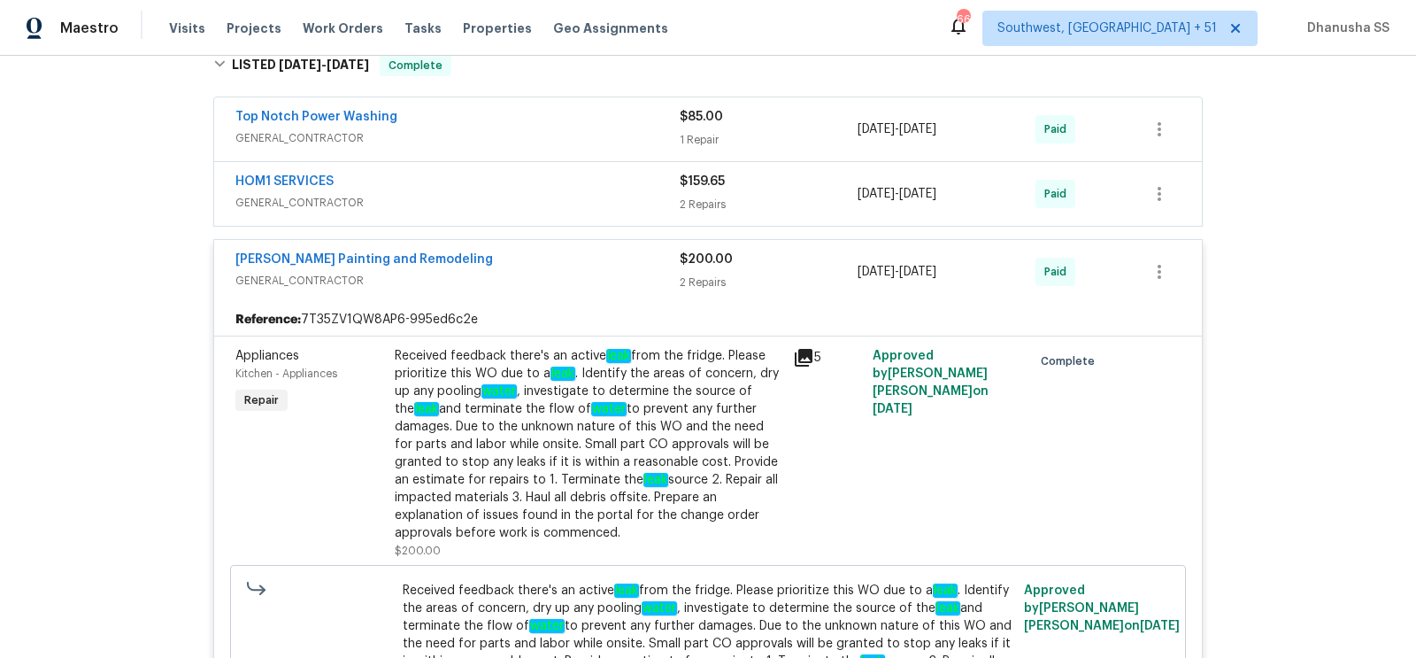
click at [528, 194] on span "GENERAL_CONTRACTOR" at bounding box center [457, 203] width 444 height 18
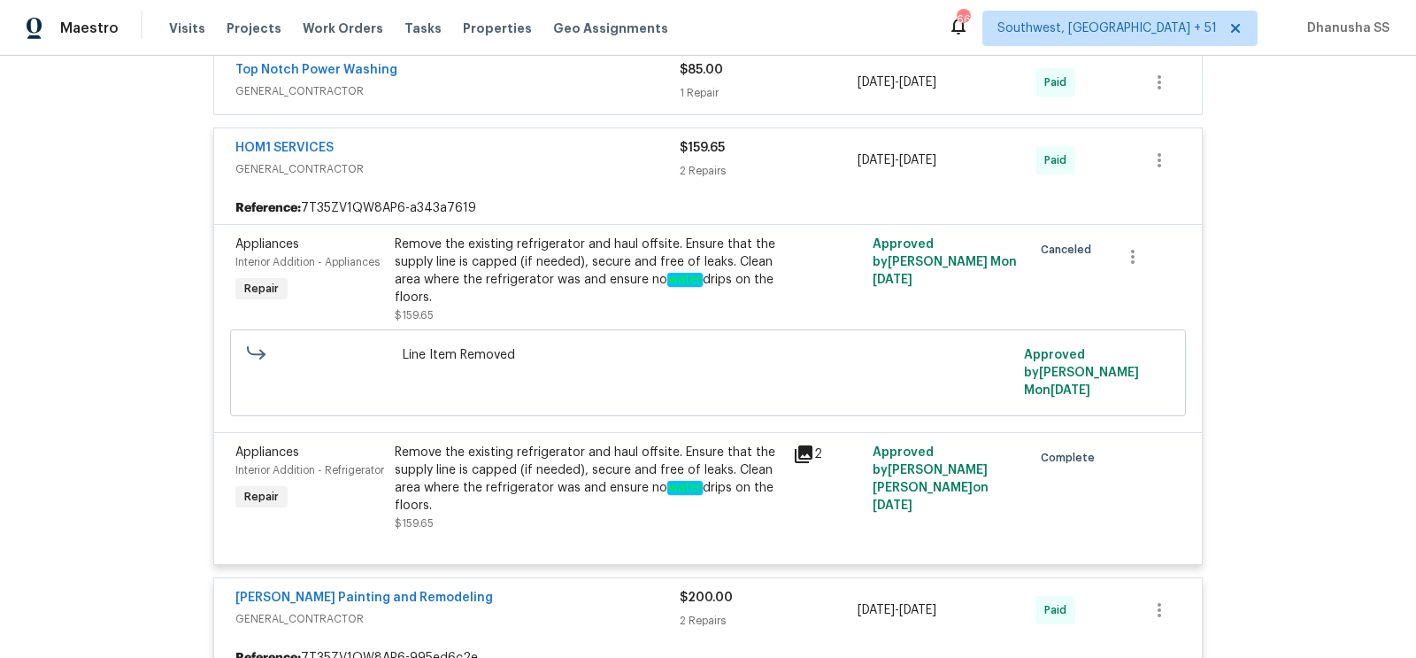
scroll to position [408, 0]
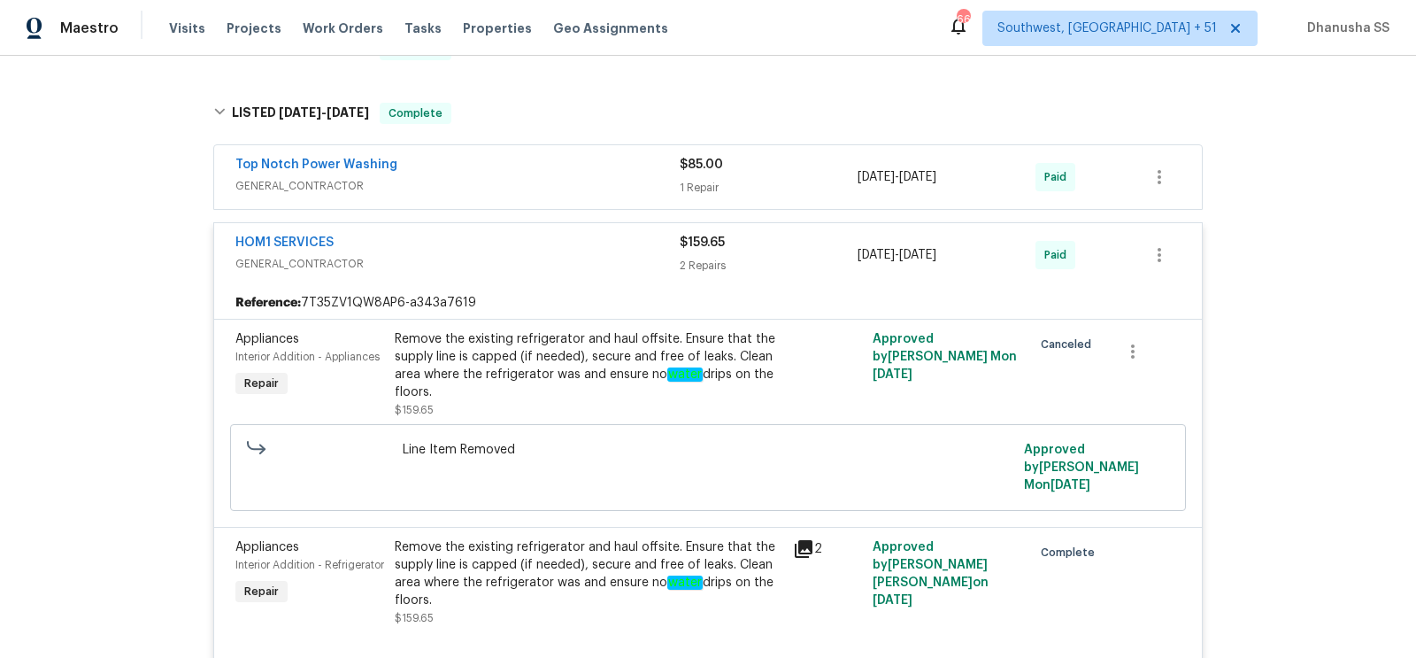
click at [568, 177] on span "GENERAL_CONTRACTOR" at bounding box center [457, 186] width 444 height 18
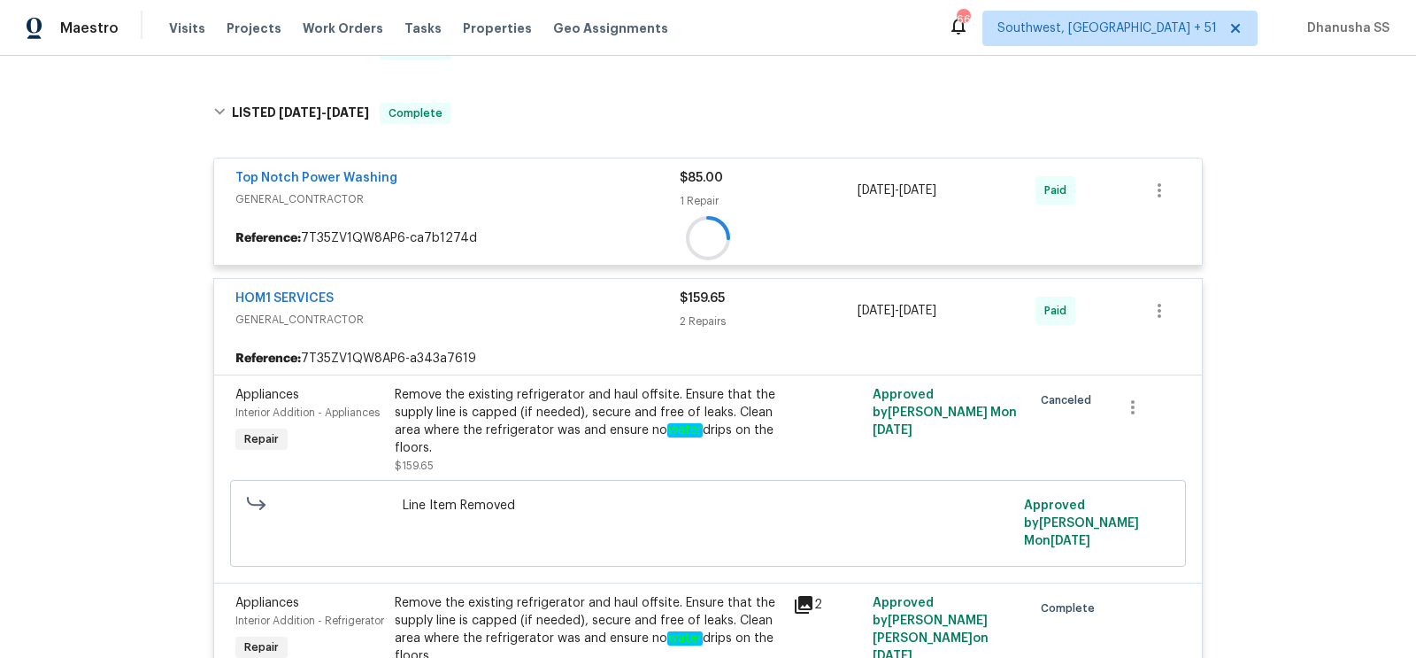
scroll to position [182, 0]
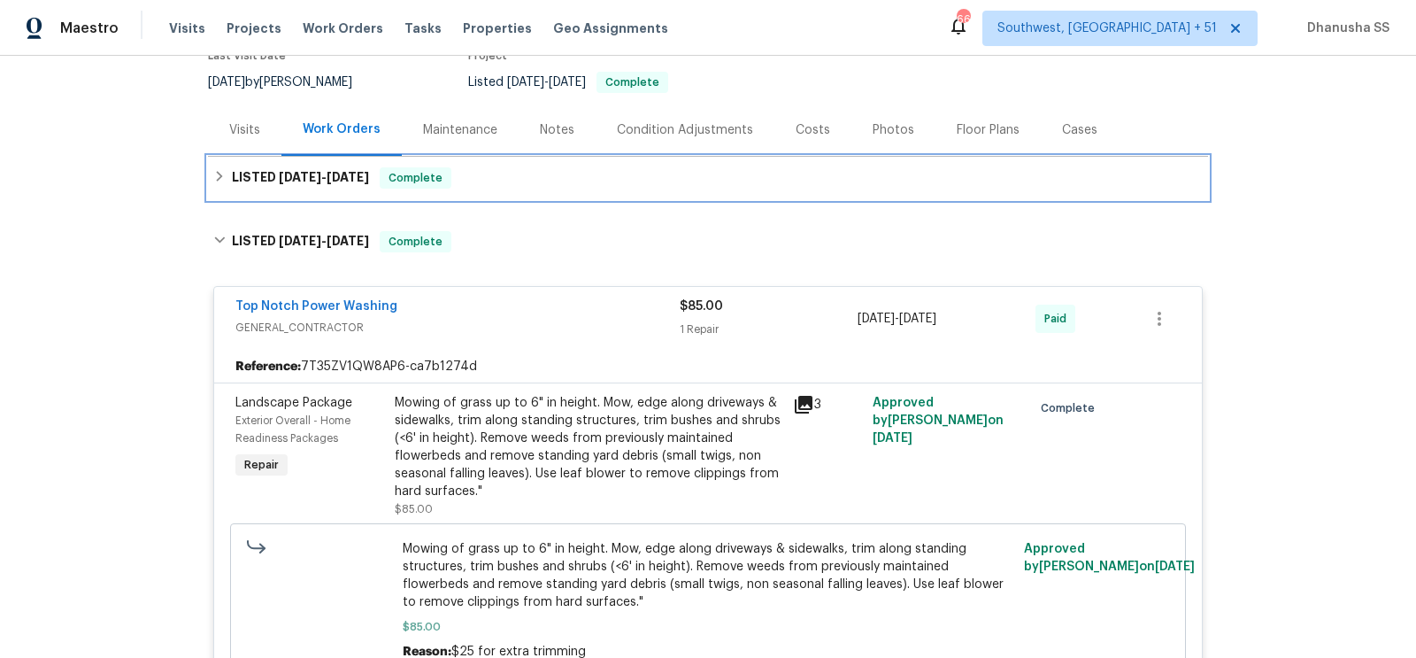
click at [568, 167] on div "LISTED 9/3/25 - 9/15/25 Complete" at bounding box center [707, 177] width 989 height 21
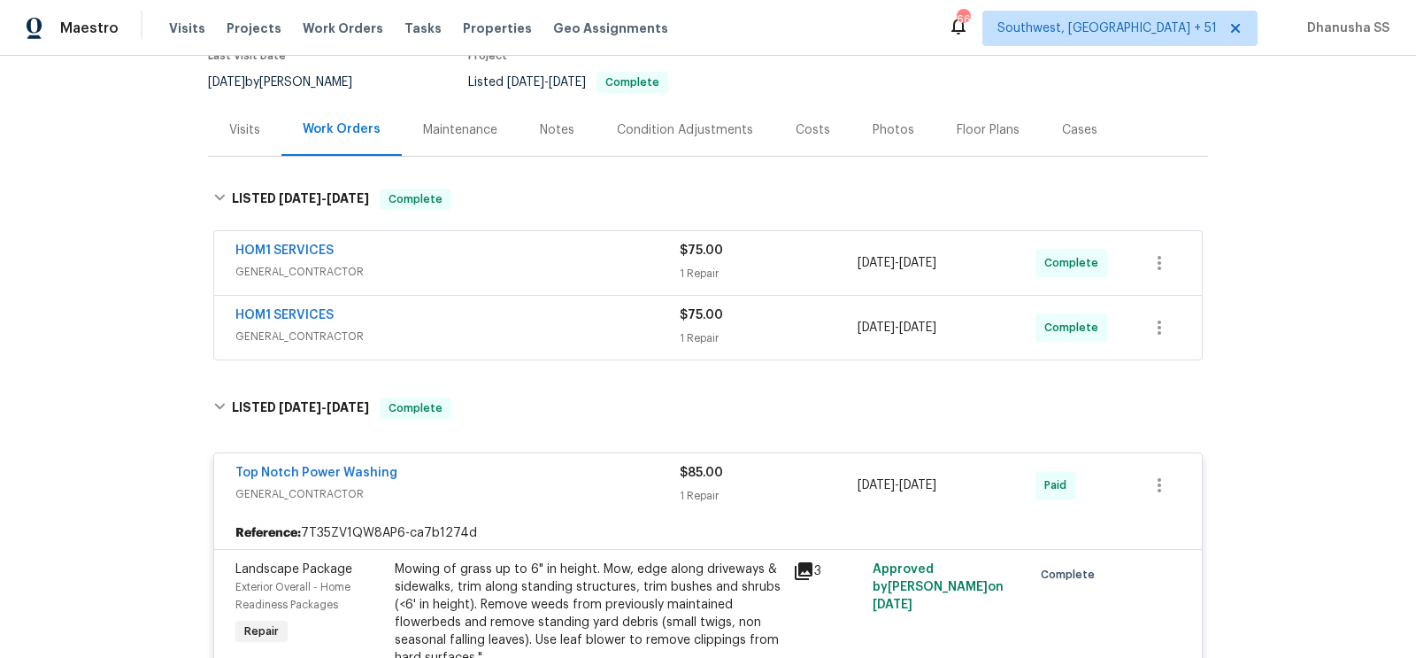
click at [607, 327] on span "GENERAL_CONTRACTOR" at bounding box center [457, 336] width 444 height 18
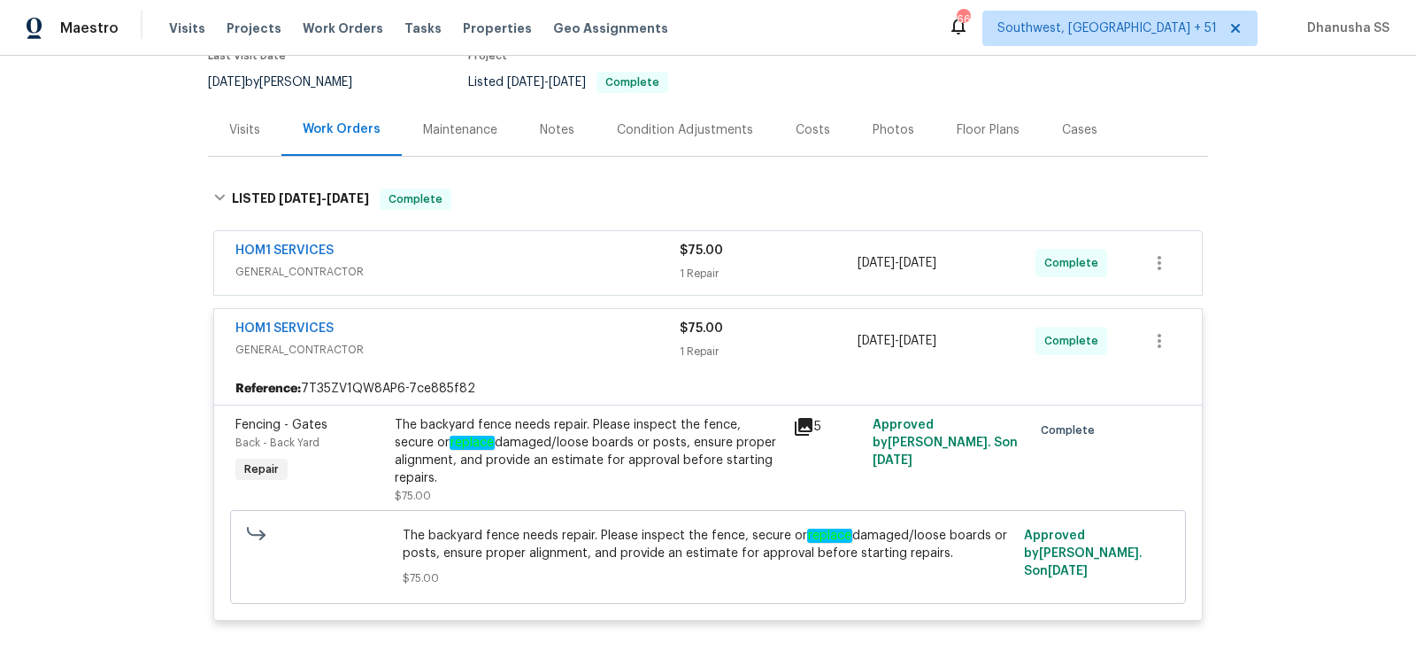
click at [622, 242] on div "HOM1 SERVICES" at bounding box center [457, 252] width 444 height 21
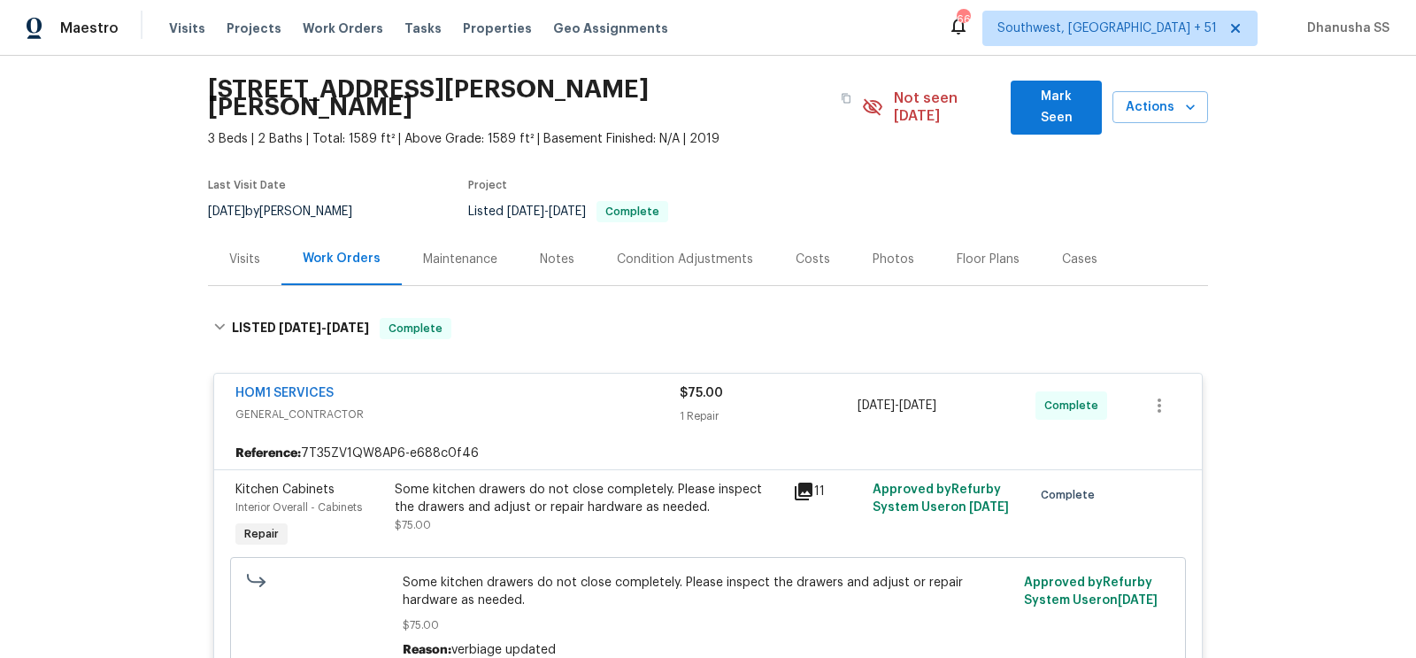
scroll to position [0, 0]
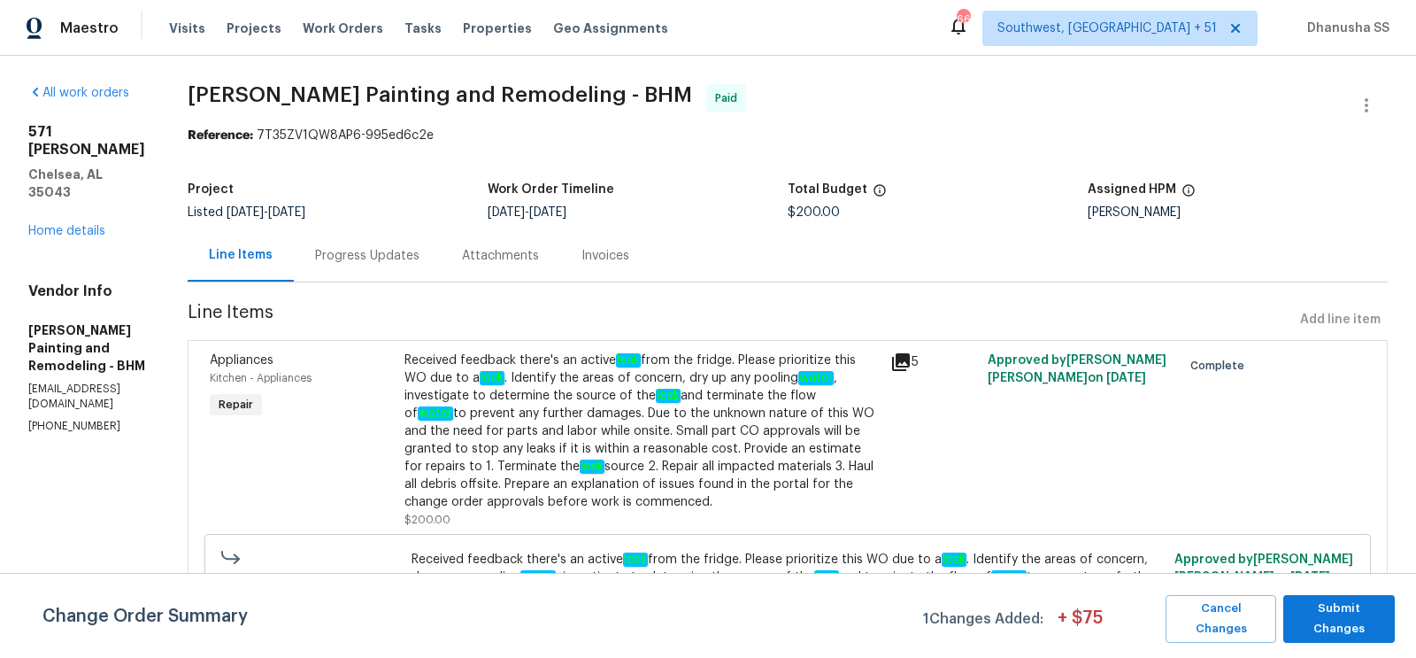
click at [381, 258] on div "Progress Updates" at bounding box center [367, 256] width 104 height 18
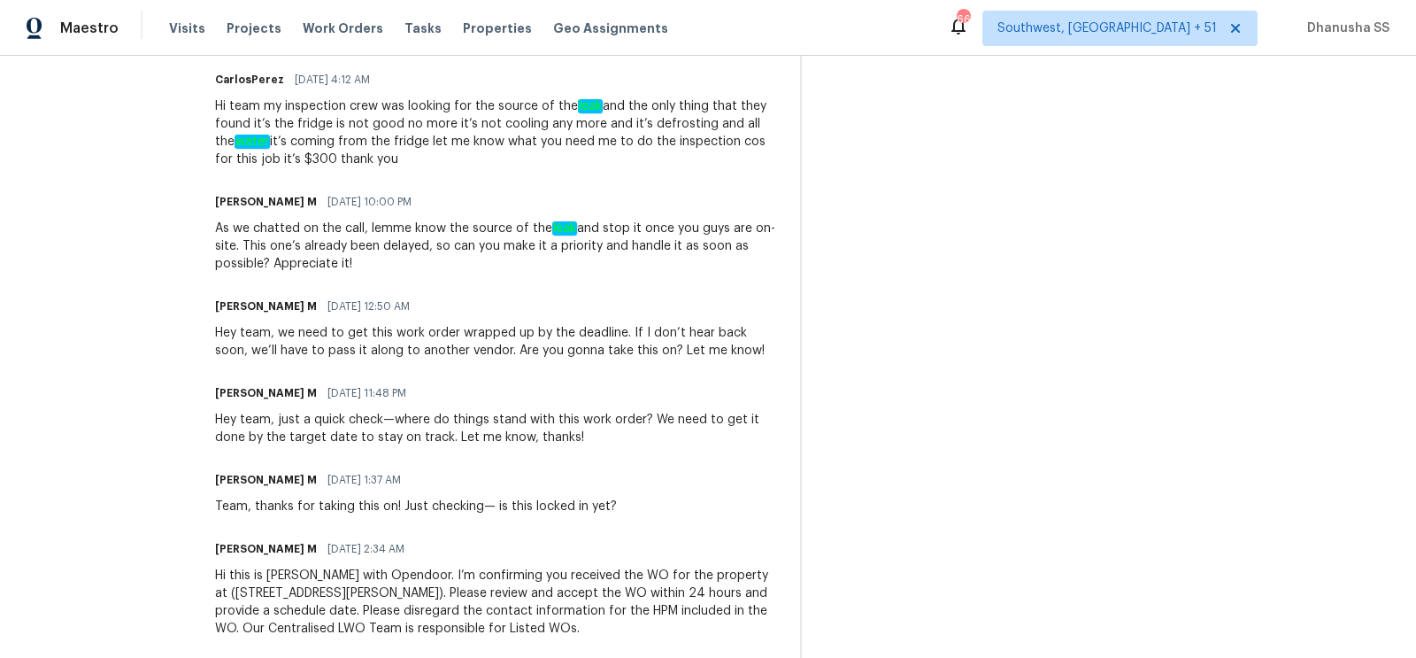
scroll to position [851, 0]
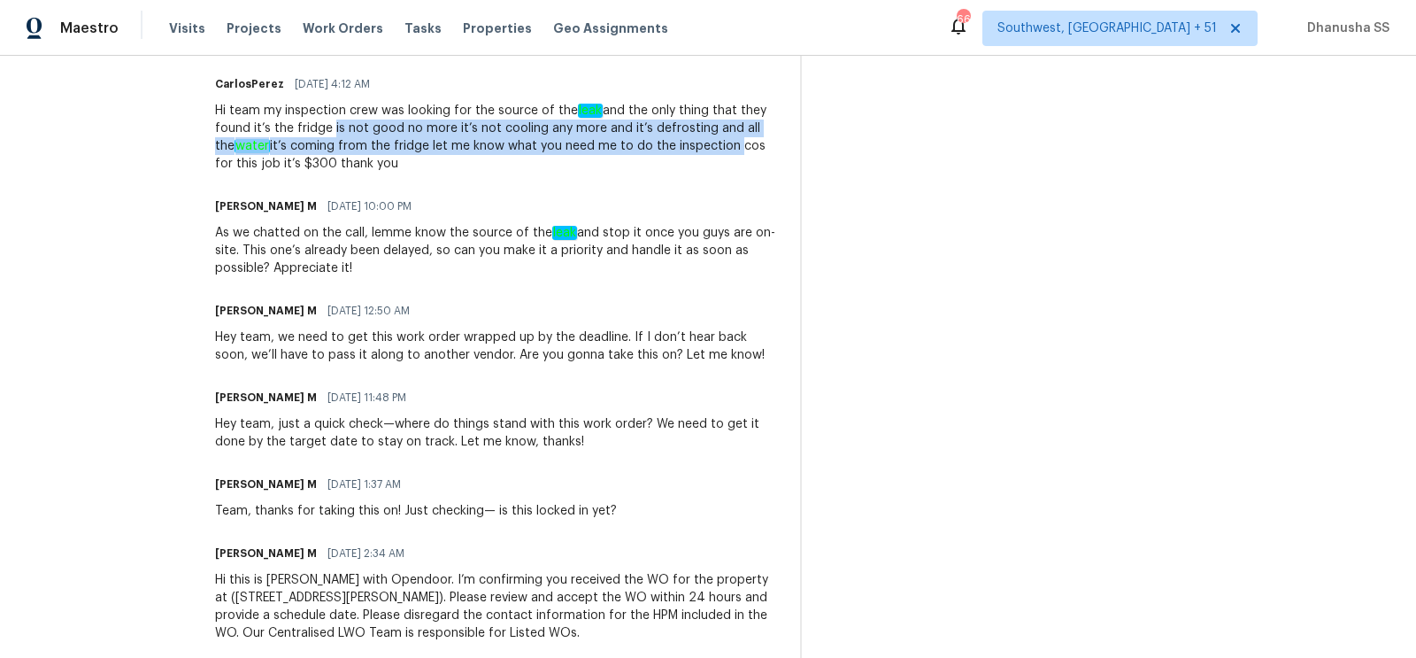
drag, startPoint x: 330, startPoint y: 125, endPoint x: 712, endPoint y: 148, distance: 382.1
click at [712, 148] on div "Hi team my inspection crew was looking for the source of the leak and the only …" at bounding box center [497, 137] width 565 height 71
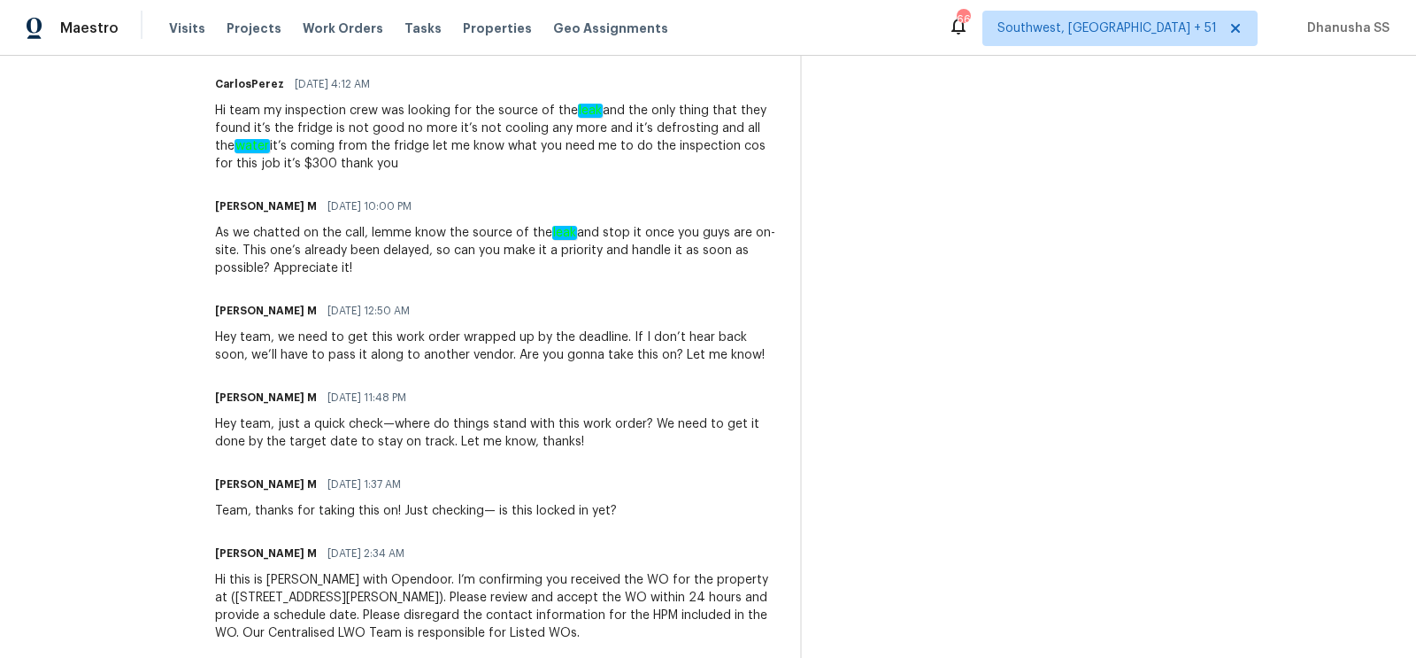
click at [696, 196] on div "Vignesh M 06/11/2025 10:00 PM" at bounding box center [497, 206] width 565 height 25
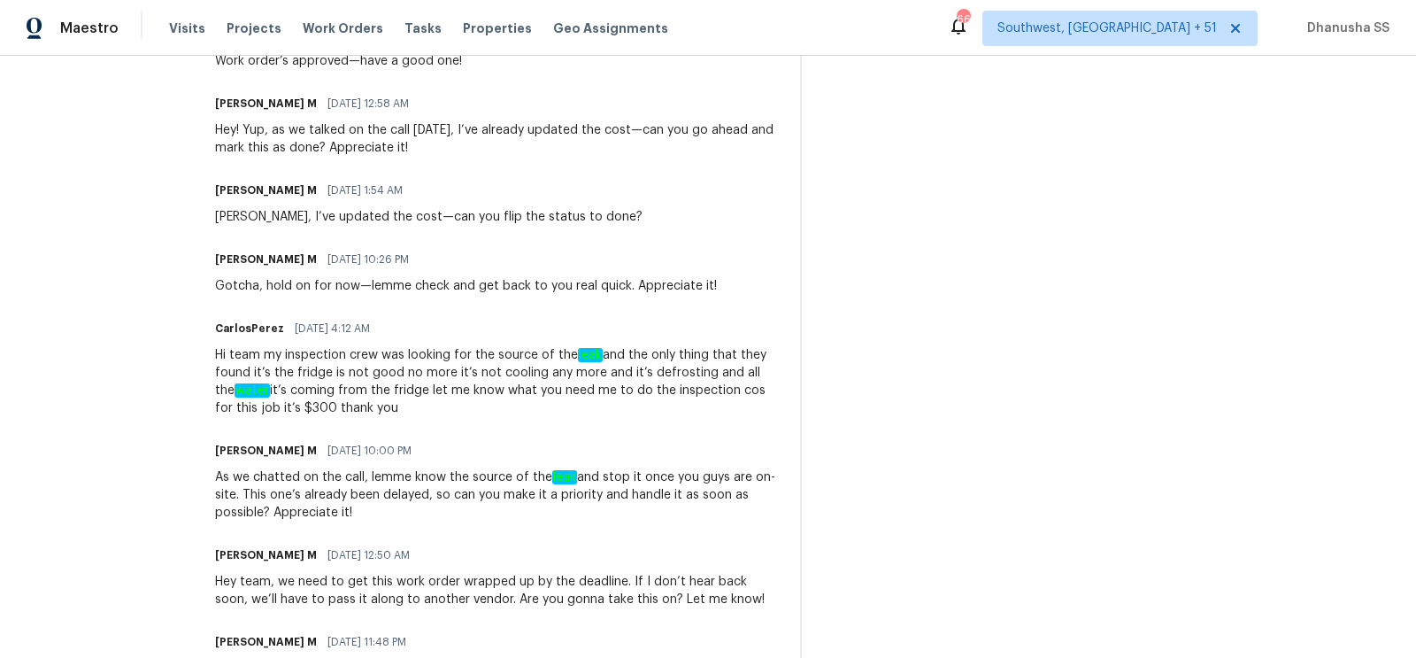
scroll to position [581, 0]
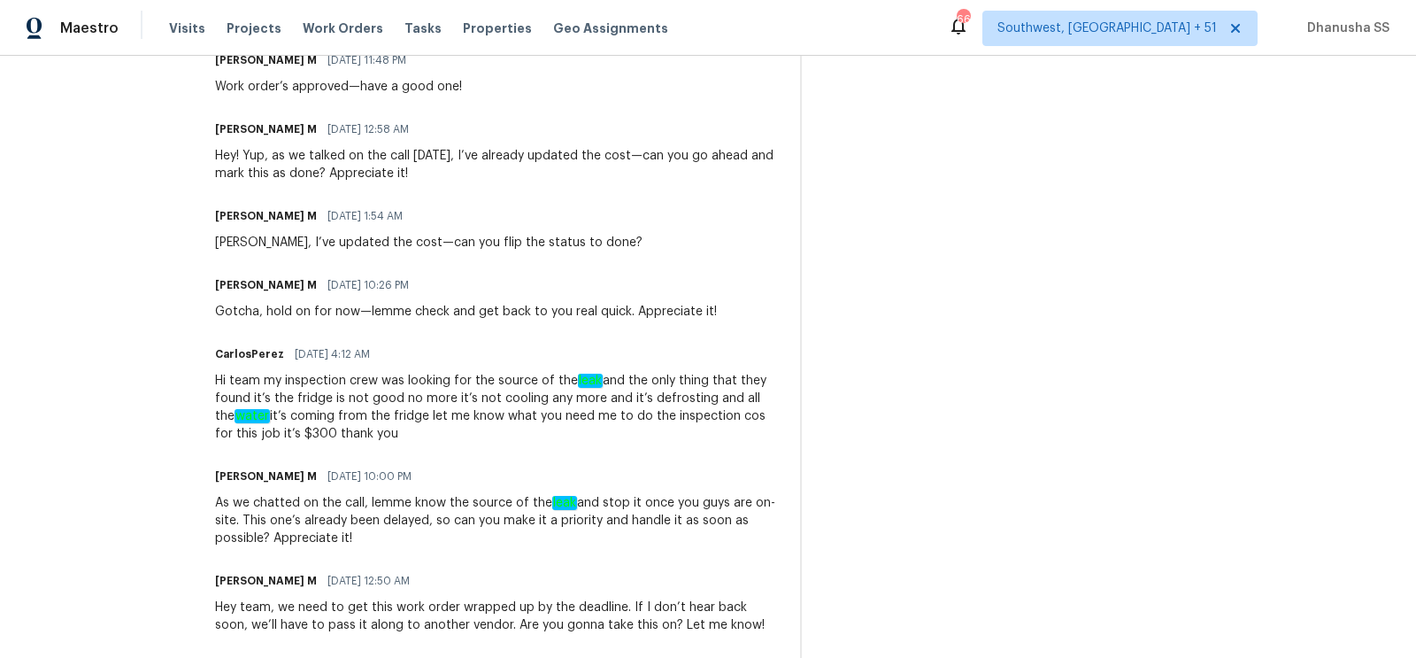
drag, startPoint x: 528, startPoint y: 411, endPoint x: 629, endPoint y: 442, distance: 105.8
click at [629, 442] on div "Hi team my inspection crew was looking for the source of the leak and the only …" at bounding box center [497, 407] width 565 height 71
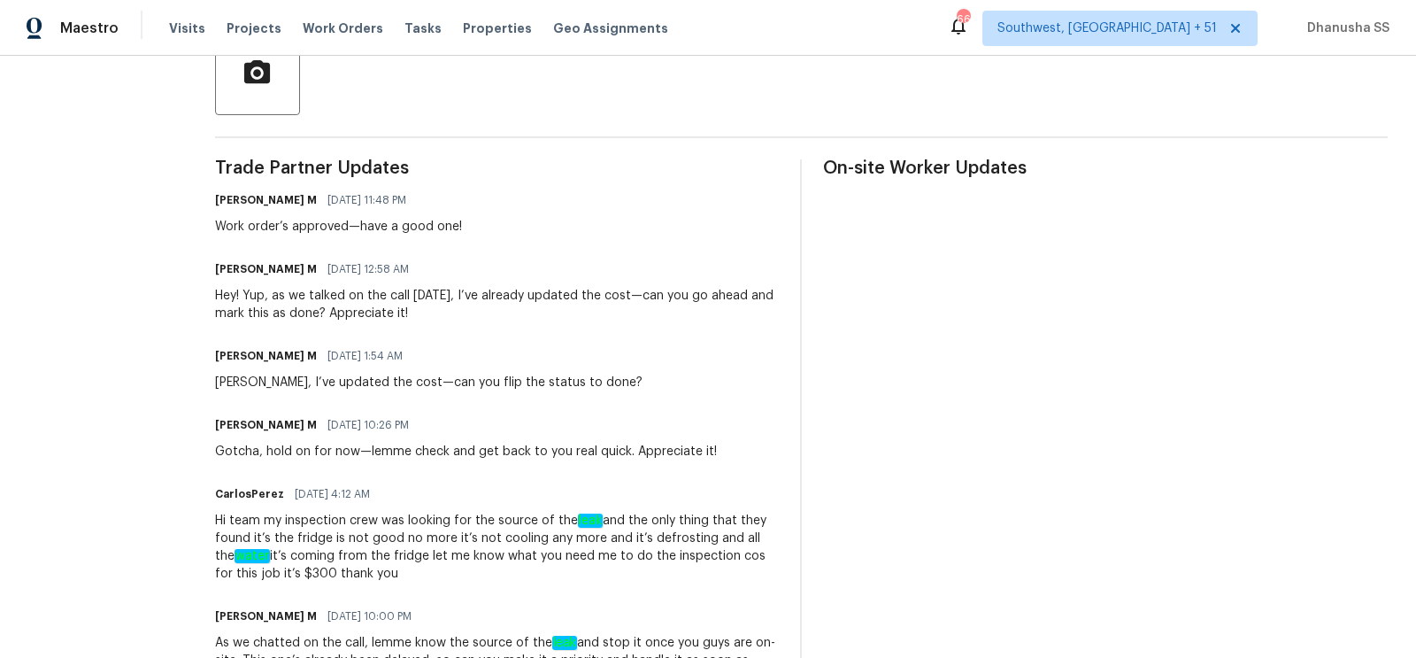
scroll to position [104, 0]
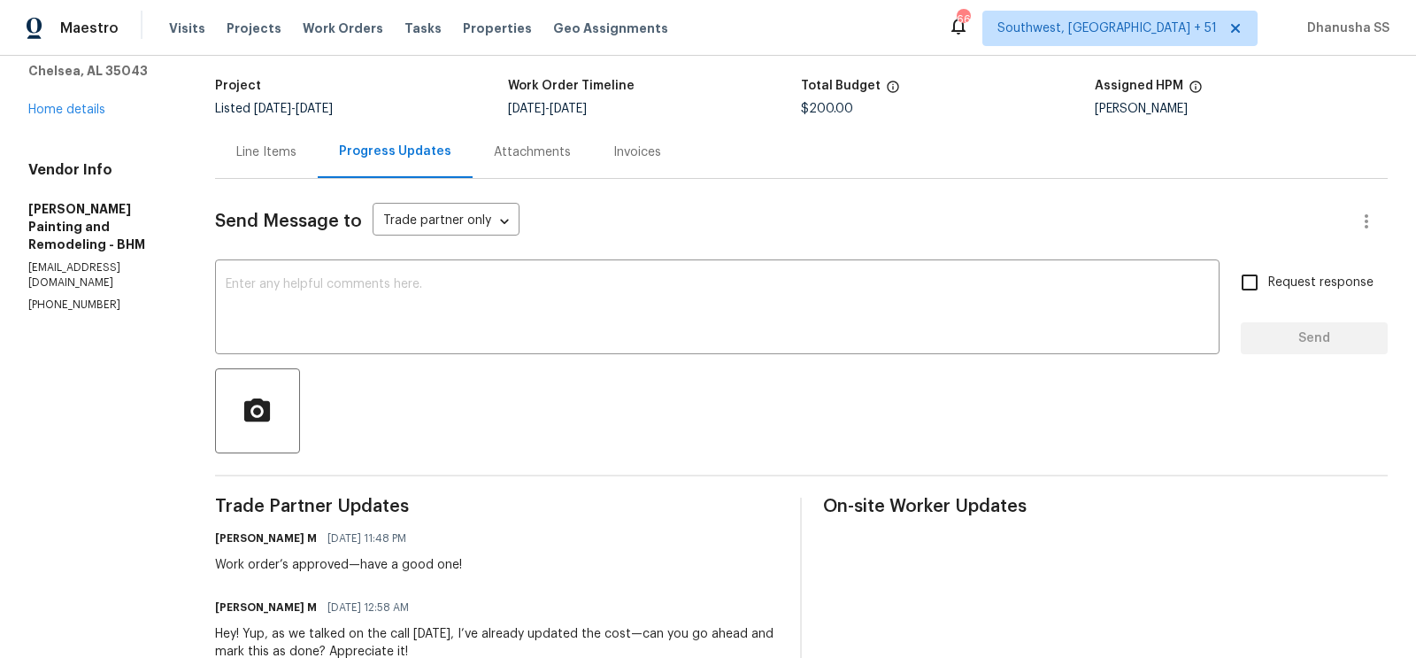
click at [230, 150] on div "Line Items" at bounding box center [266, 152] width 103 height 52
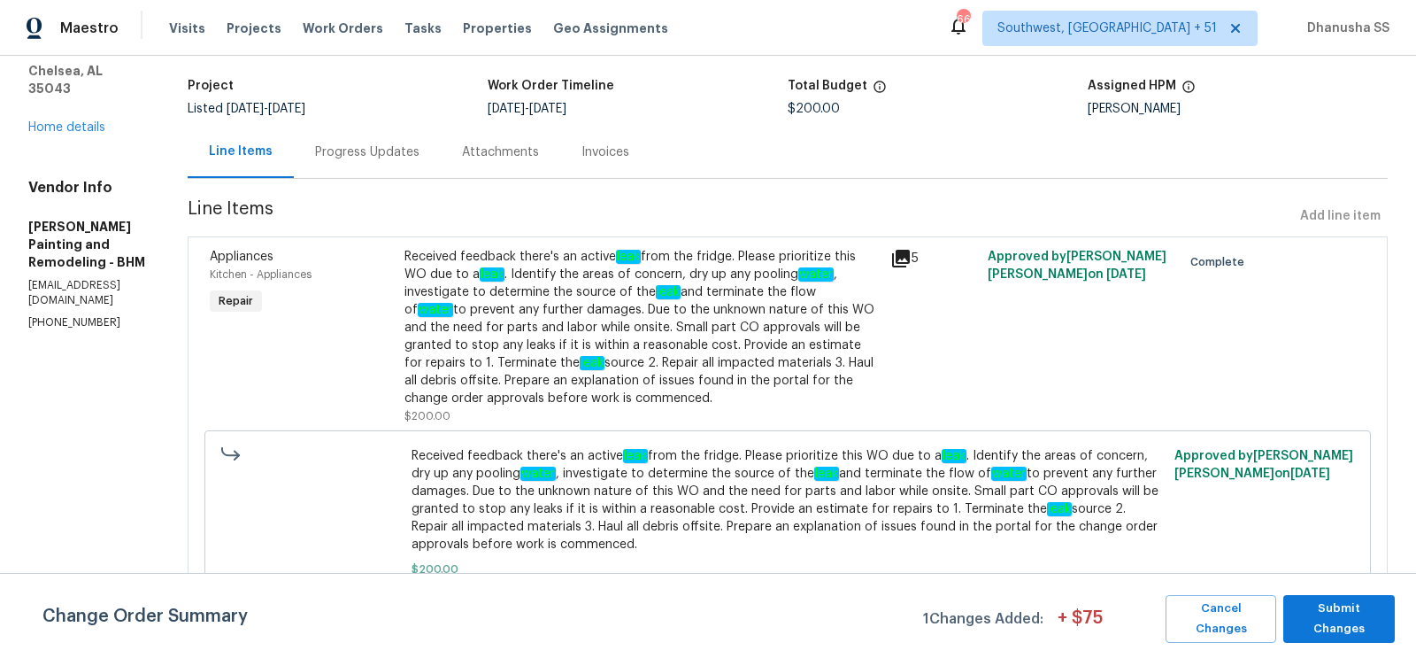
click at [378, 164] on div "Progress Updates" at bounding box center [367, 152] width 147 height 52
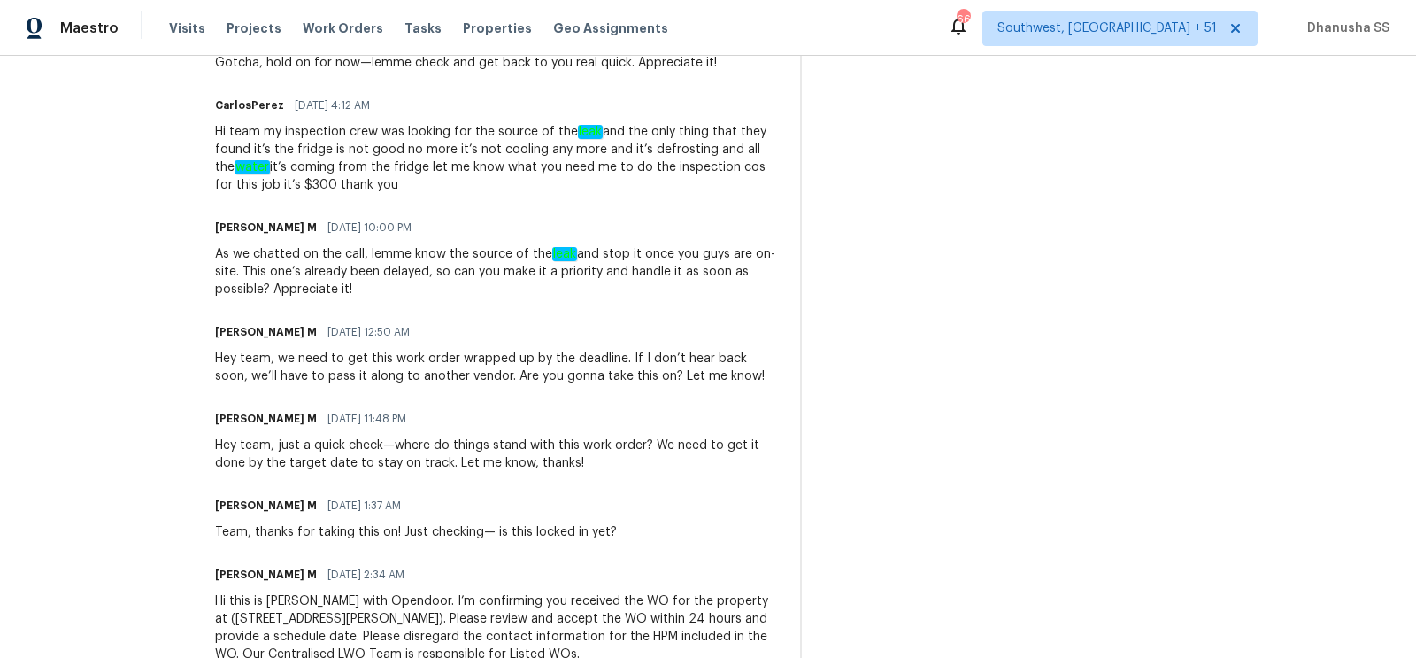
scroll to position [885, 0]
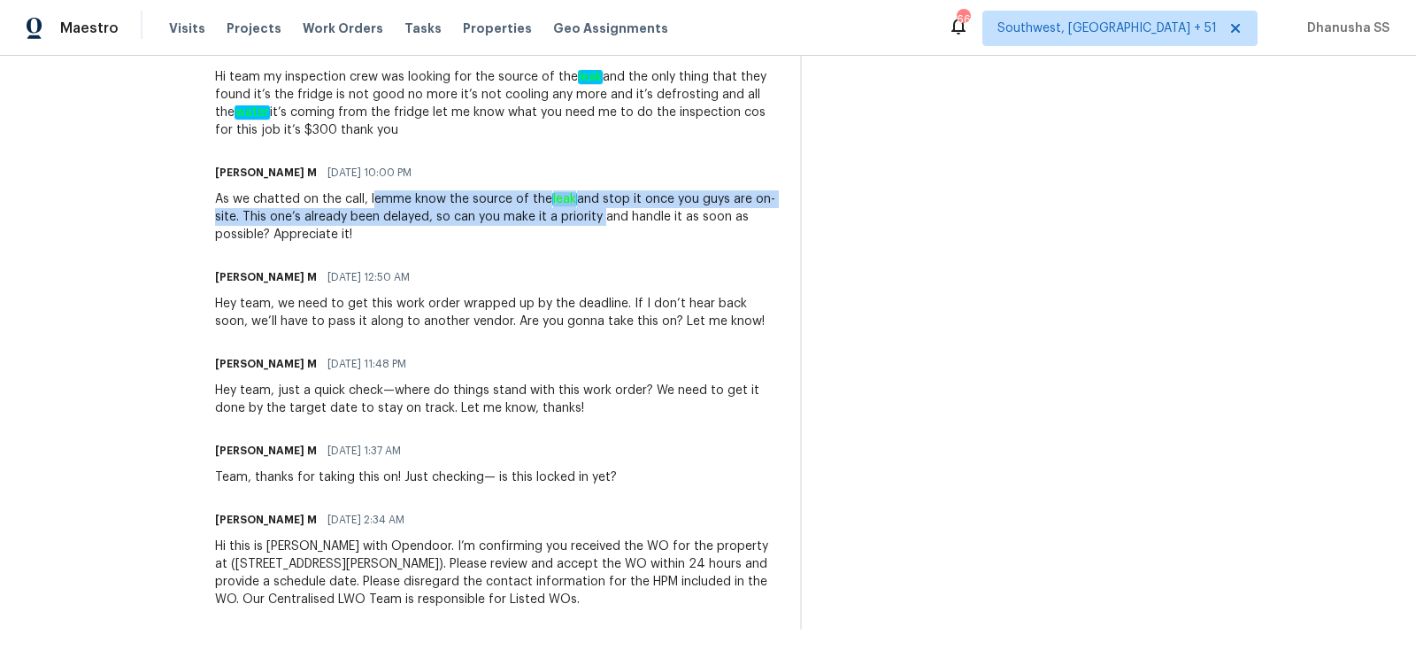
drag, startPoint x: 379, startPoint y: 192, endPoint x: 601, endPoint y: 217, distance: 223.5
click at [601, 217] on div "As we chatted on the call, lemme know the source of the leak and stop it once y…" at bounding box center [497, 216] width 565 height 53
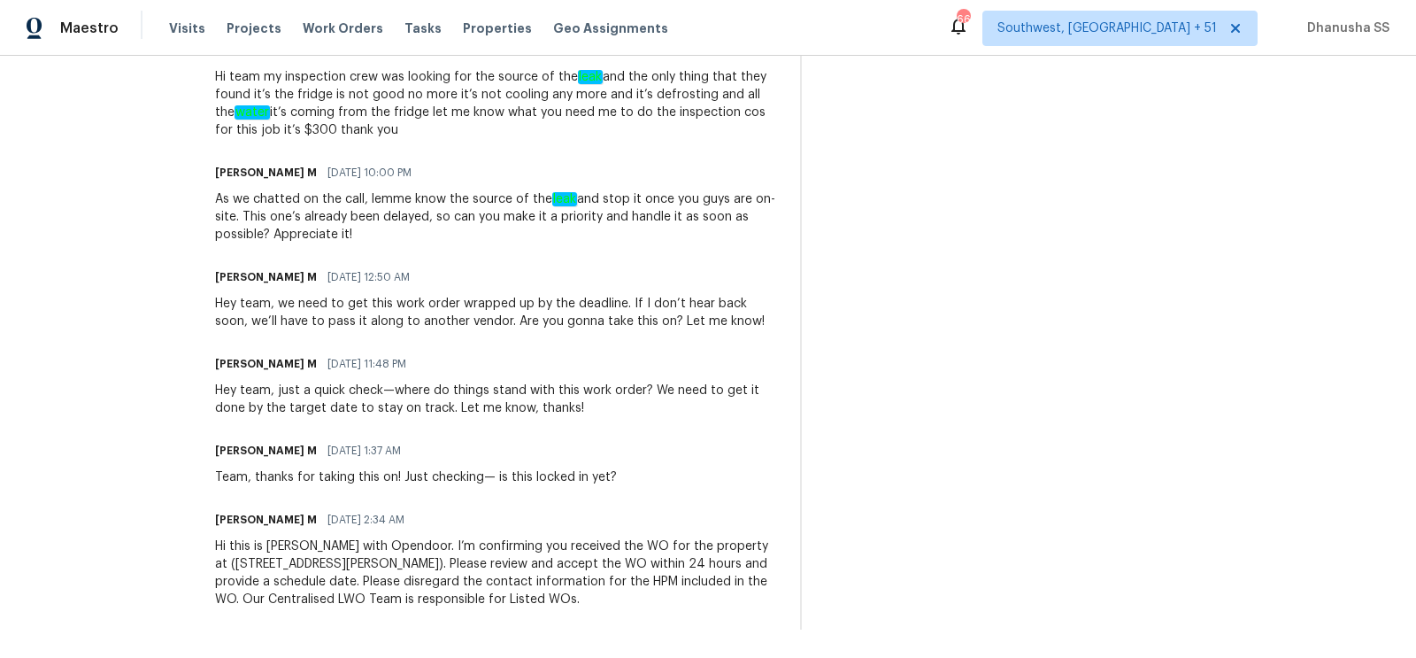
click at [596, 265] on div "Vignesh M 06/11/2025 12:50 AM" at bounding box center [497, 277] width 565 height 25
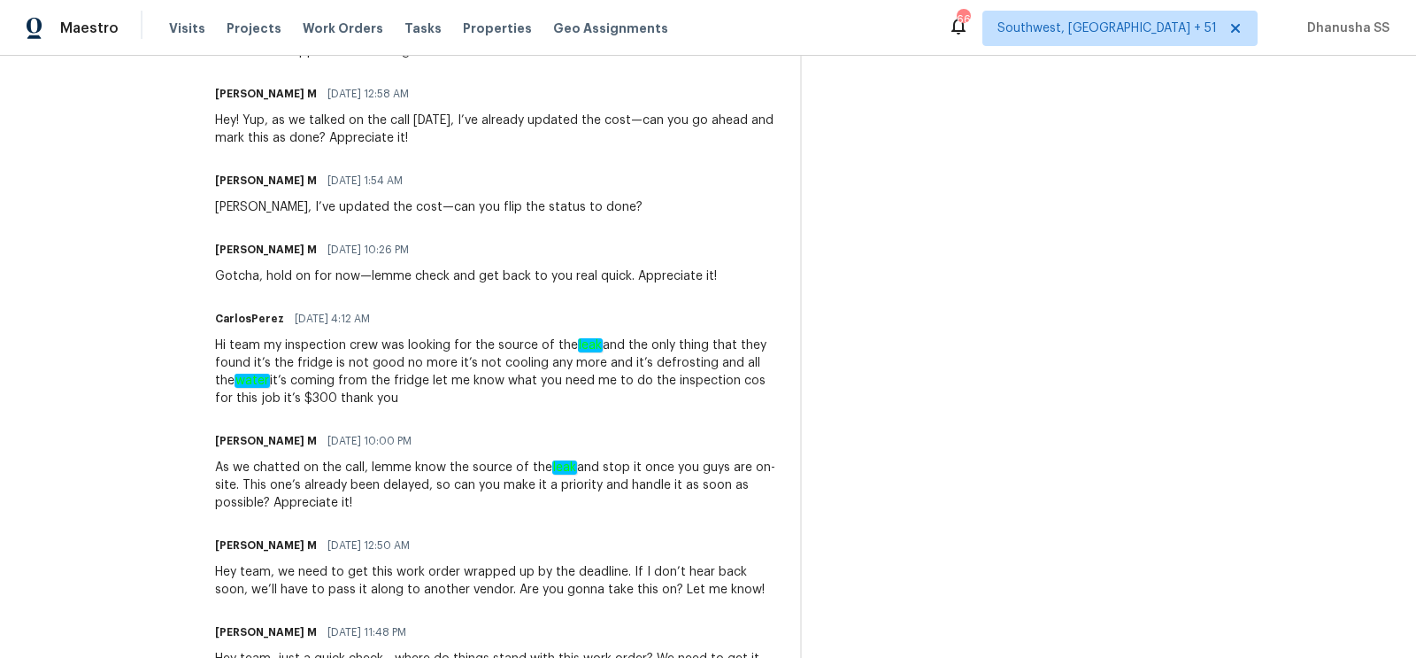
scroll to position [0, 0]
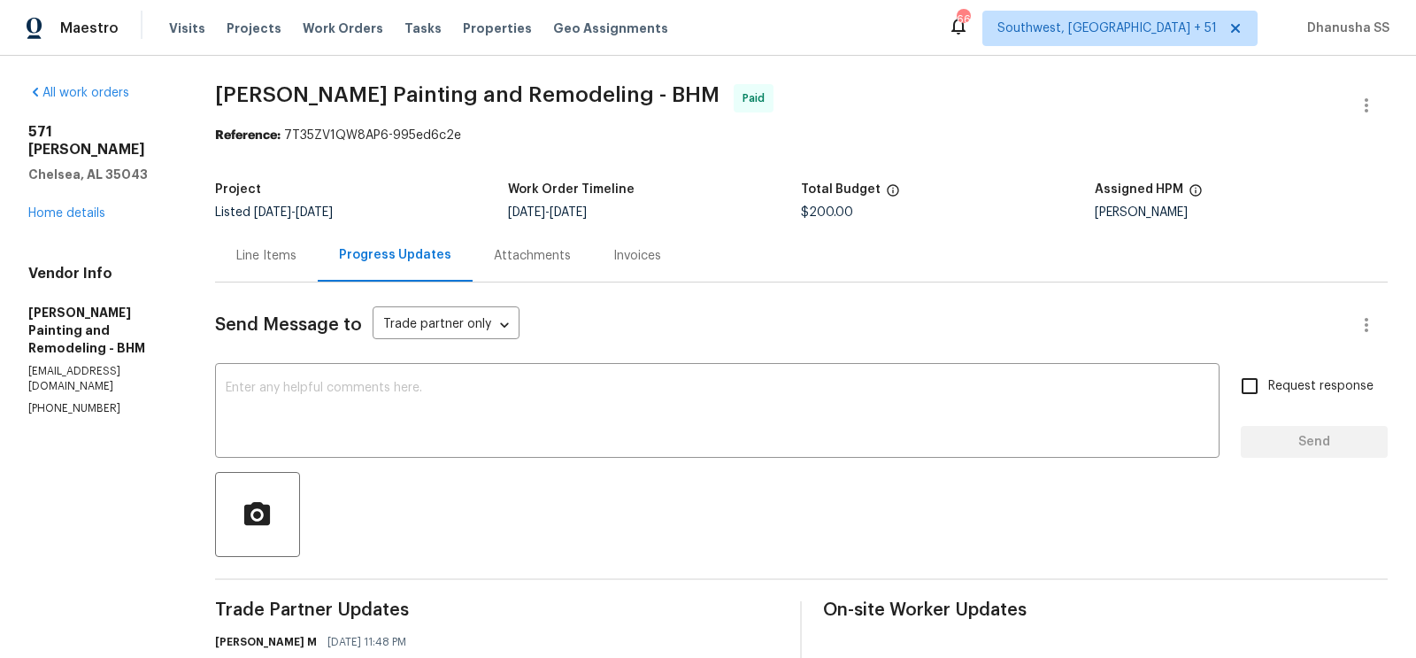
click at [278, 249] on div "Line Items" at bounding box center [266, 256] width 60 height 18
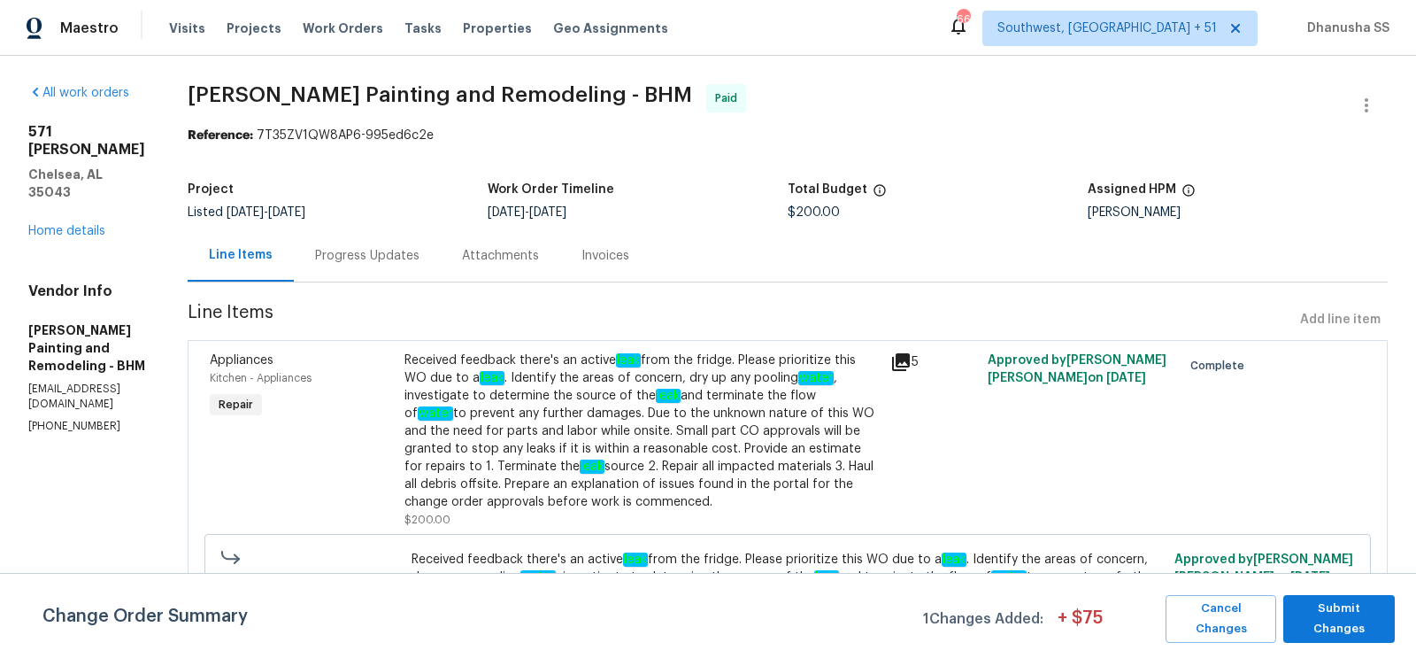
scroll to position [133, 0]
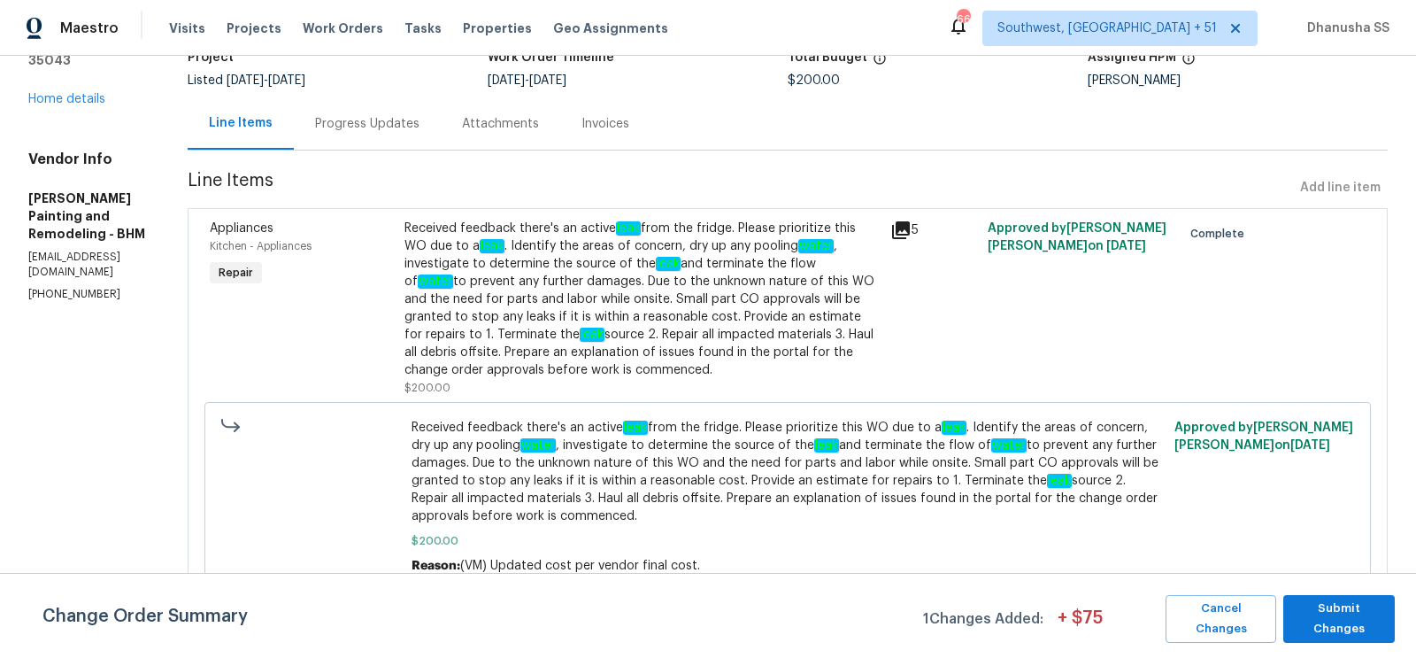
click at [373, 120] on div "Progress Updates" at bounding box center [367, 124] width 104 height 18
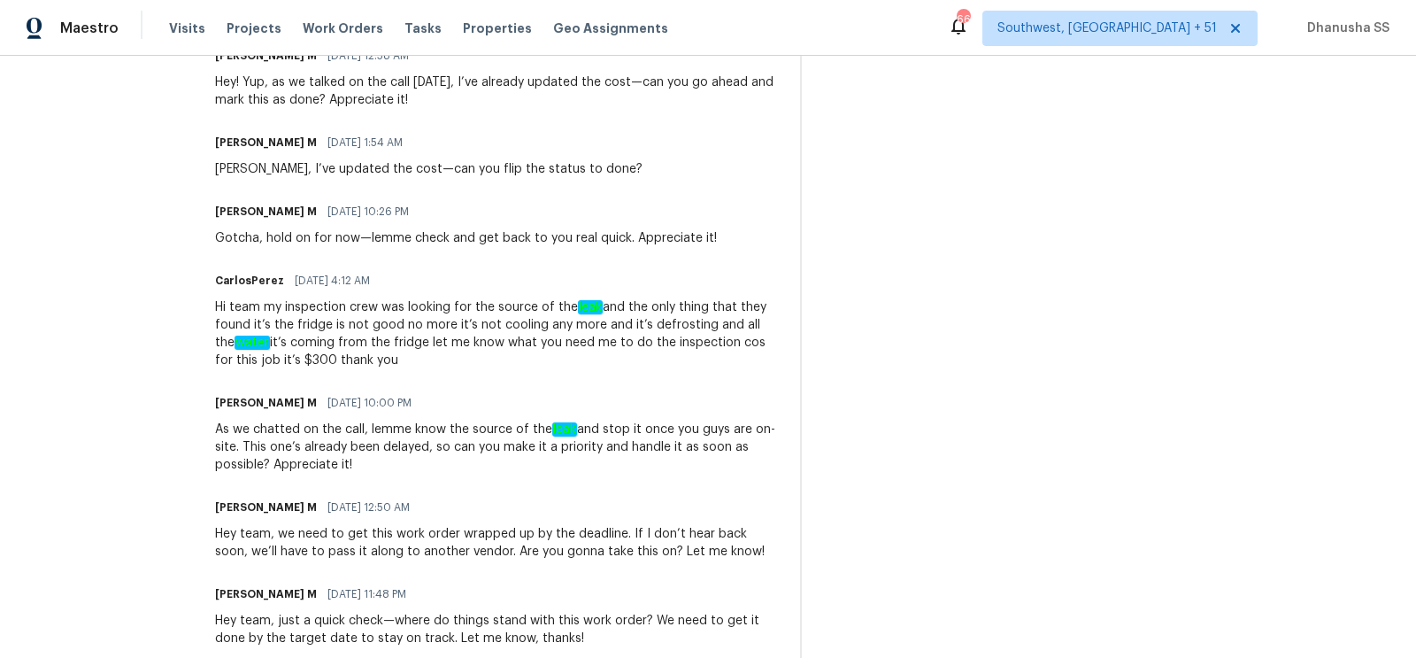
scroll to position [674, 0]
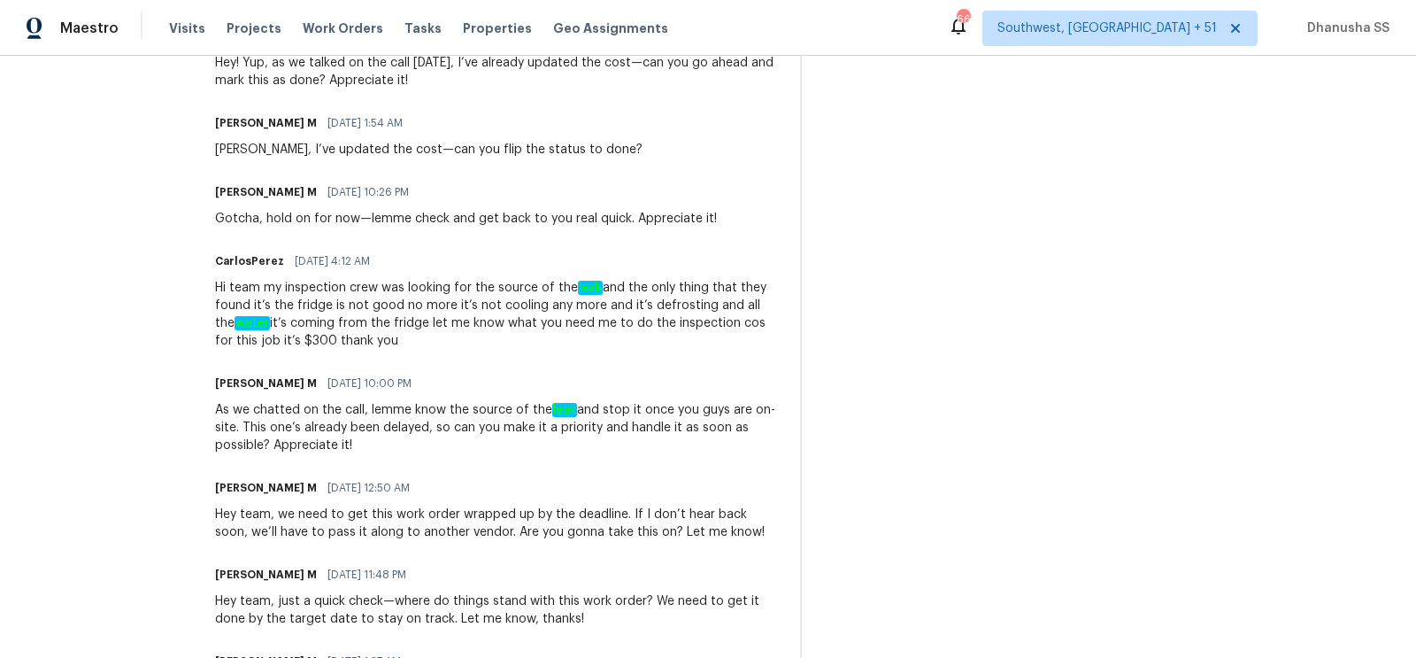
drag, startPoint x: 217, startPoint y: 294, endPoint x: 392, endPoint y: 344, distance: 182.3
click at [392, 344] on div "All work orders 571 Grayson Pl Chelsea, AL 35043 Home details Vendor Info Carlo…" at bounding box center [708, 124] width 1416 height 1487
click at [427, 358] on div "Trade Partner Updates Vignesh M 06/16/2025 11:48 PM Work order’s approved—have …" at bounding box center [497, 383] width 565 height 913
click at [323, 40] on div "Visits Projects Work Orders Tasks Properties Geo Assignments" at bounding box center [429, 28] width 520 height 35
click at [326, 37] on div "Visits Projects Work Orders Tasks Properties Geo Assignments" at bounding box center [429, 28] width 520 height 35
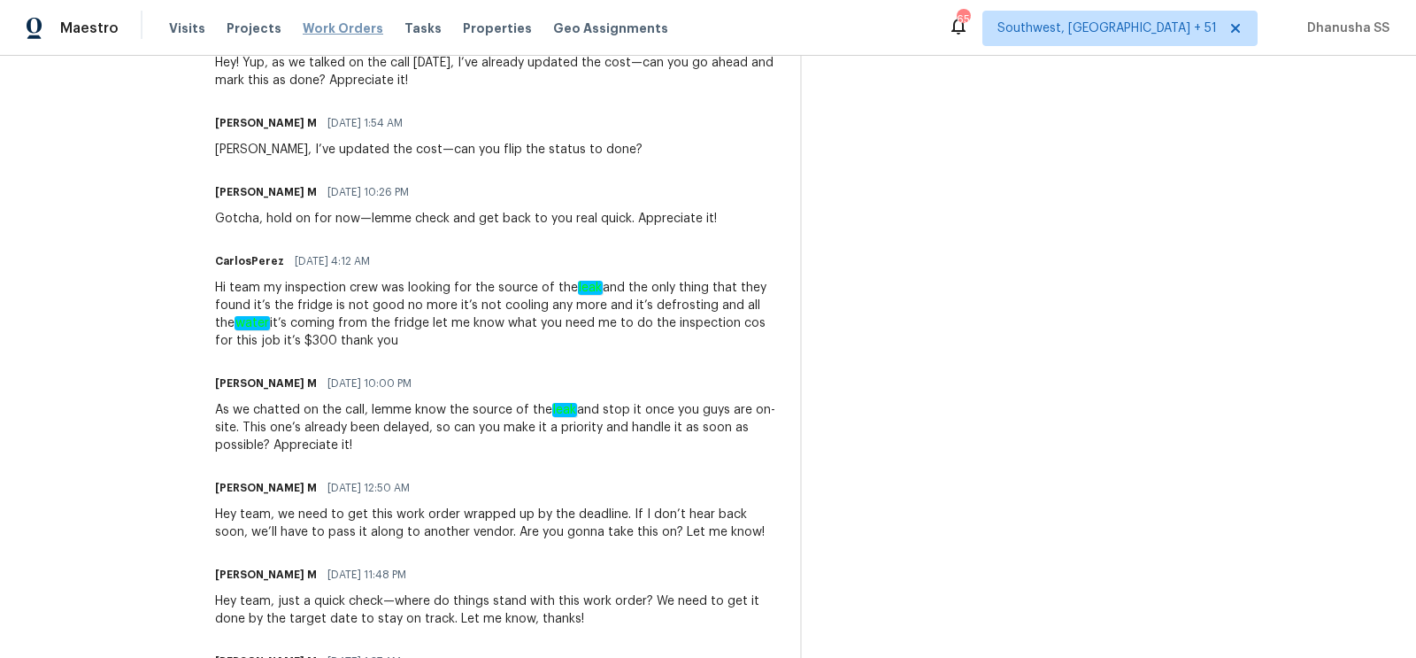
click at [326, 35] on span "Work Orders" at bounding box center [343, 28] width 81 height 18
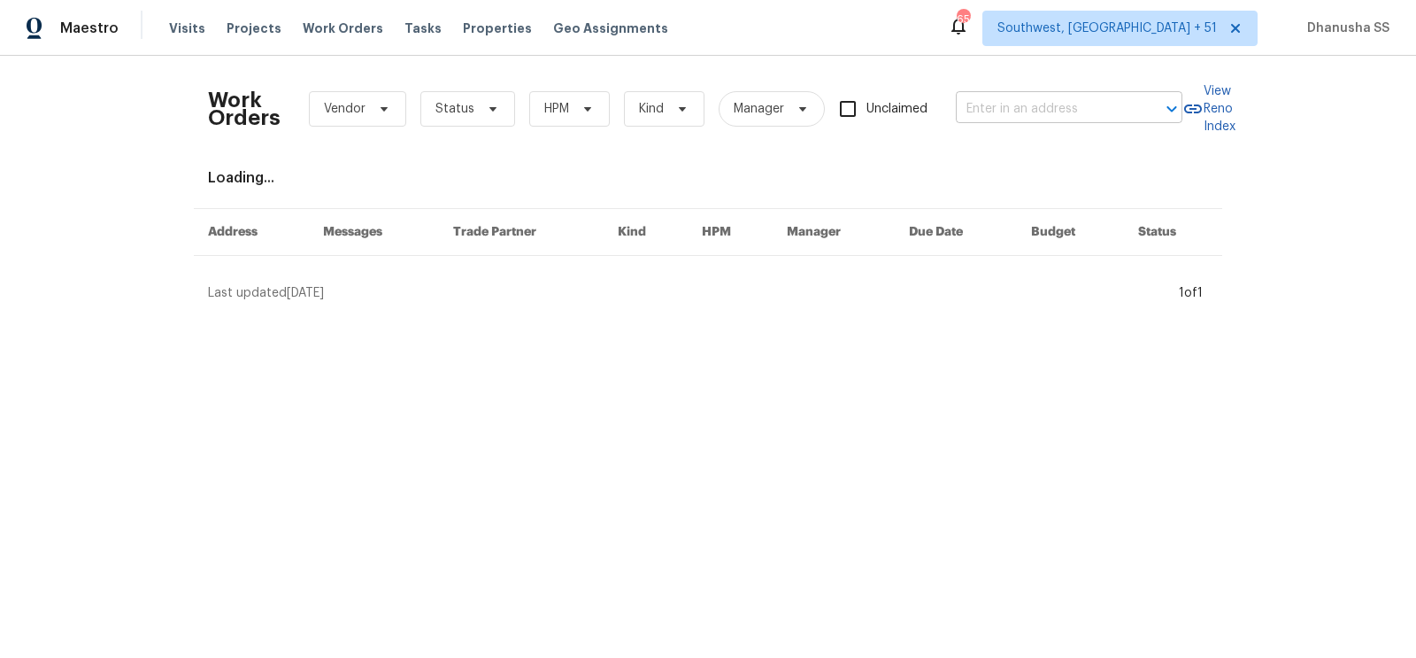
click at [1090, 121] on input "text" at bounding box center [1044, 109] width 177 height 27
paste input "2715 Golf Heights Cir, Valrico, FL 33596"
type input "2715 Golf Heights Cir, Valrico, FL 33596"
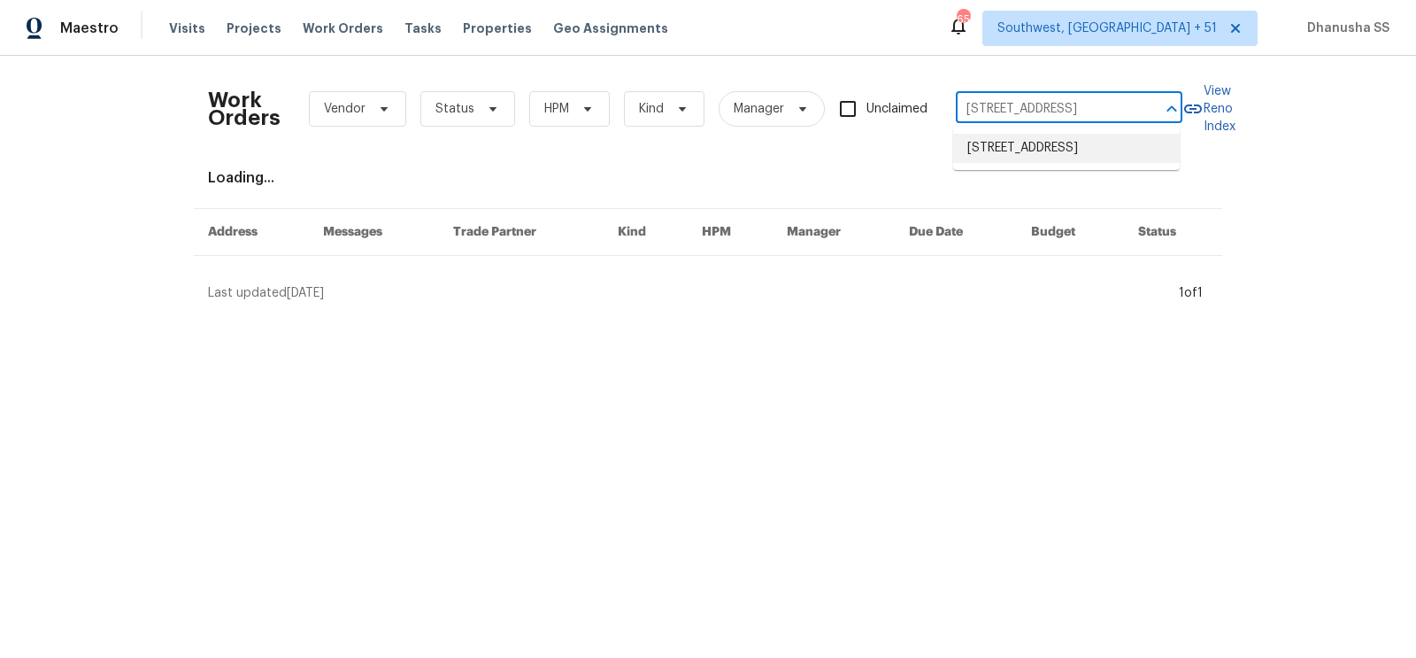
click at [1094, 154] on li "2715 Golf Heights Cir, Valrico, FL 33596" at bounding box center [1066, 148] width 227 height 29
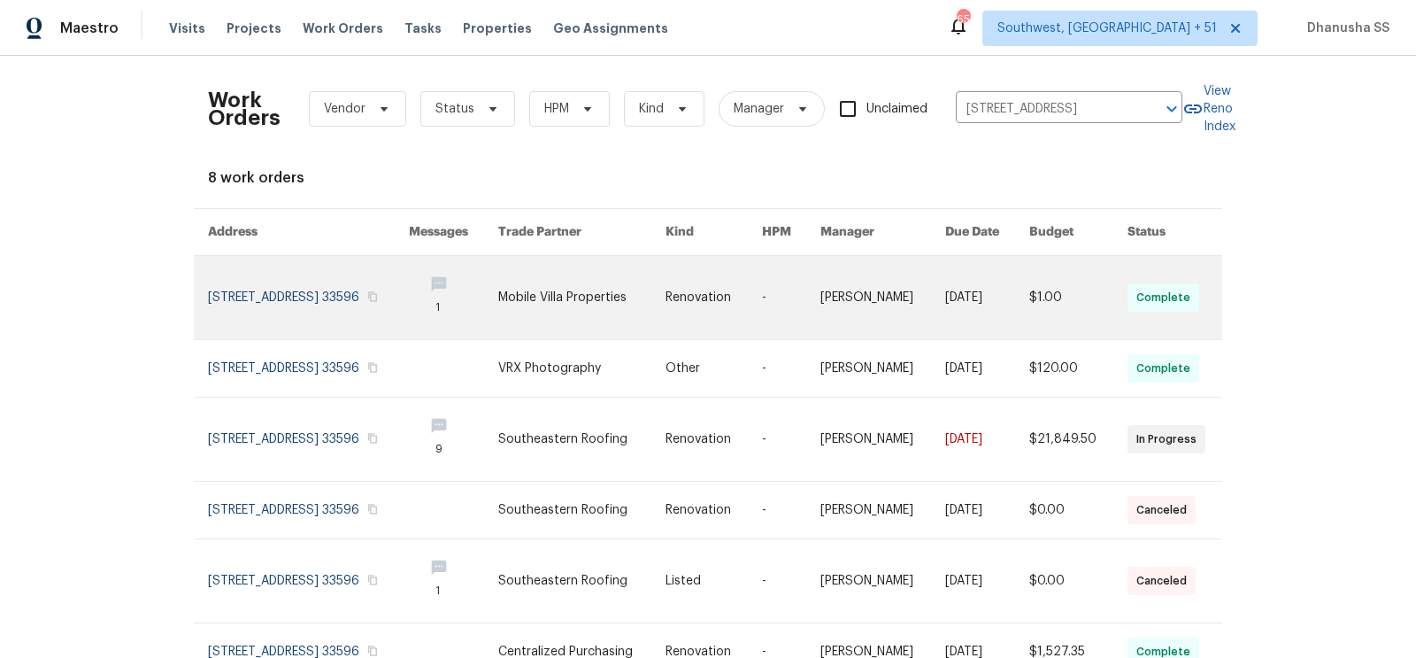
click at [821, 293] on td "Paul Springer" at bounding box center [868, 298] width 125 height 84
click at [741, 285] on link at bounding box center [714, 297] width 96 height 83
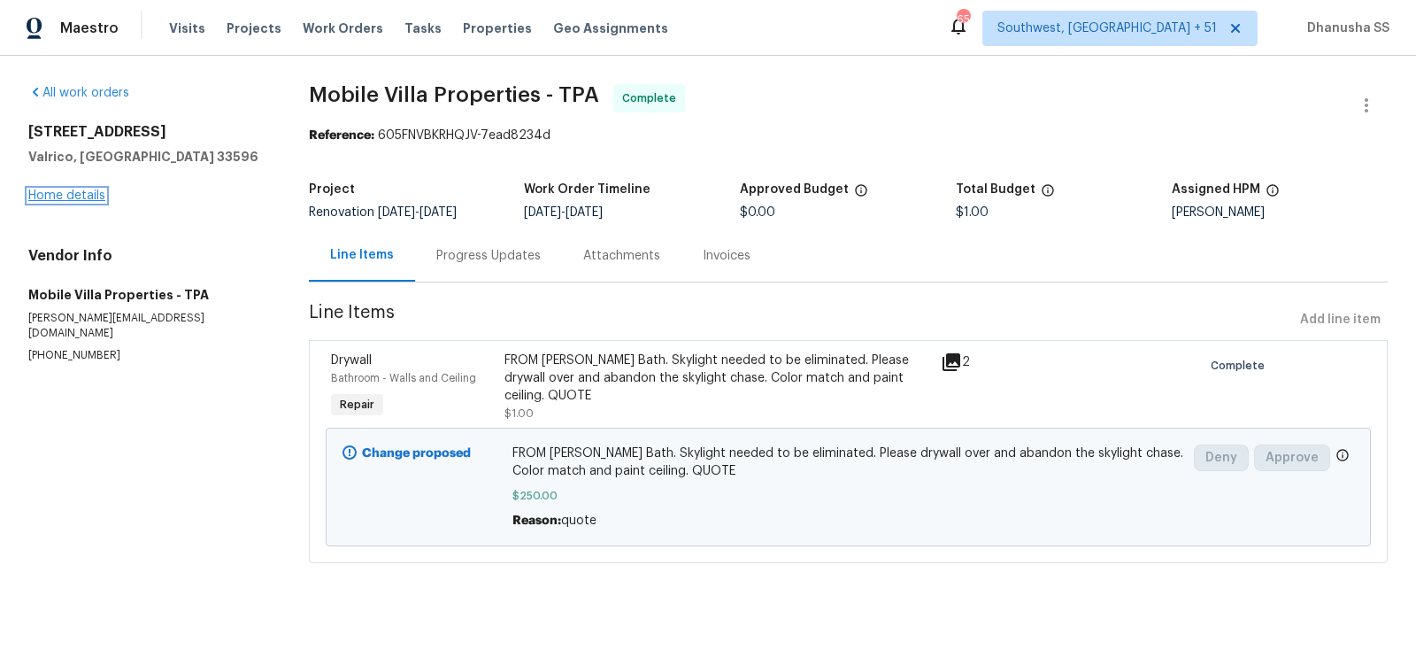
click at [54, 191] on link "Home details" at bounding box center [66, 195] width 77 height 12
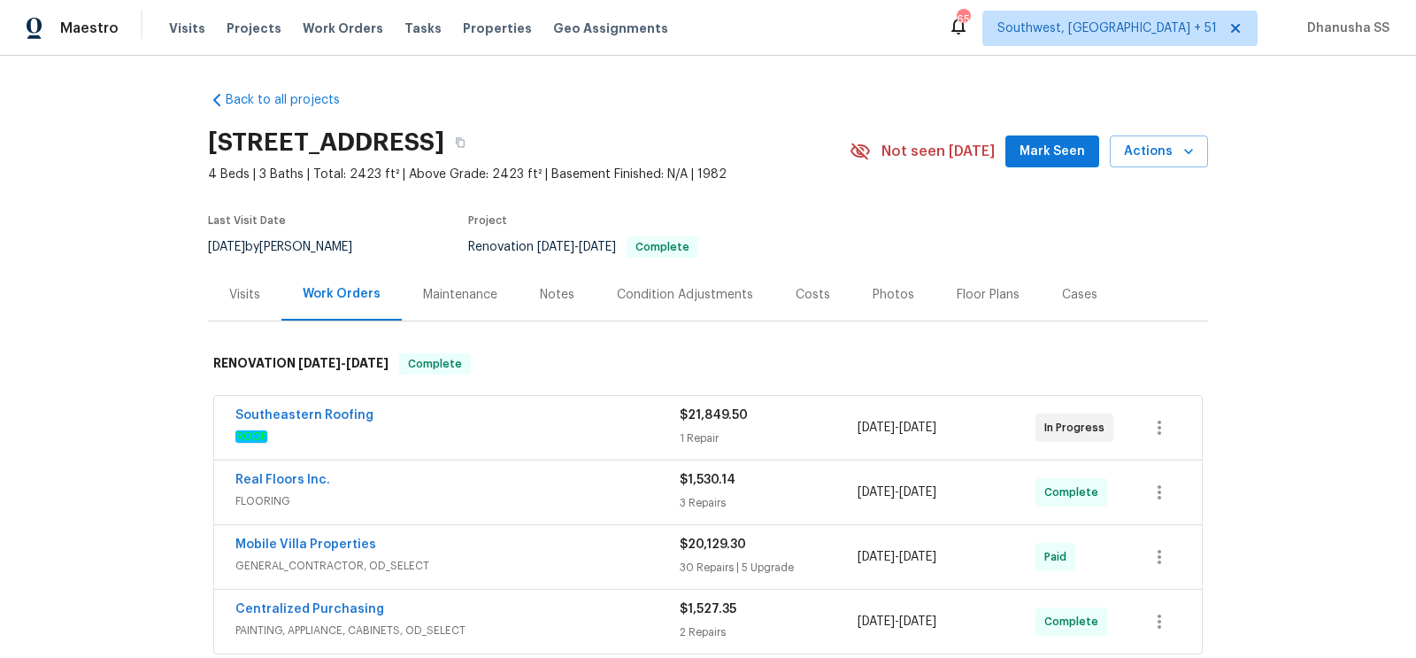
scroll to position [366, 0]
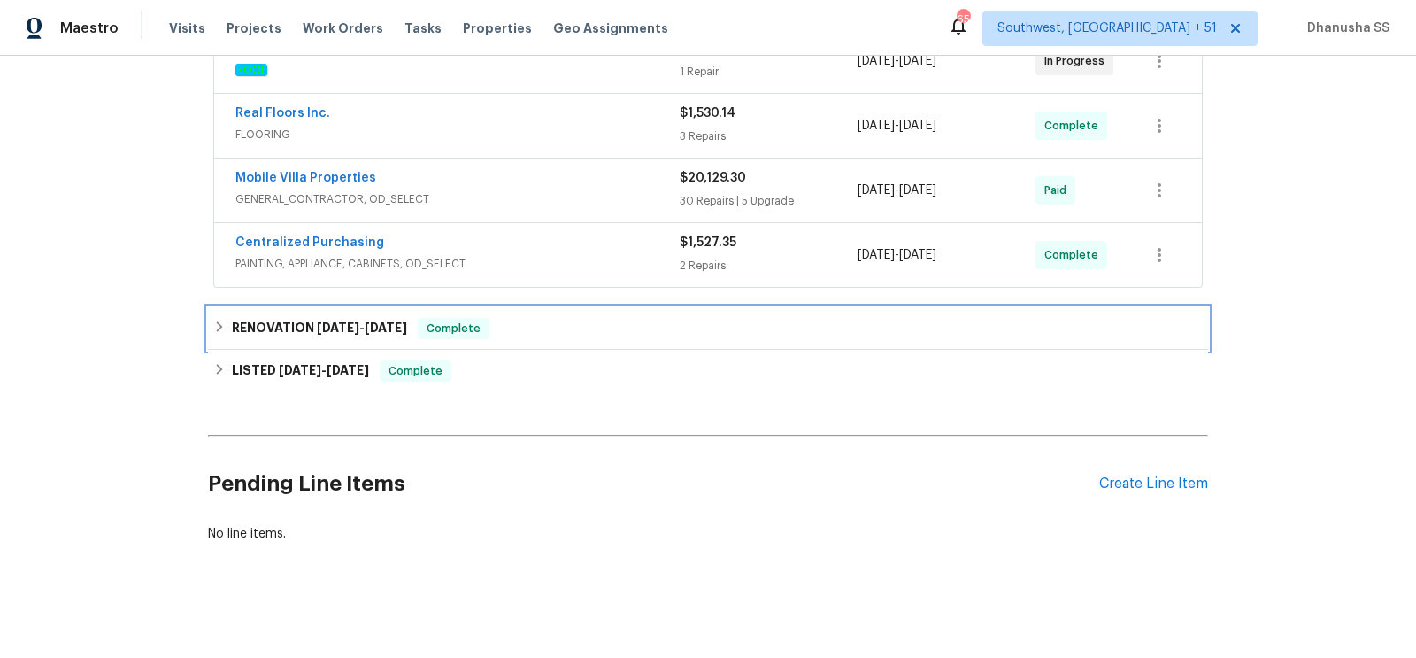
click at [550, 320] on div "RENOVATION 9/11/25 - 9/11/25 Complete" at bounding box center [707, 328] width 989 height 21
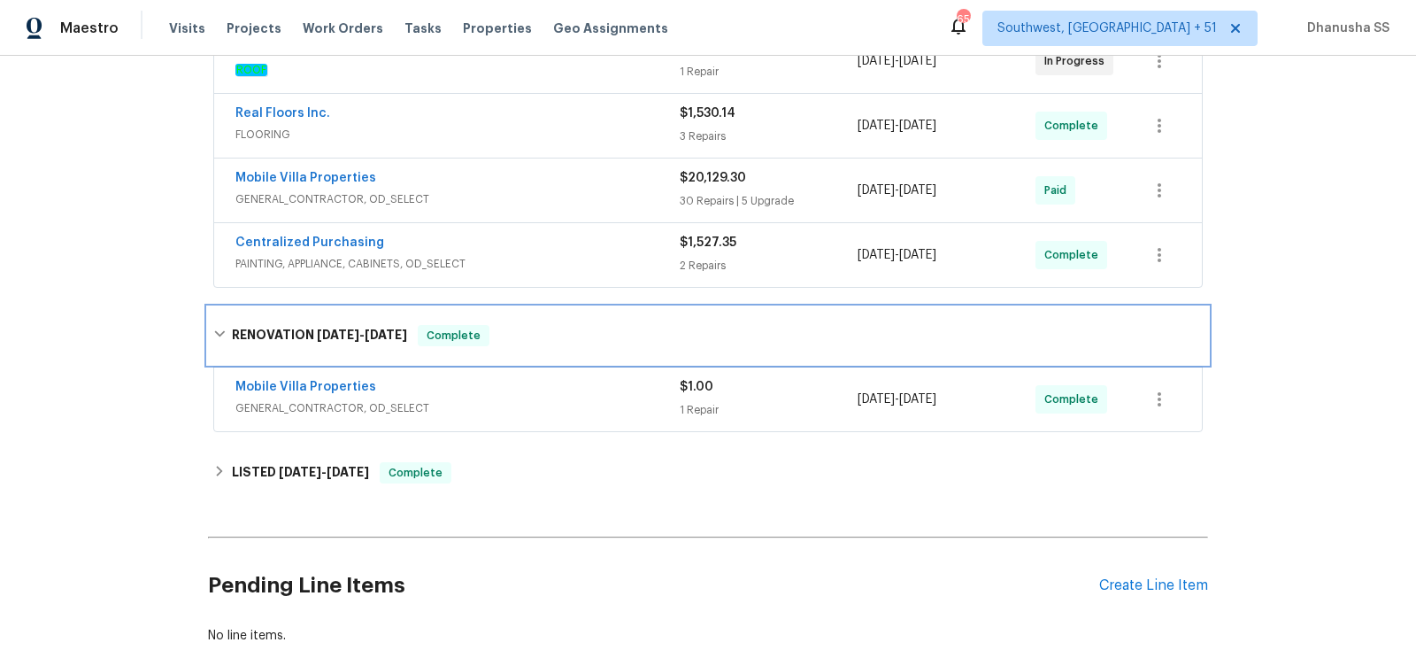
scroll to position [467, 0]
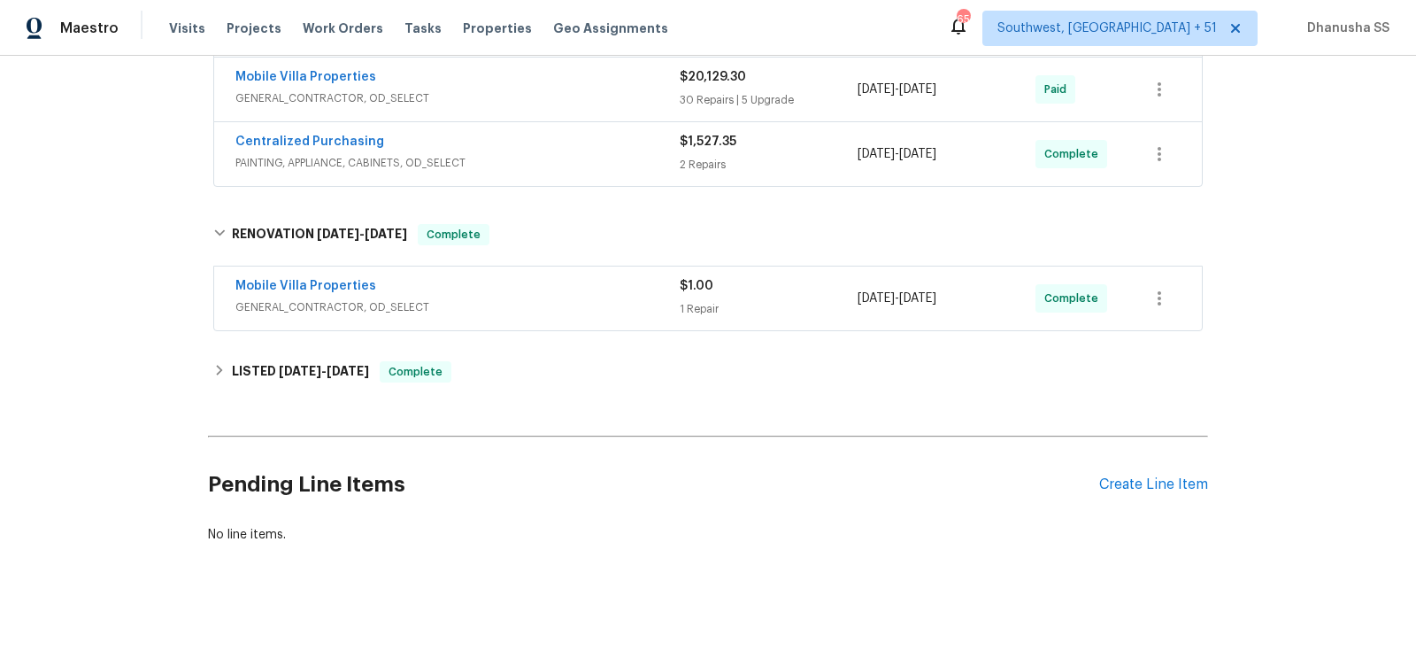
click at [582, 298] on span "GENERAL_CONTRACTOR, OD_SELECT" at bounding box center [457, 307] width 444 height 18
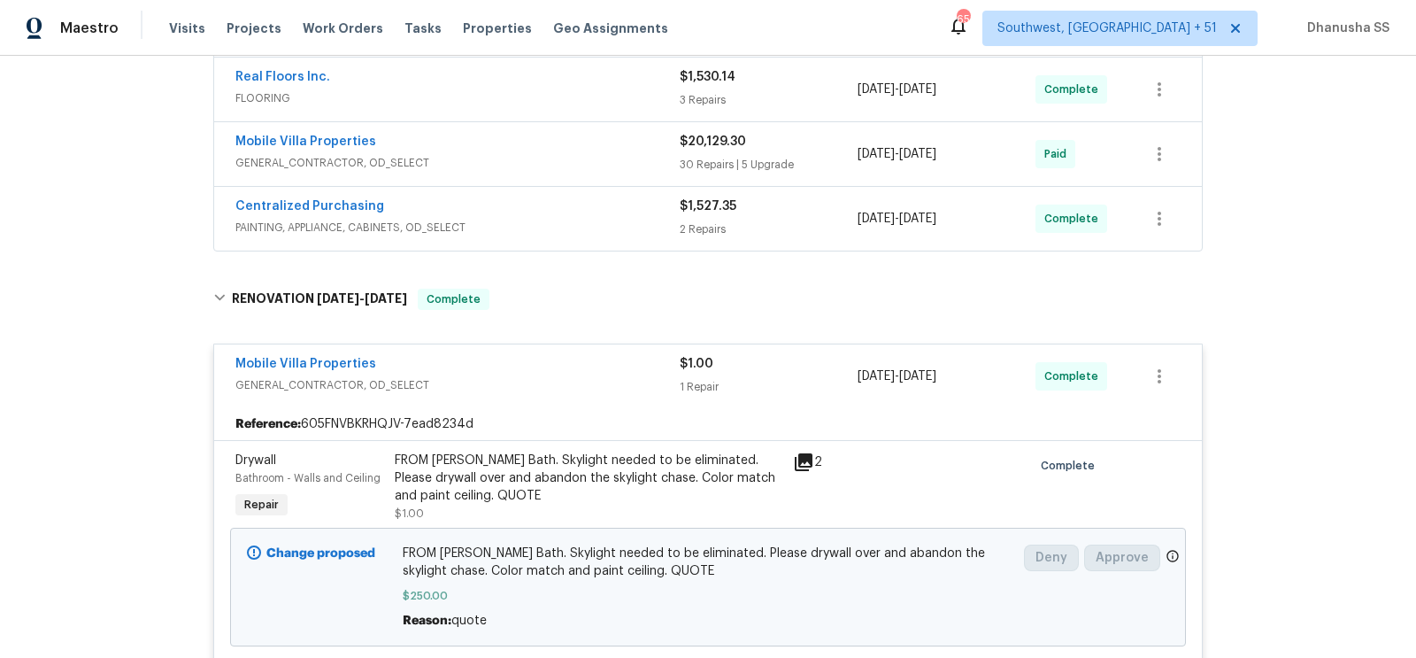
scroll to position [363, 0]
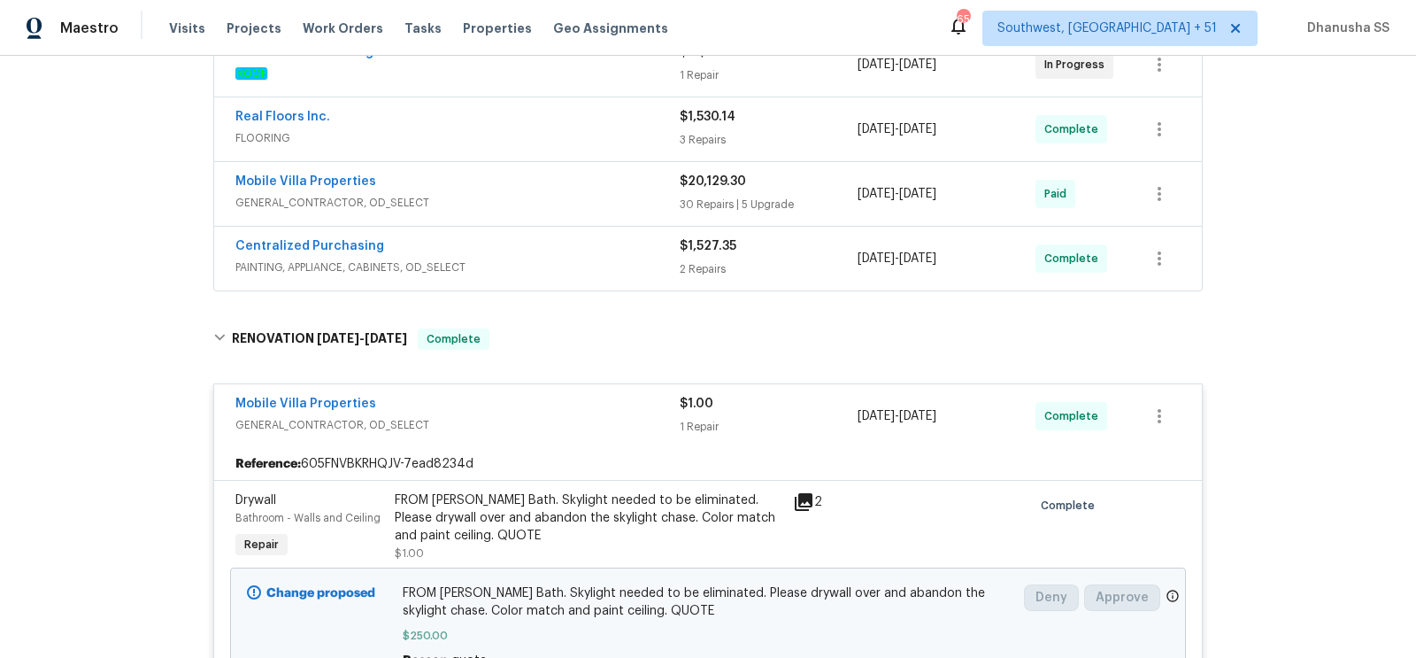
click at [585, 237] on div "Centralized Purchasing" at bounding box center [457, 247] width 444 height 21
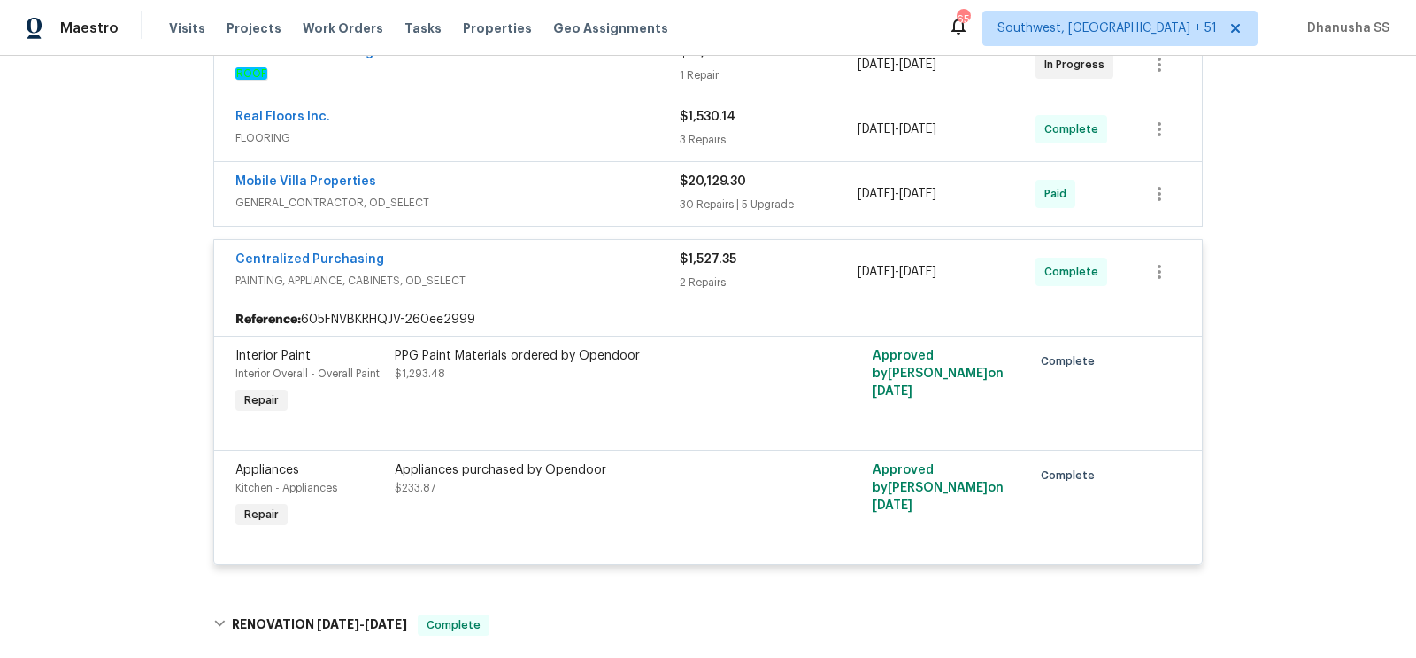
scroll to position [229, 0]
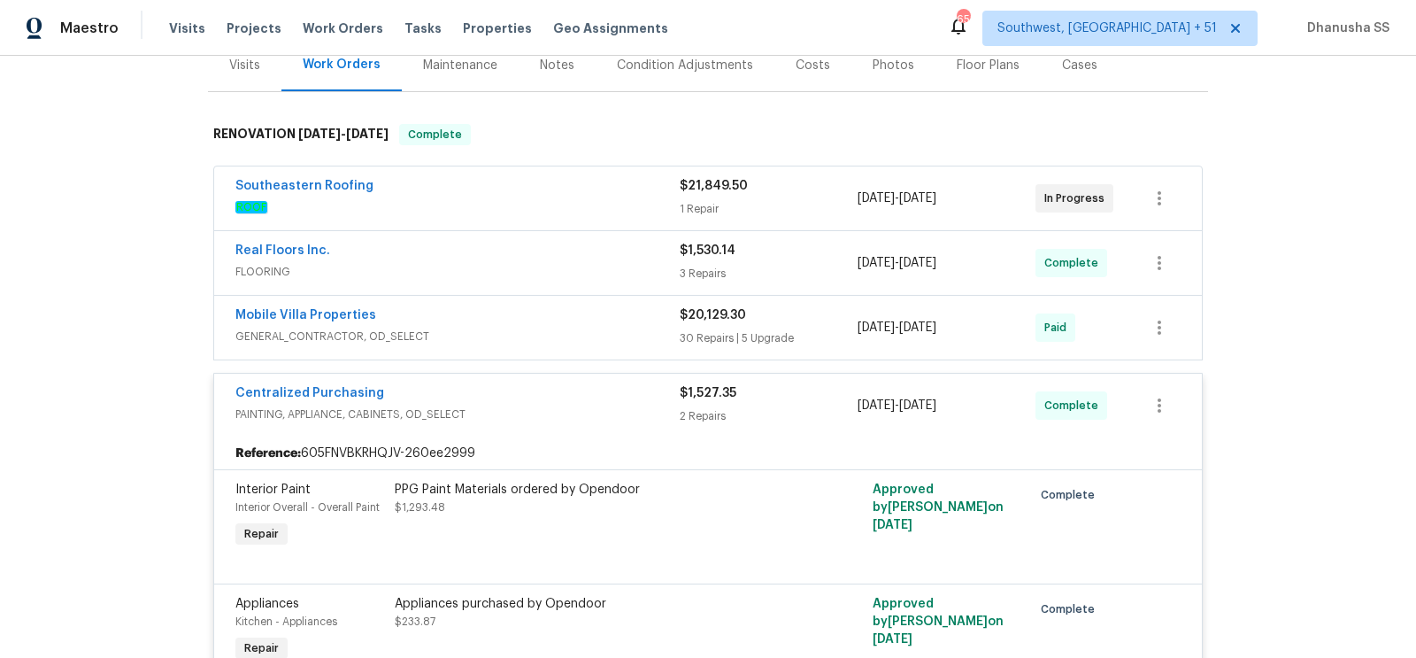
click at [564, 309] on div "Mobile Villa Properties" at bounding box center [457, 316] width 444 height 21
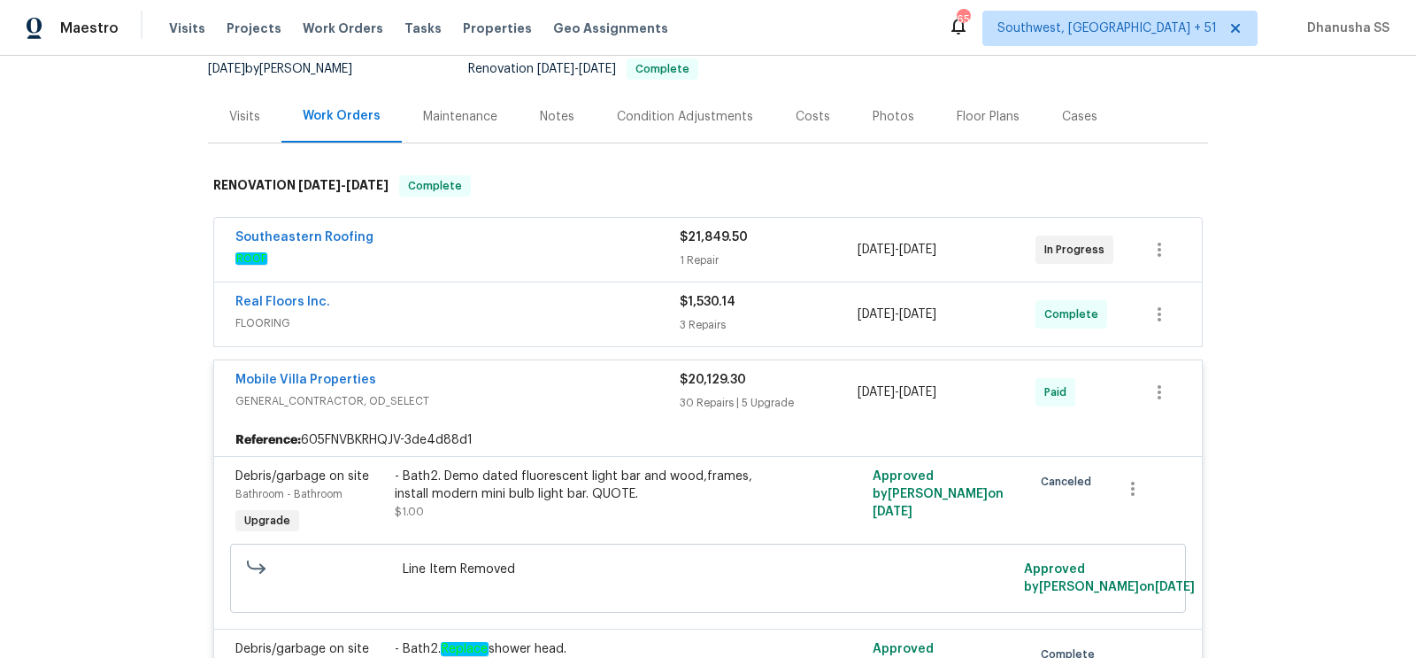
scroll to position [4, 0]
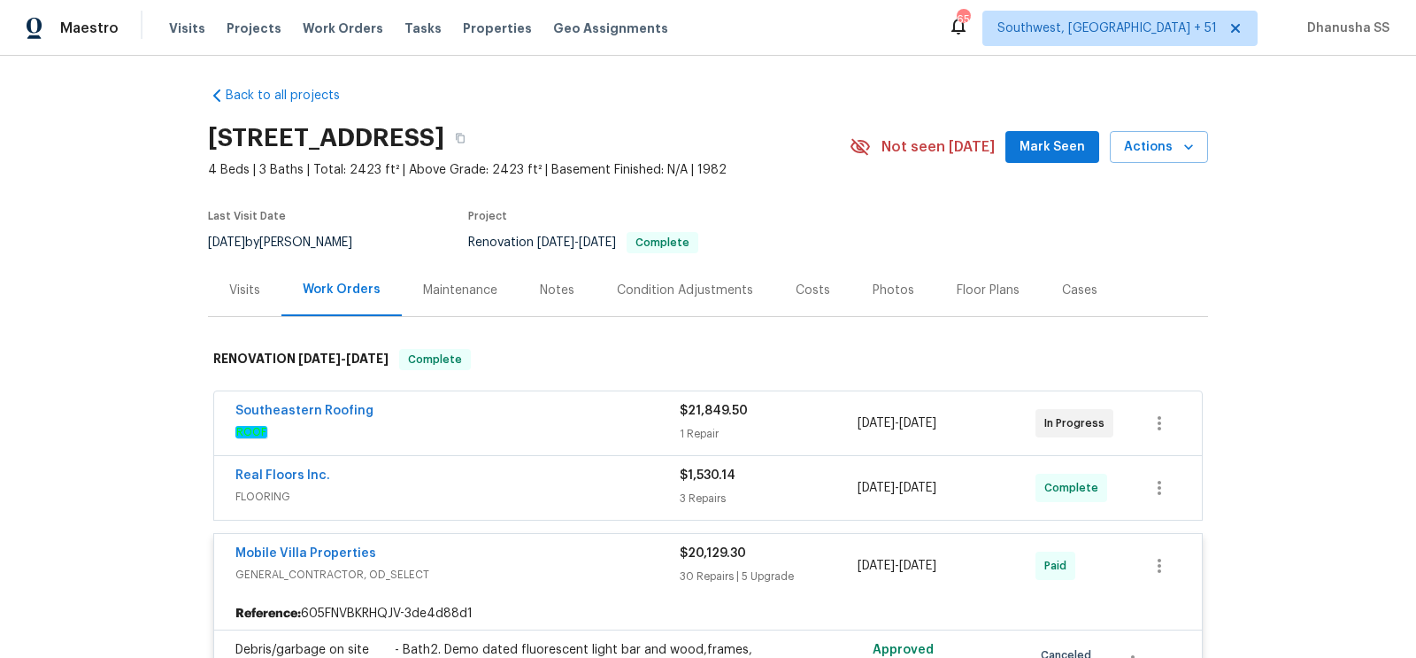
click at [617, 478] on div "Real Floors Inc." at bounding box center [457, 476] width 444 height 21
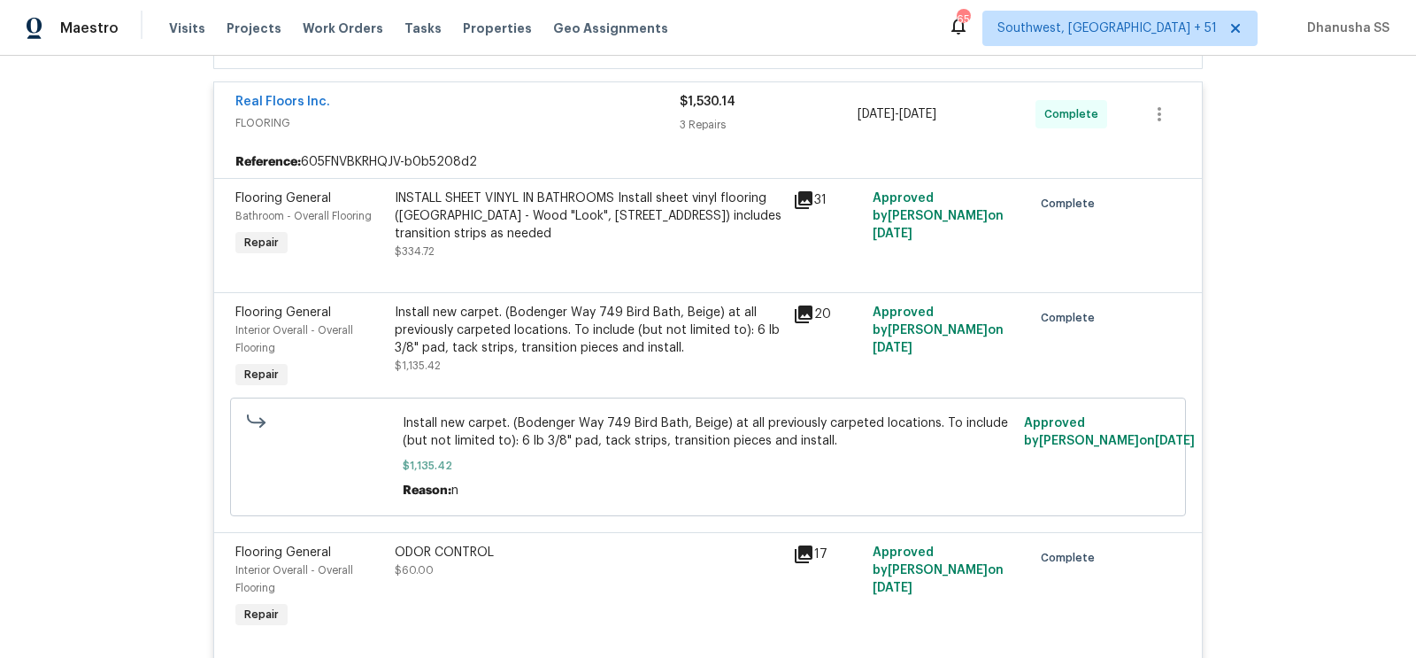
scroll to position [13, 0]
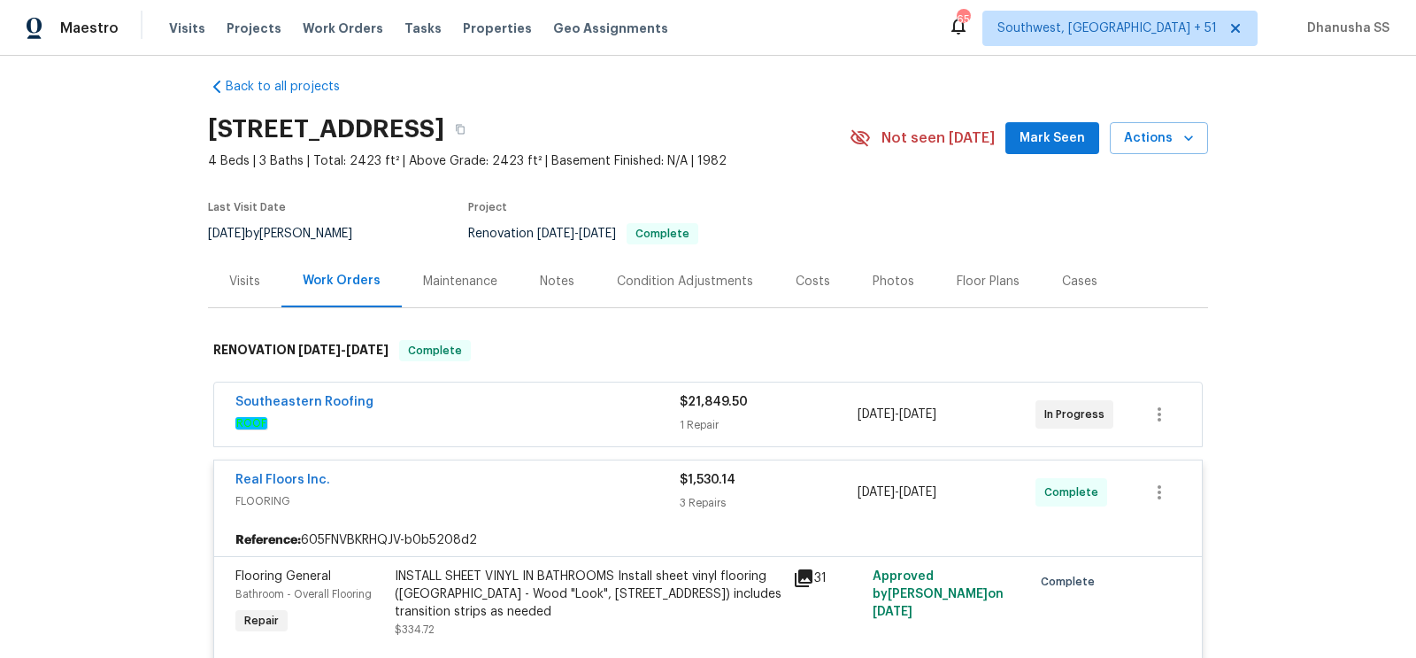
click at [613, 408] on div "Southeastern Roofing" at bounding box center [457, 403] width 444 height 21
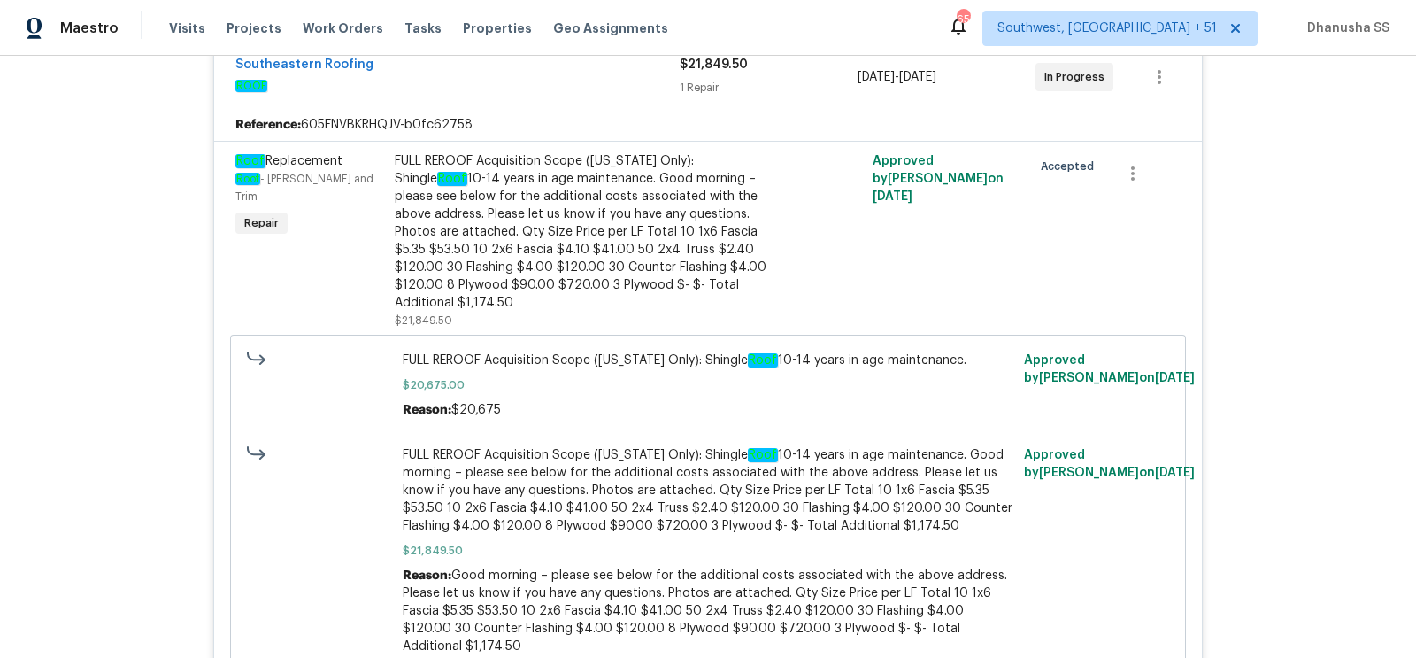
scroll to position [0, 0]
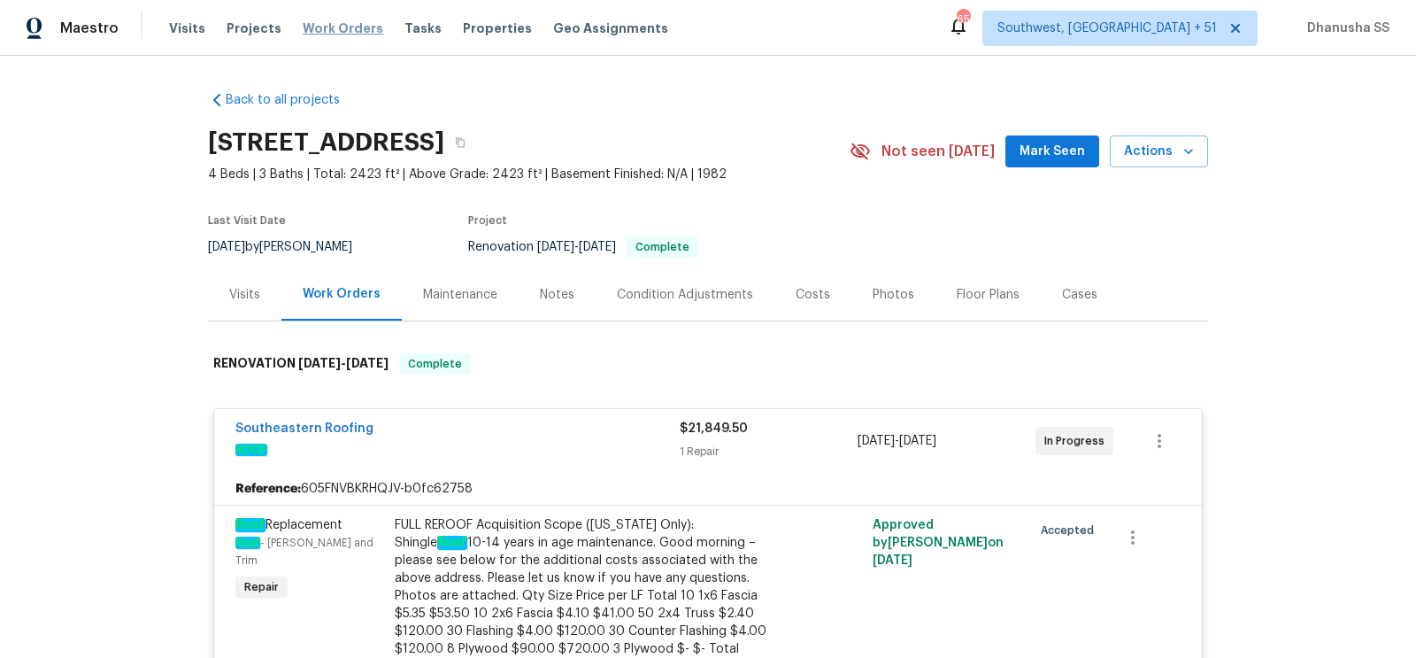
click at [307, 27] on span "Work Orders" at bounding box center [343, 28] width 81 height 18
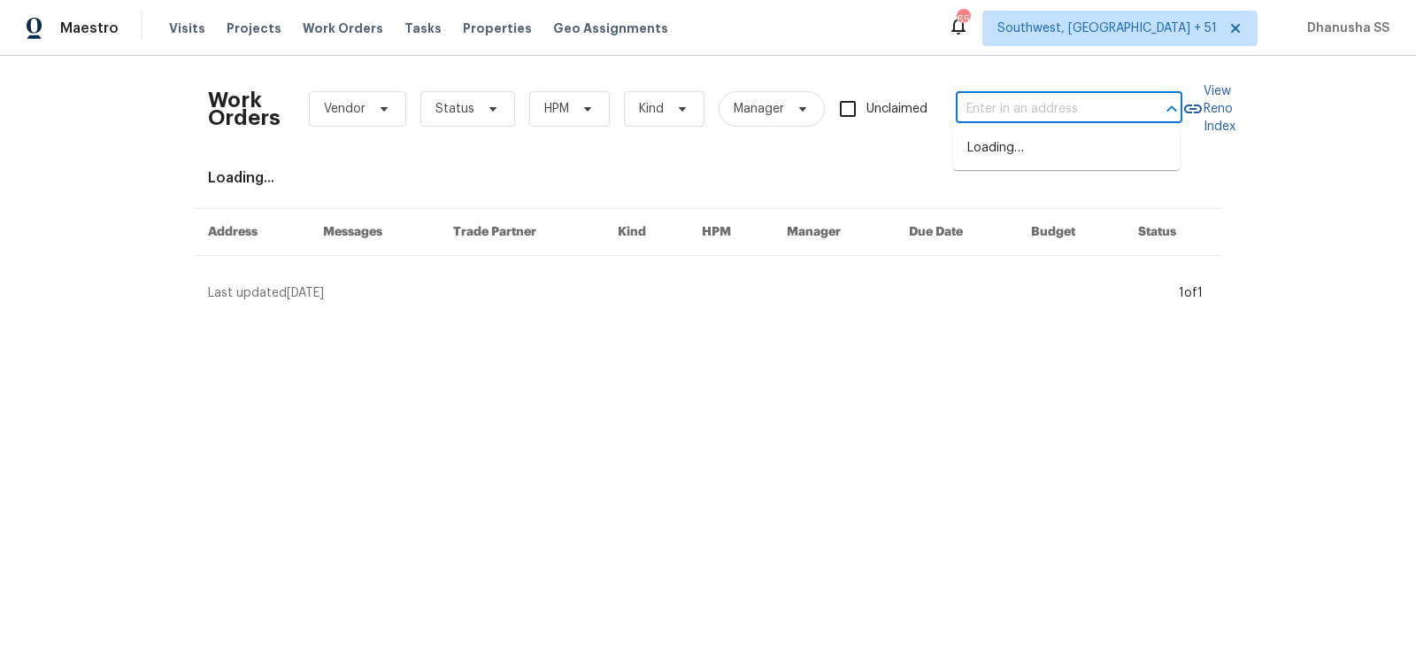
click at [1034, 103] on input "text" at bounding box center [1044, 109] width 177 height 27
paste input "6629 Pineview Ter # 5-201, Bradenton, FL 34203"
drag, startPoint x: 973, startPoint y: 109, endPoint x: 1349, endPoint y: 143, distance: 376.8
click at [1349, 143] on div "Work Orders Vendor Status HPM Kind Manager Unclaimed 6629 Pineview Ter # 5-201,…" at bounding box center [708, 186] width 1416 height 260
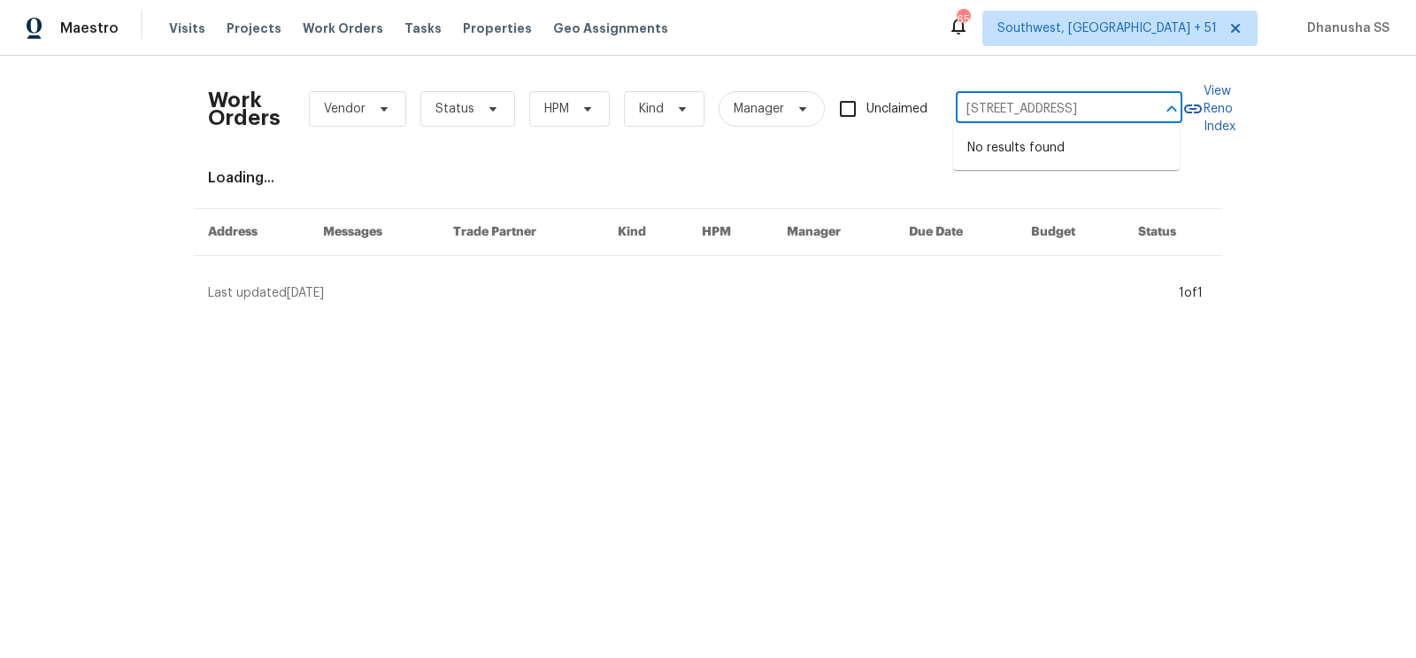
scroll to position [0, 0]
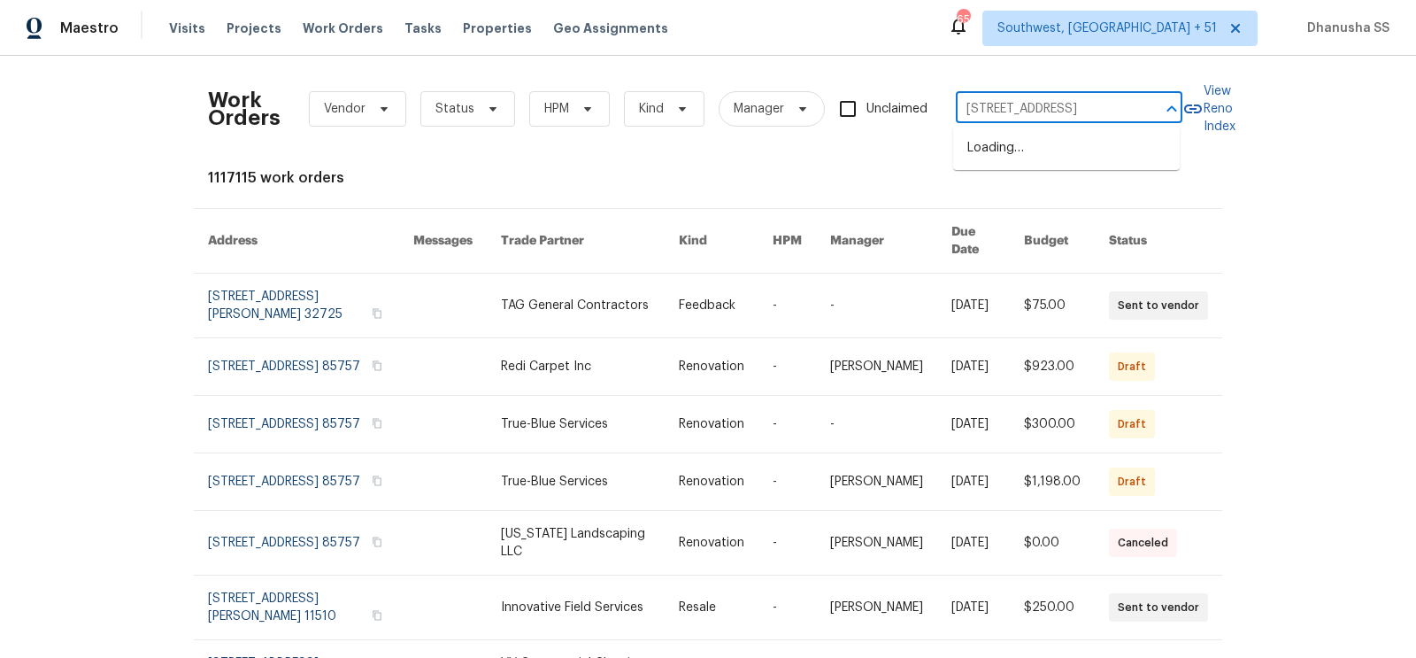
type input "6629 Pineview Ter"
click at [1066, 159] on li "6629 Pineview Ter # 5-201, Bradenton, FL 34203" at bounding box center [1066, 148] width 227 height 29
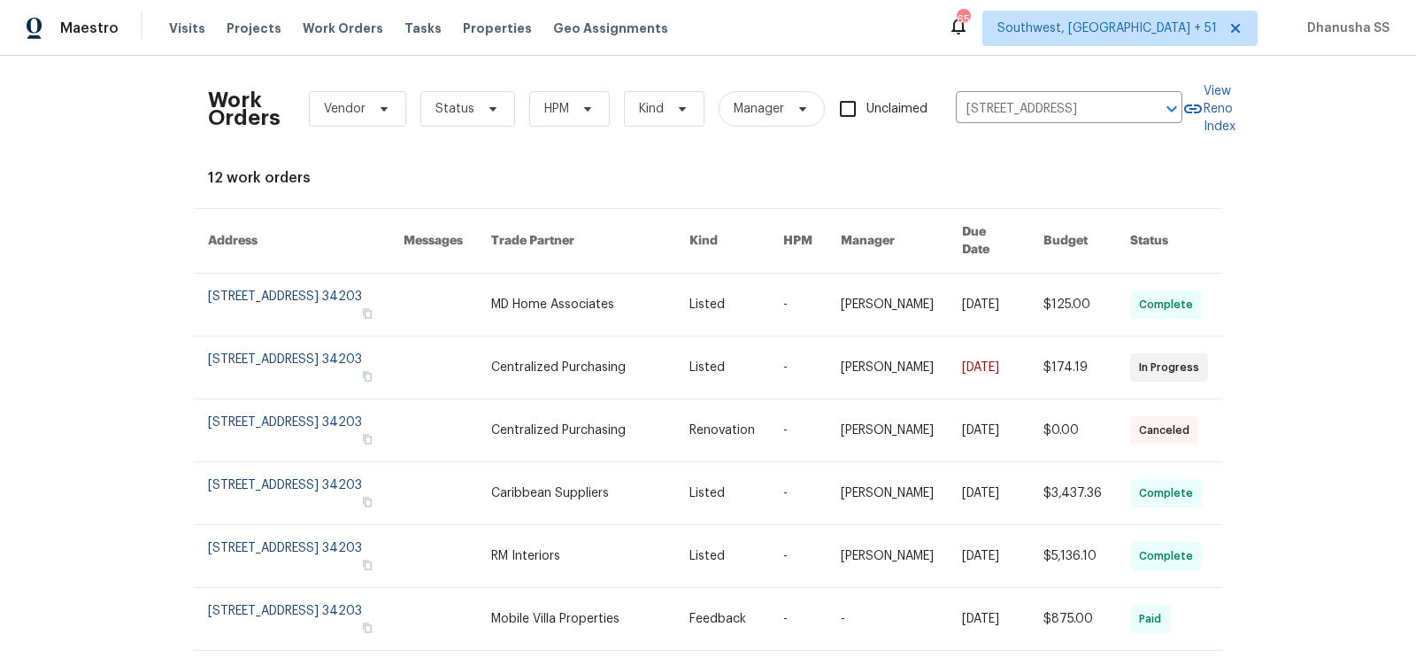
click at [603, 307] on link at bounding box center [590, 304] width 198 height 62
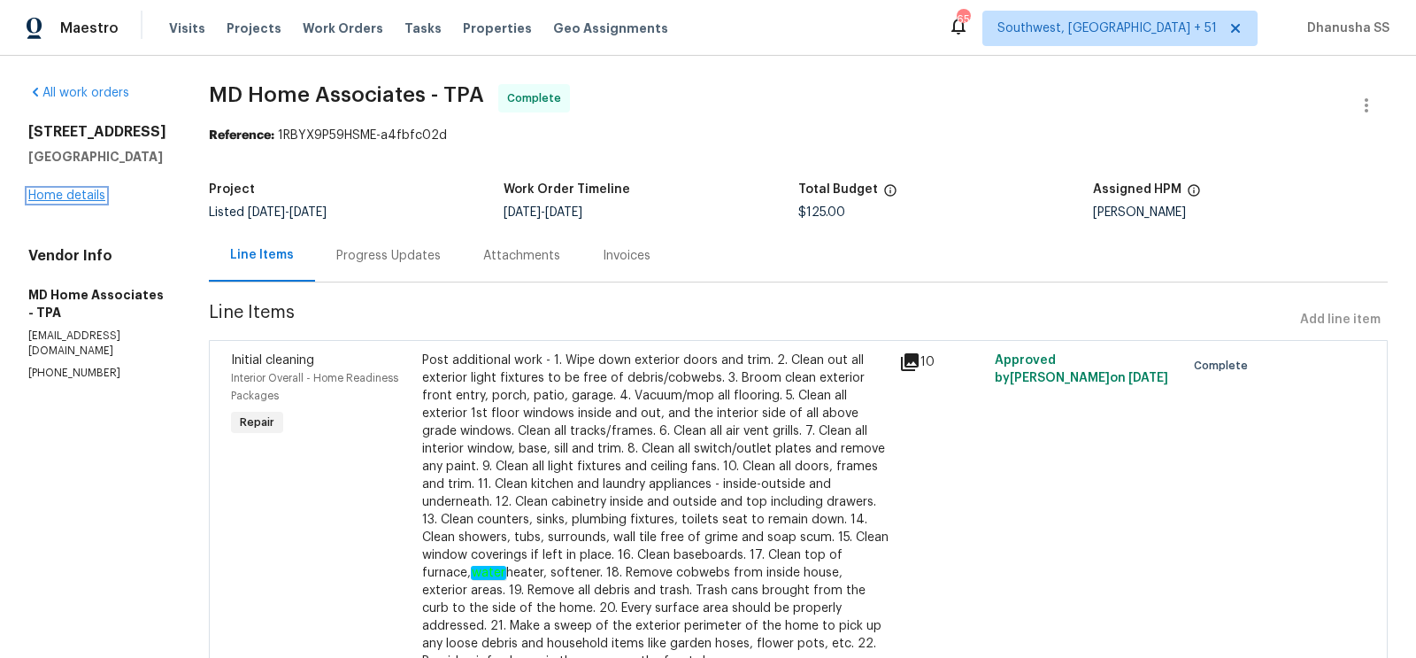
click at [73, 202] on link "Home details" at bounding box center [66, 195] width 77 height 12
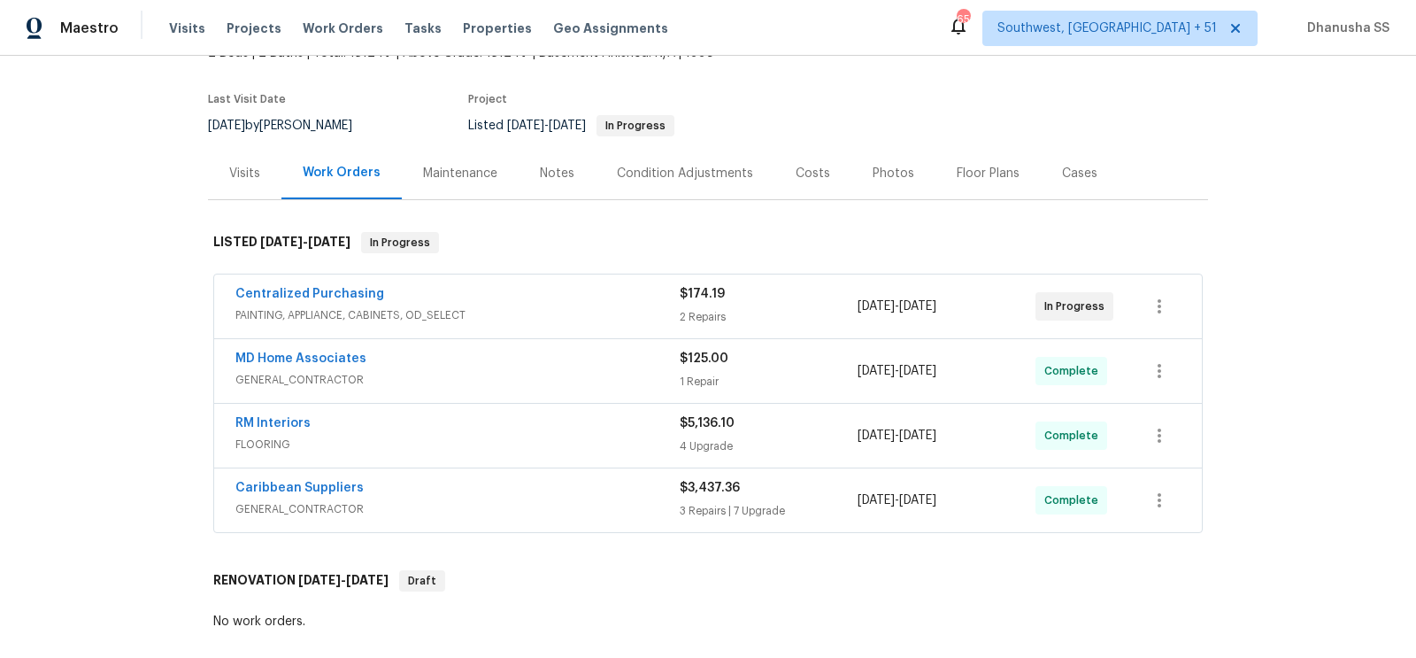
scroll to position [336, 0]
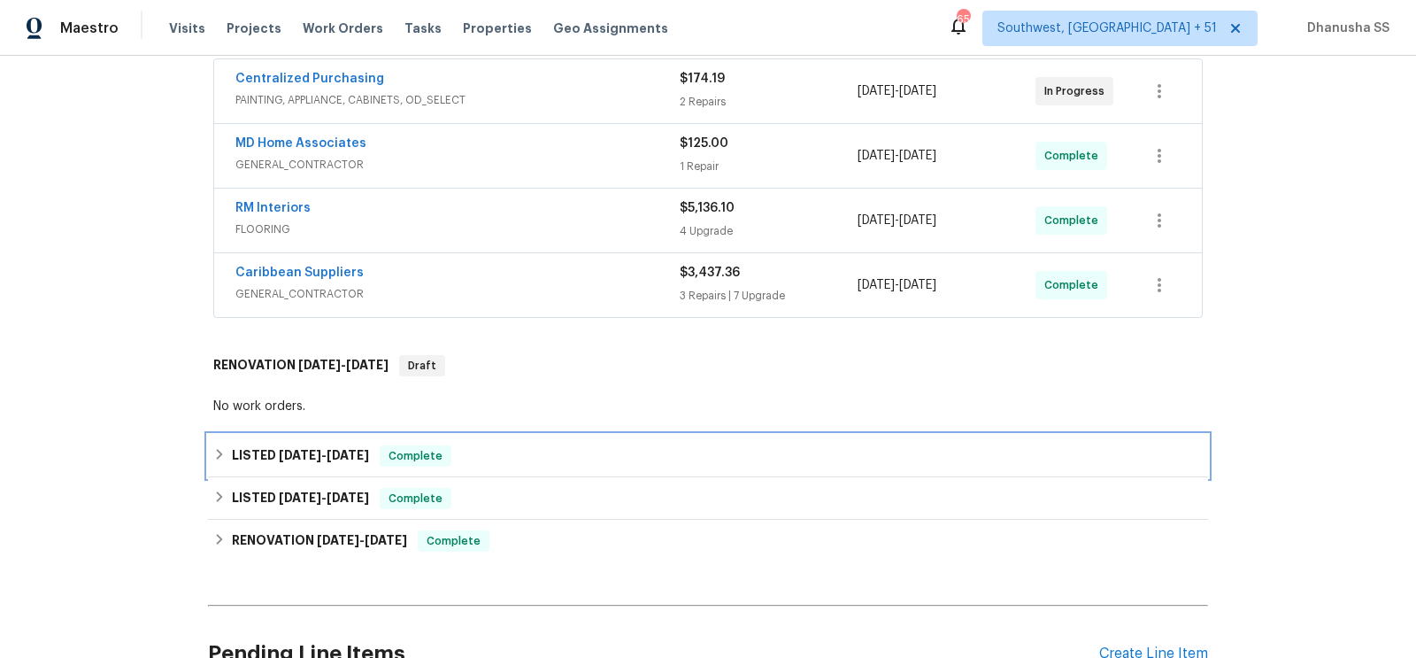
click at [548, 456] on div "LISTED 8/6/25 - 8/14/25 Complete" at bounding box center [707, 455] width 989 height 21
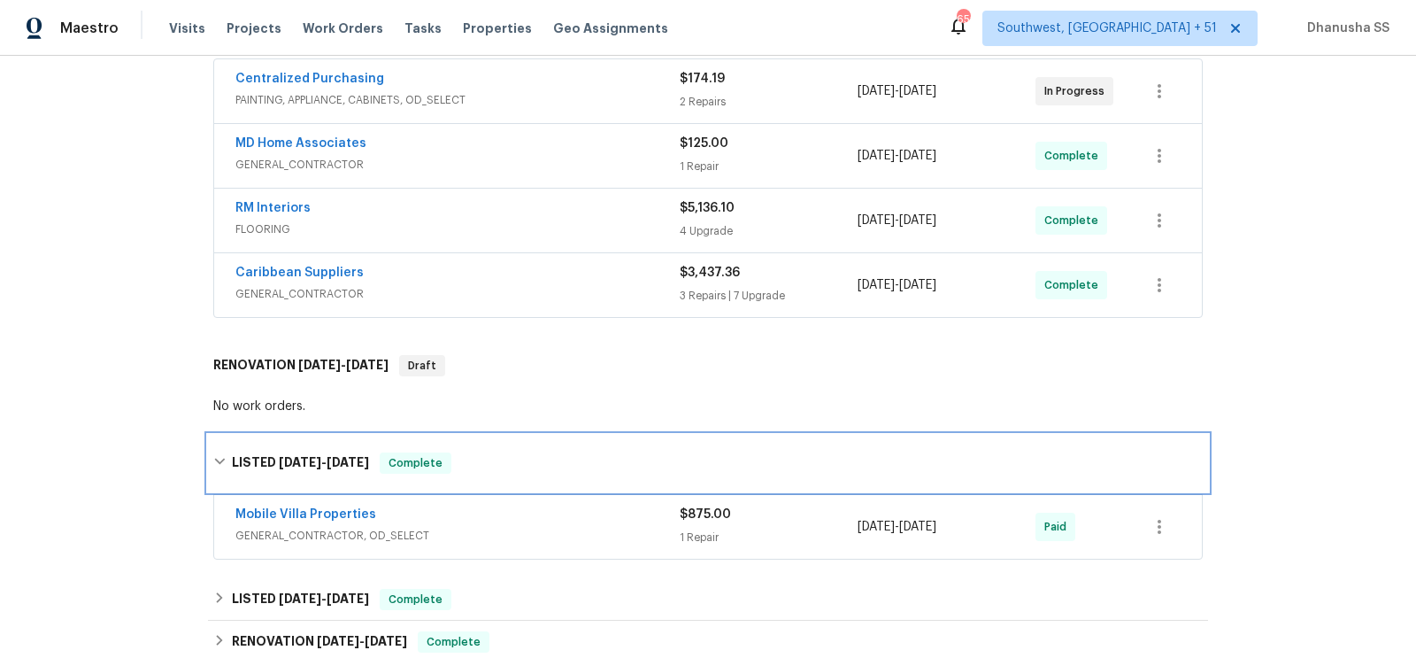
scroll to position [341, 0]
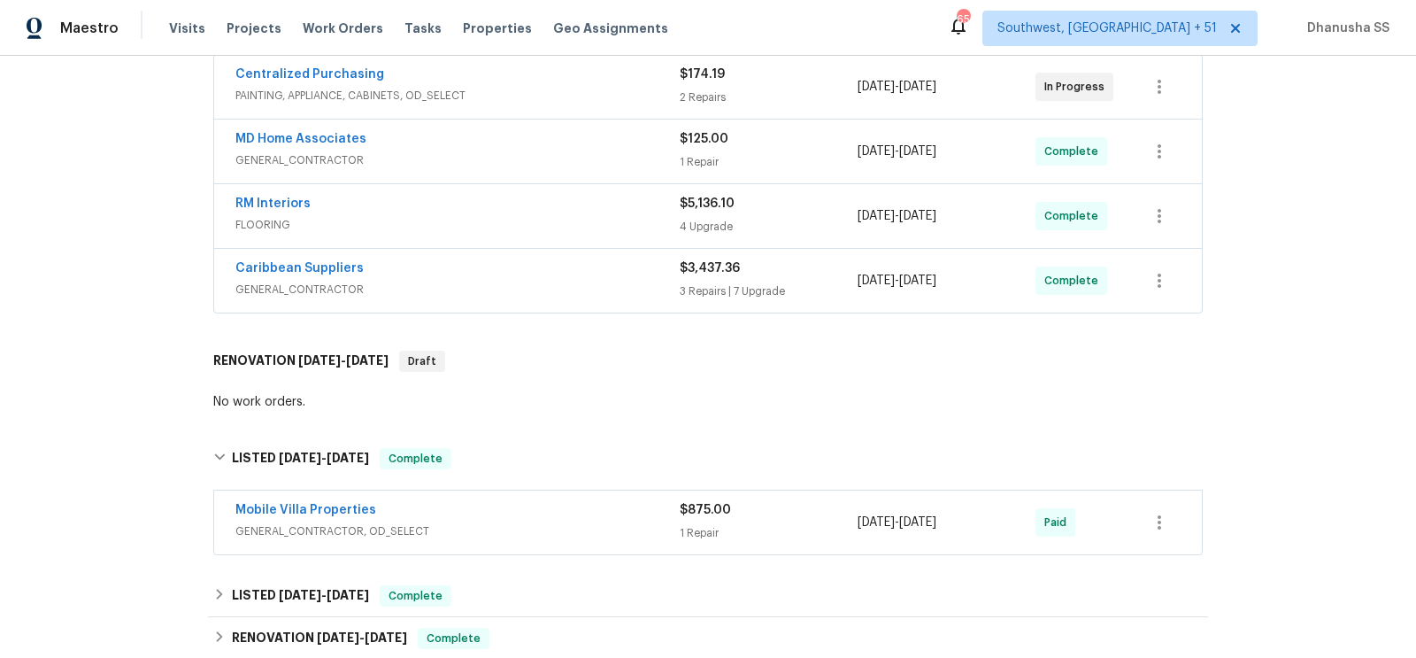
click at [571, 515] on div "Mobile Villa Properties" at bounding box center [457, 511] width 444 height 21
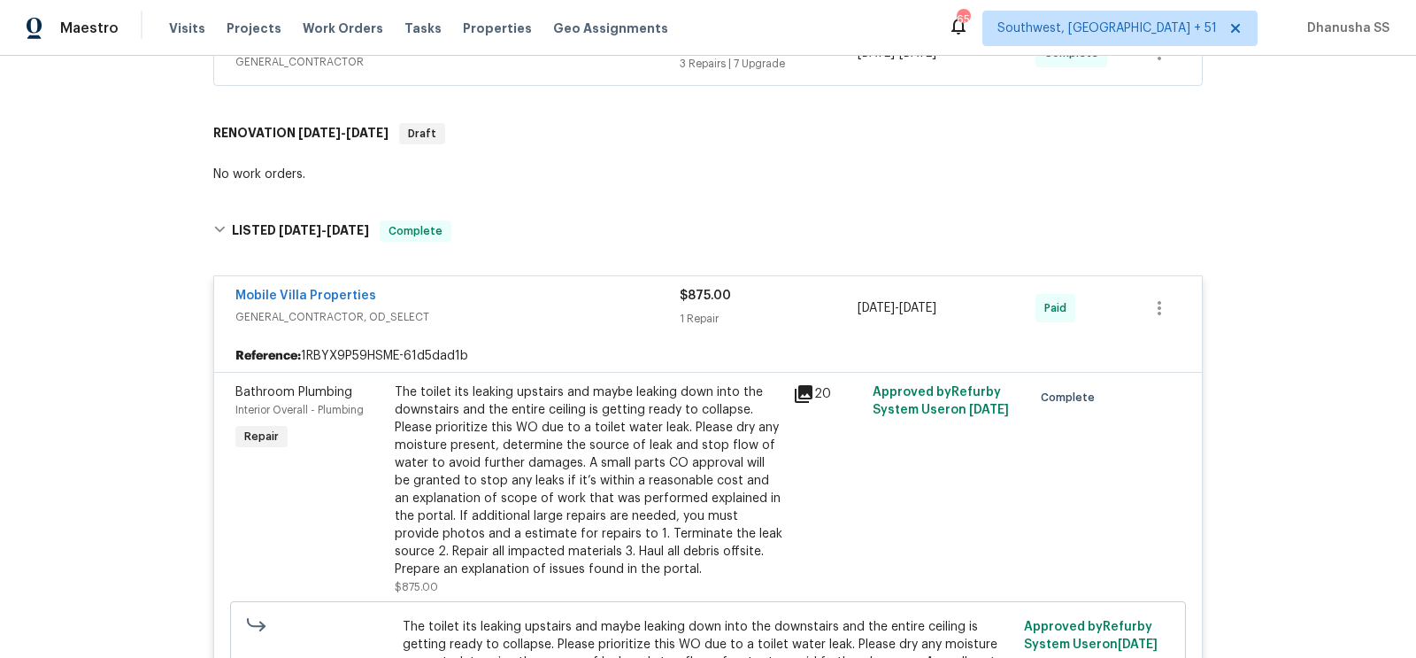
scroll to position [461, 0]
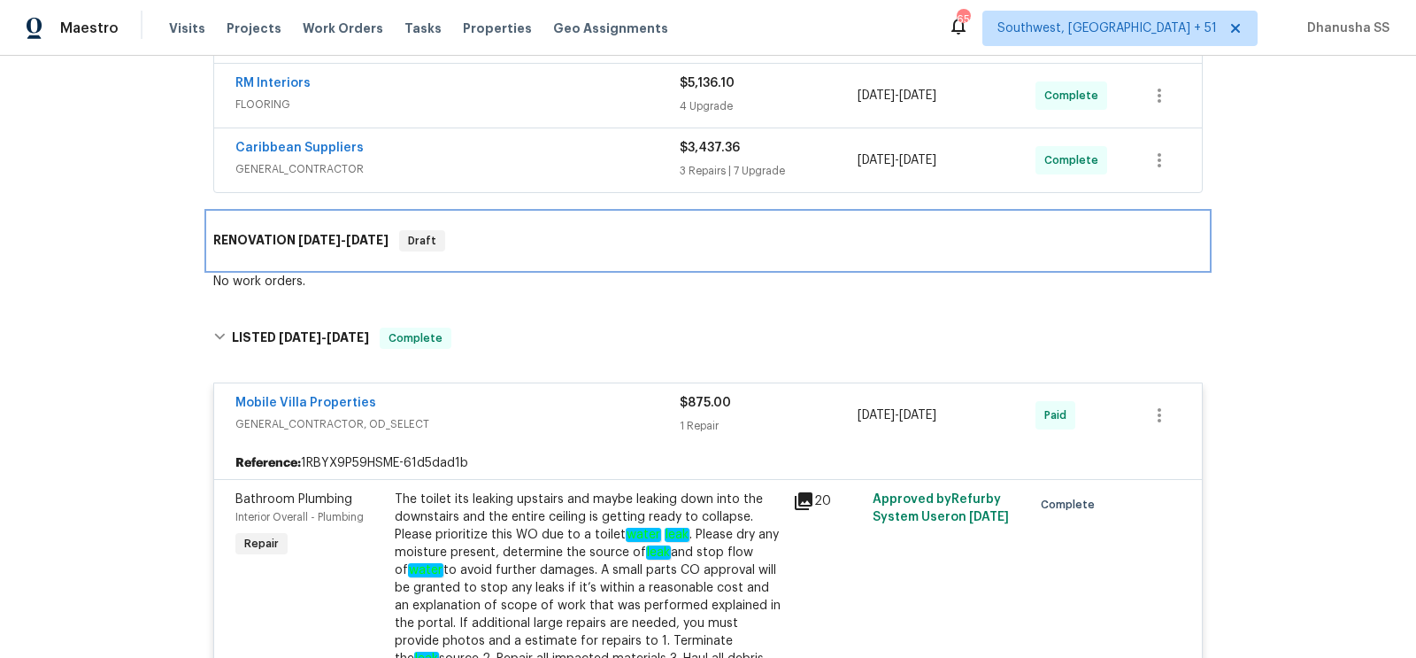
click at [567, 243] on div "RENOVATION 9/3/25 - 9/3/25 Draft" at bounding box center [707, 240] width 989 height 21
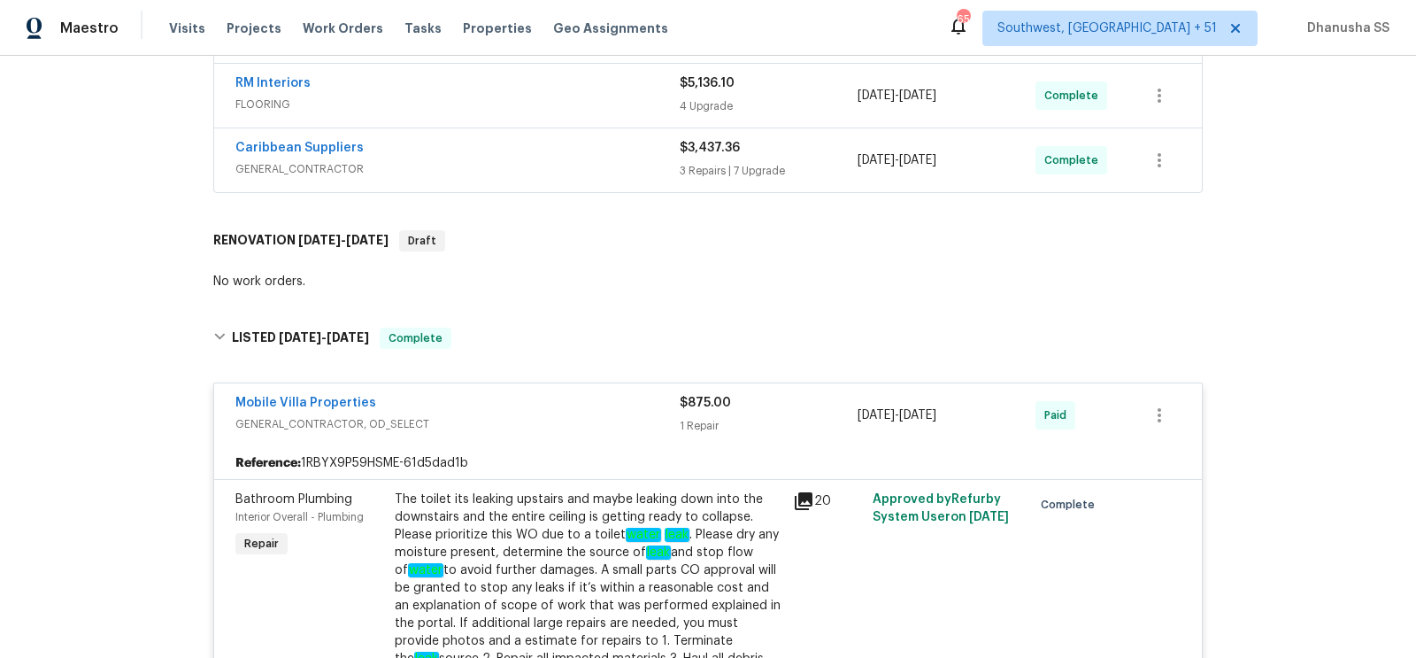
click at [604, 160] on span "GENERAL_CONTRACTOR" at bounding box center [457, 169] width 444 height 18
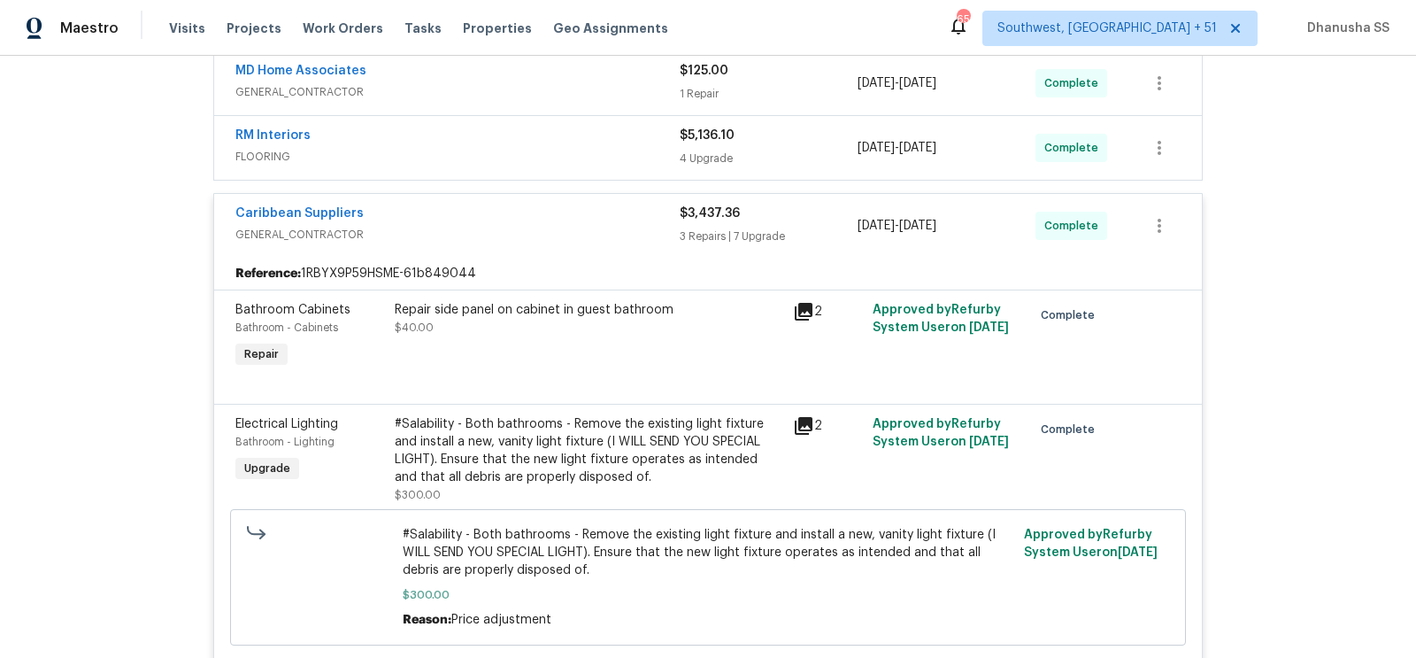
scroll to position [190, 0]
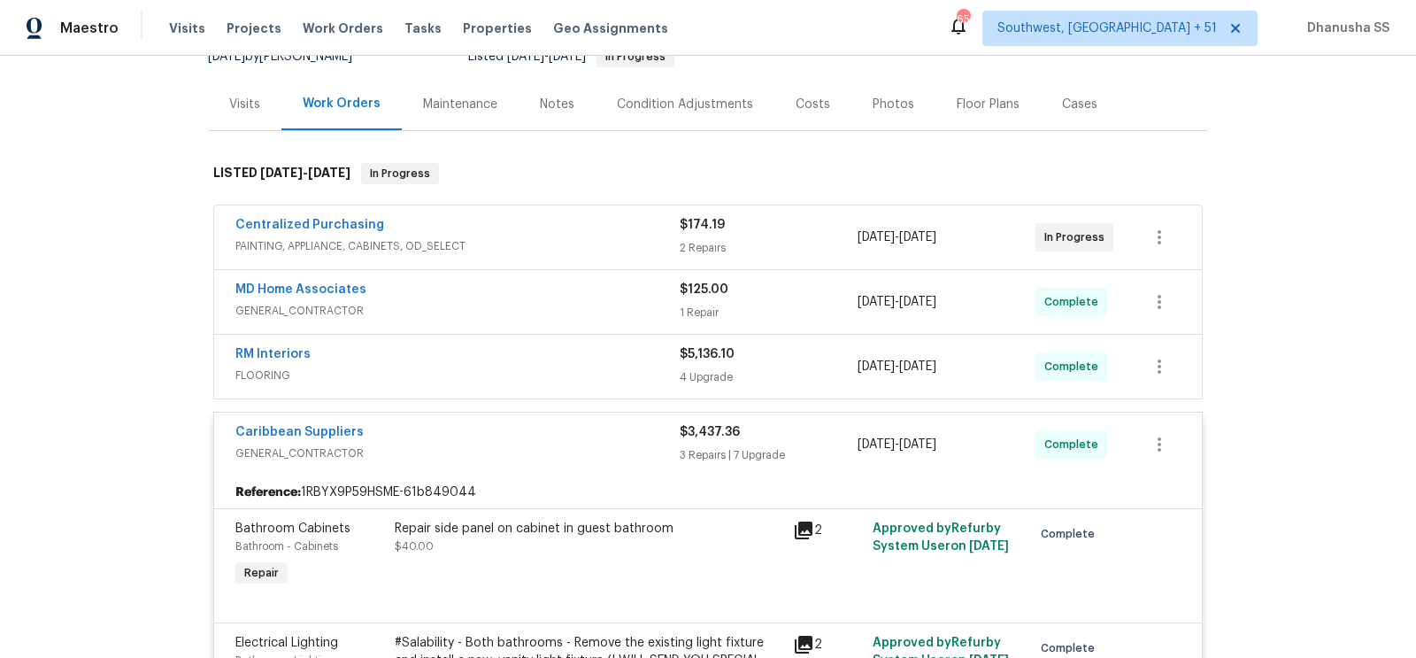
click at [613, 345] on div "RM Interiors" at bounding box center [457, 355] width 444 height 21
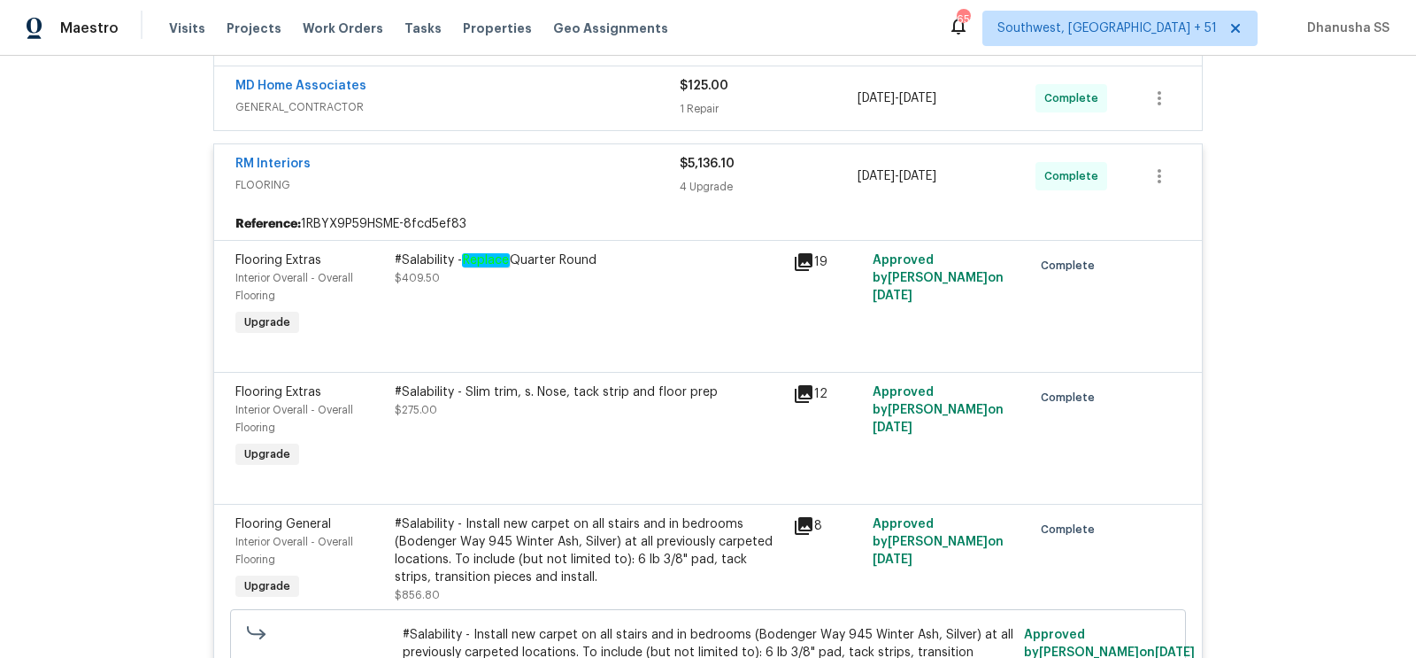
scroll to position [281, 0]
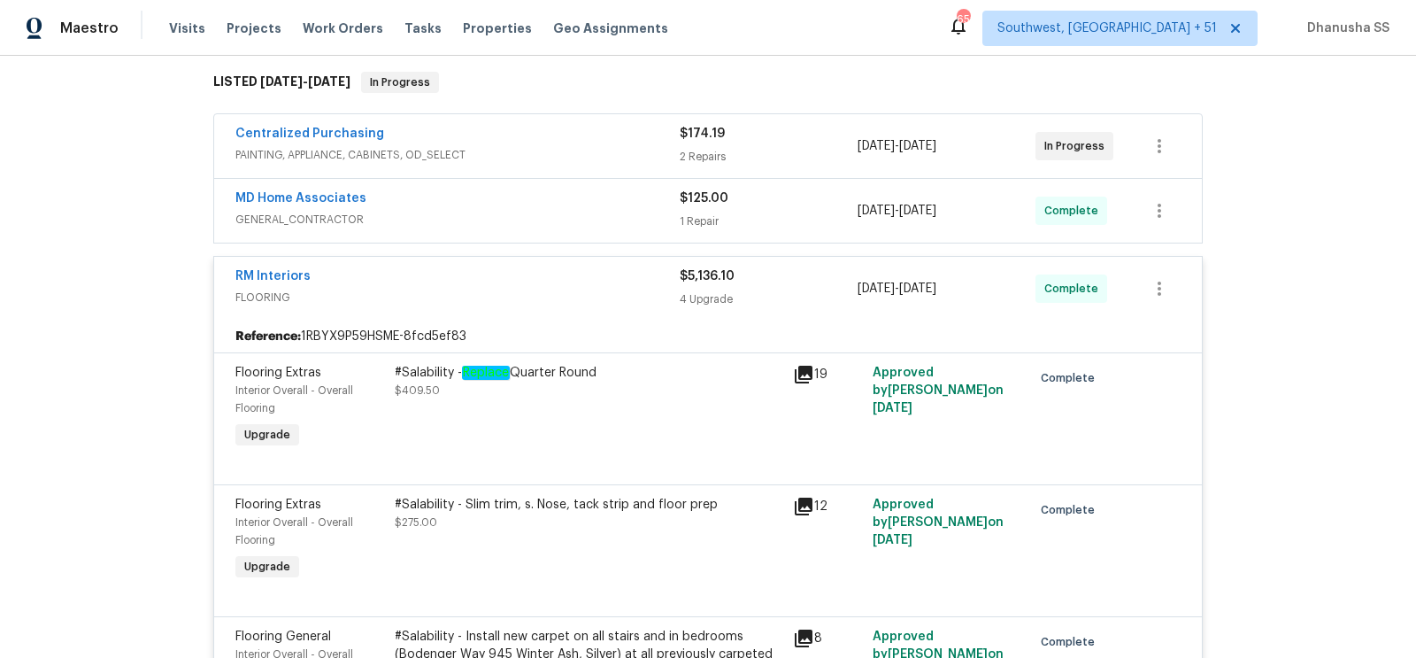
click at [631, 212] on span "GENERAL_CONTRACTOR" at bounding box center [457, 220] width 444 height 18
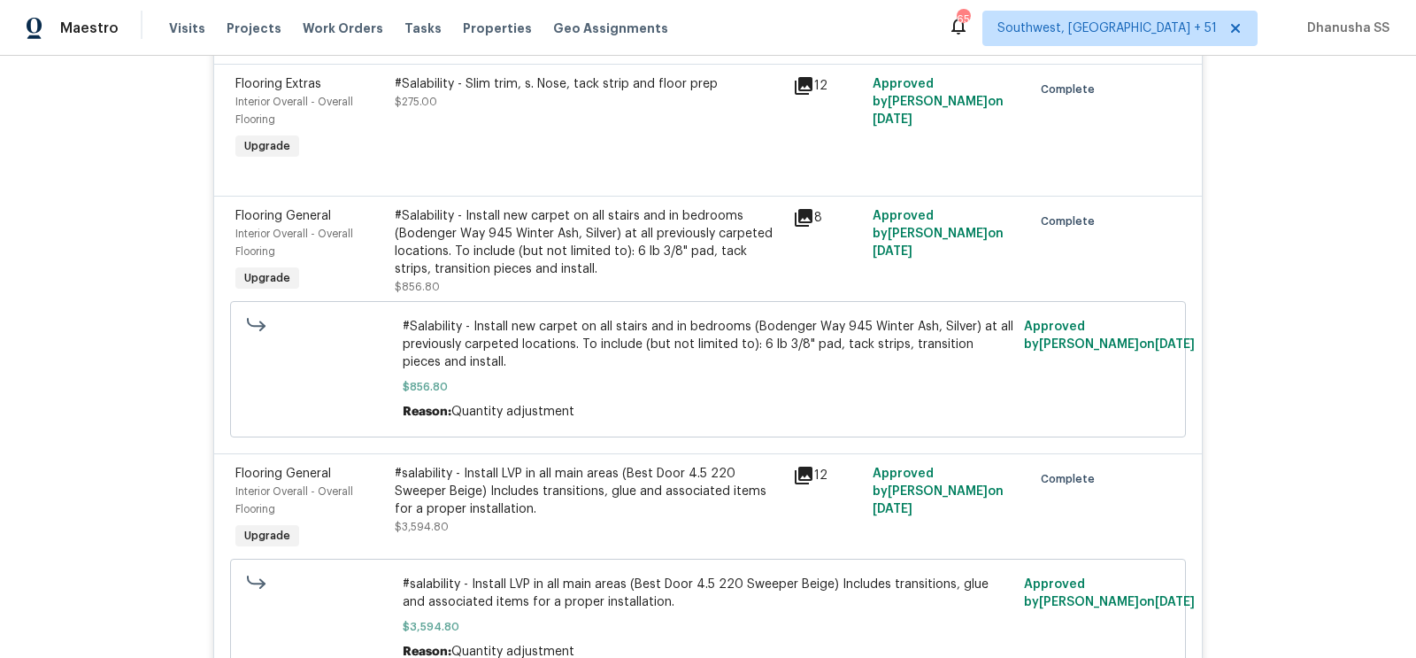
scroll to position [1681, 0]
